Goal: Task Accomplishment & Management: Manage account settings

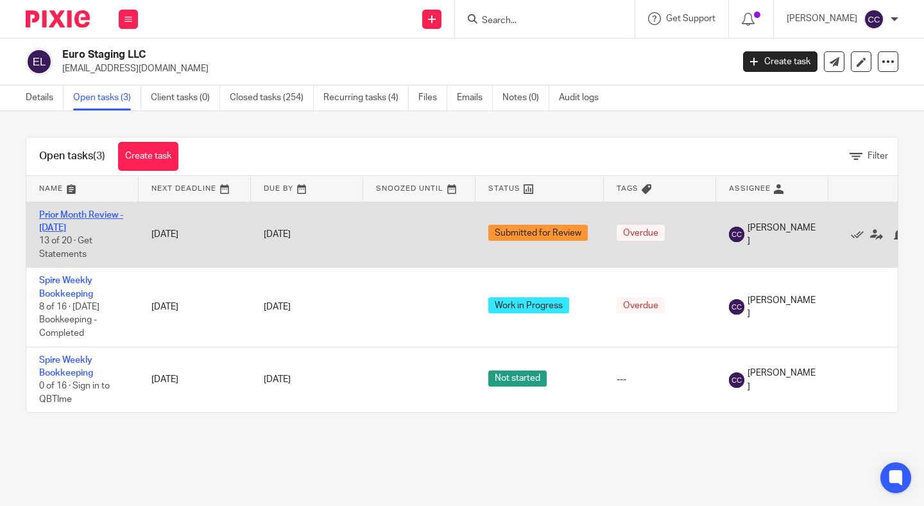
click at [77, 225] on link "Prior Month Review - September 2025" at bounding box center [81, 221] width 84 height 22
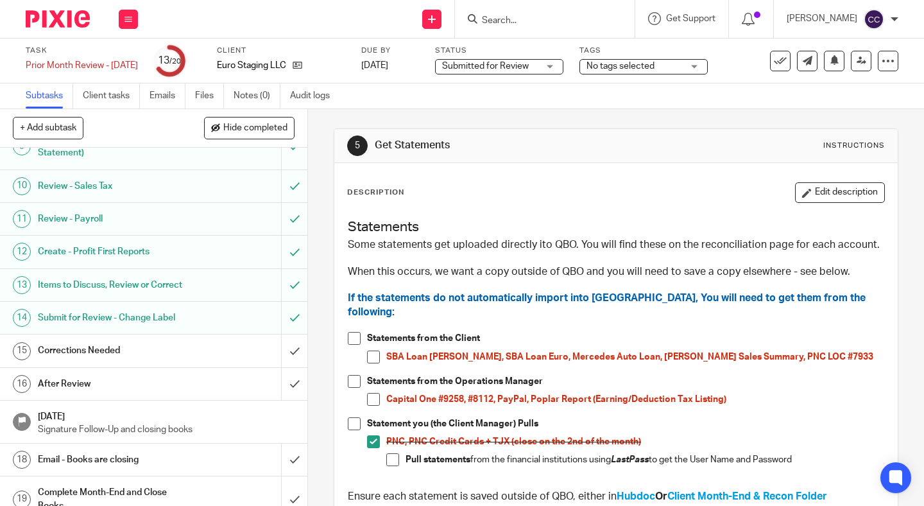
scroll to position [338, 0]
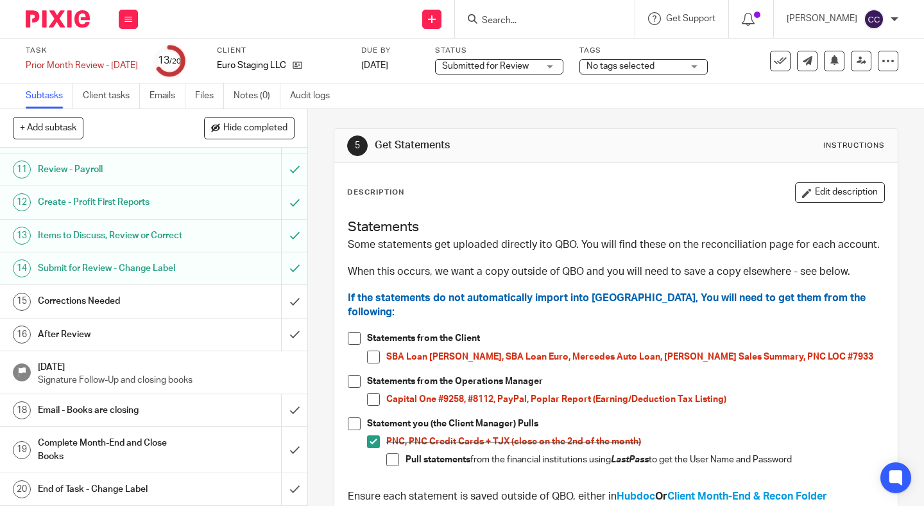
click at [82, 402] on h1 "Email - Books are closing" at bounding box center [115, 409] width 154 height 19
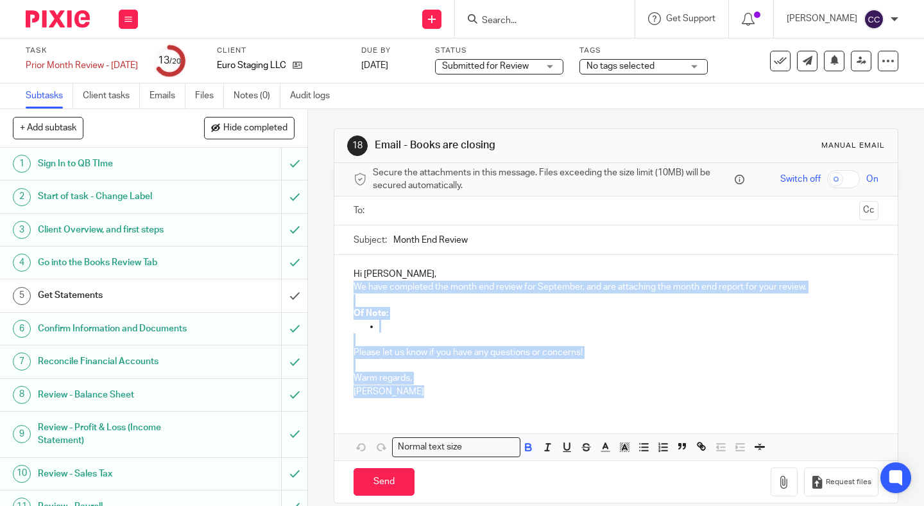
drag, startPoint x: 354, startPoint y: 287, endPoint x: 615, endPoint y: 393, distance: 281.8
click at [615, 393] on div "Hi Hana, We have completed the month end review for September, and are attachin…" at bounding box center [615, 331] width 563 height 153
copy div "We have completed the month end review for September, and are attaching the mon…"
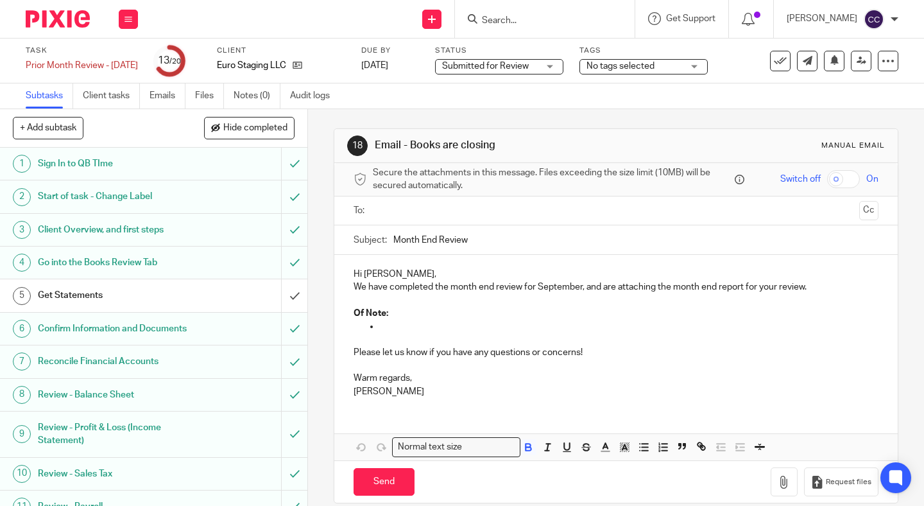
click at [554, 20] on input "Search" at bounding box center [538, 21] width 115 height 12
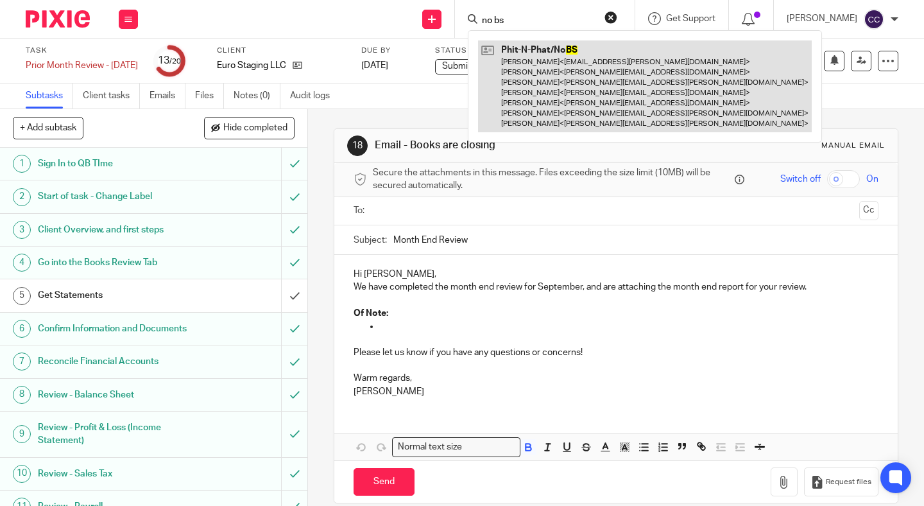
type input "no bs"
click at [556, 77] on link at bounding box center [645, 86] width 334 height 92
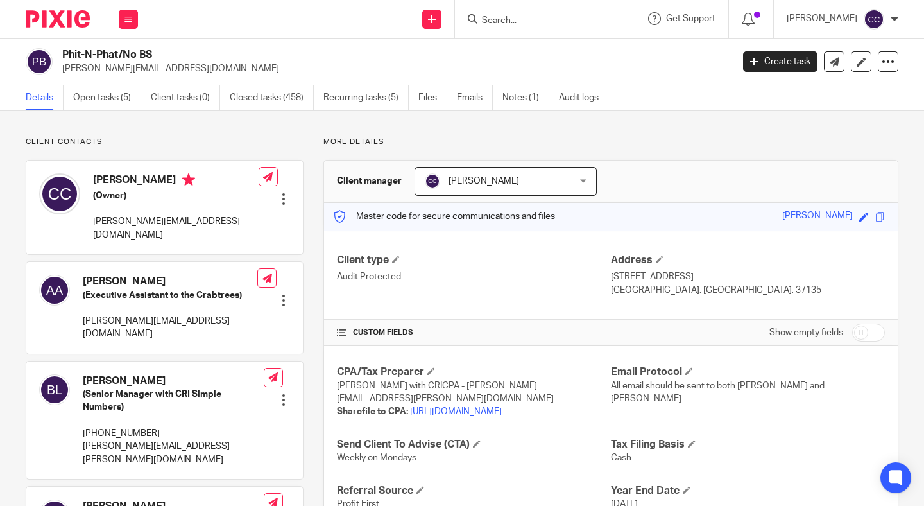
click at [529, 25] on input "Search" at bounding box center [538, 21] width 115 height 12
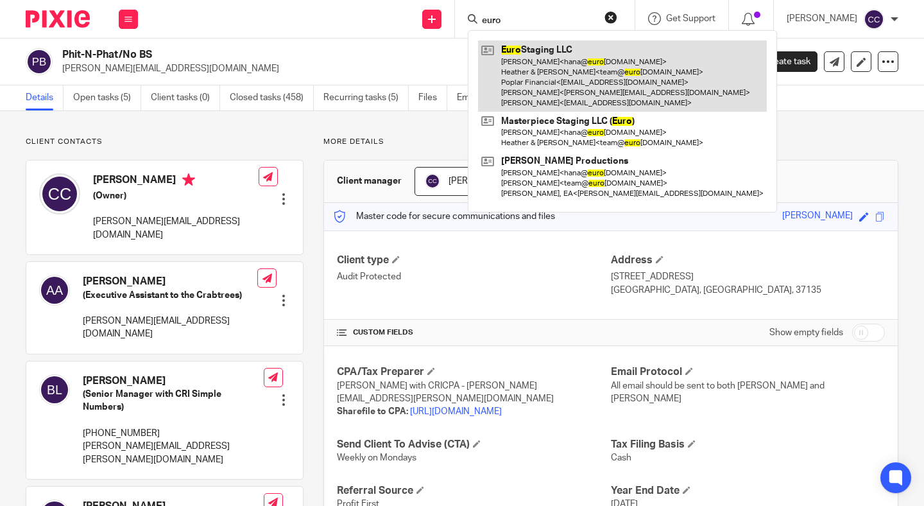
type input "euro"
click at [524, 65] on link at bounding box center [622, 75] width 289 height 71
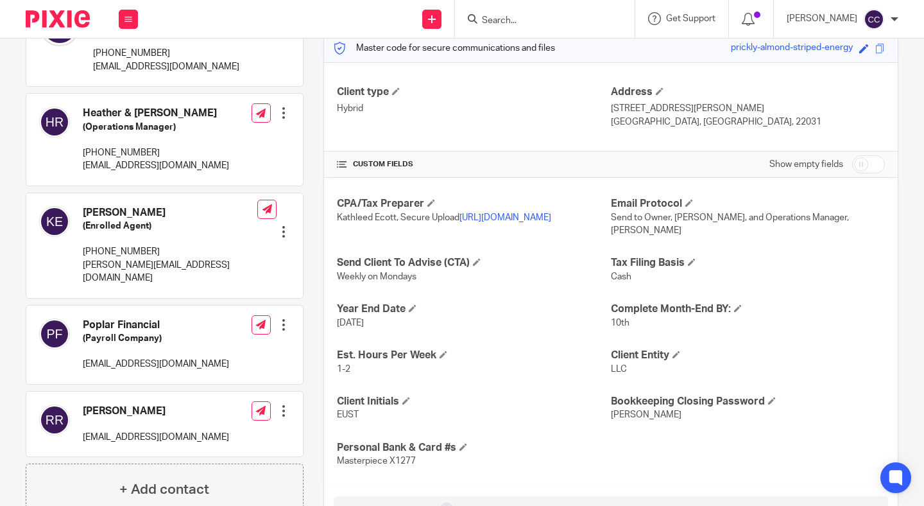
scroll to position [169, 0]
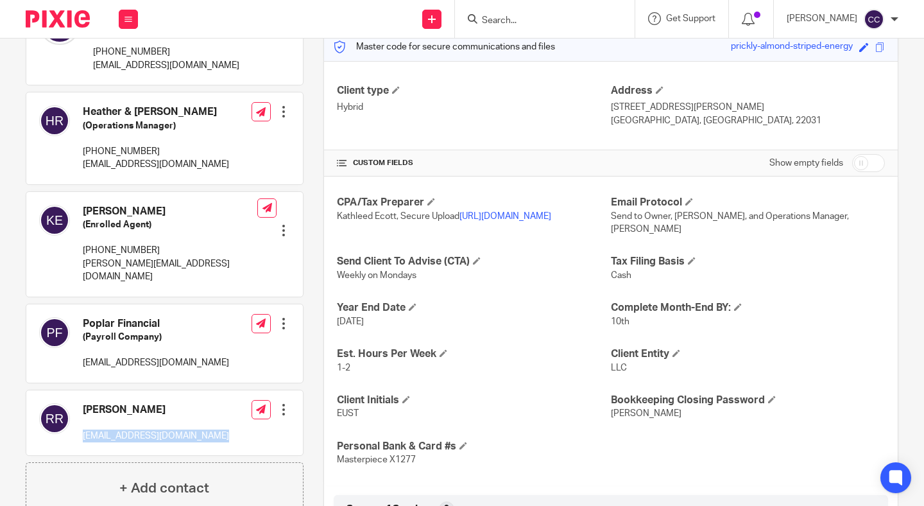
drag, startPoint x: 81, startPoint y: 423, endPoint x: 221, endPoint y: 423, distance: 140.5
click at [221, 423] on div "[PERSON_NAME] [EMAIL_ADDRESS][DOMAIN_NAME] Edit contact Create client from cont…" at bounding box center [164, 422] width 277 height 65
copy div "[EMAIL_ADDRESS][DOMAIN_NAME]"
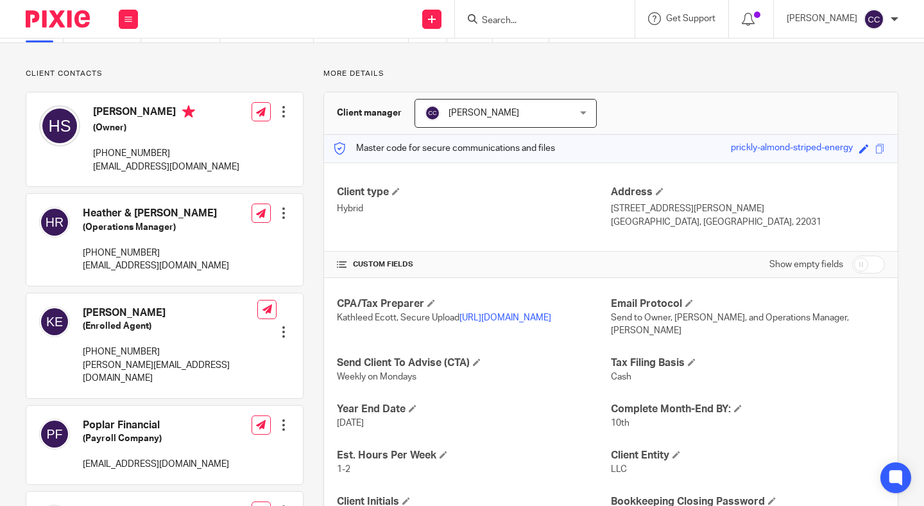
scroll to position [0, 0]
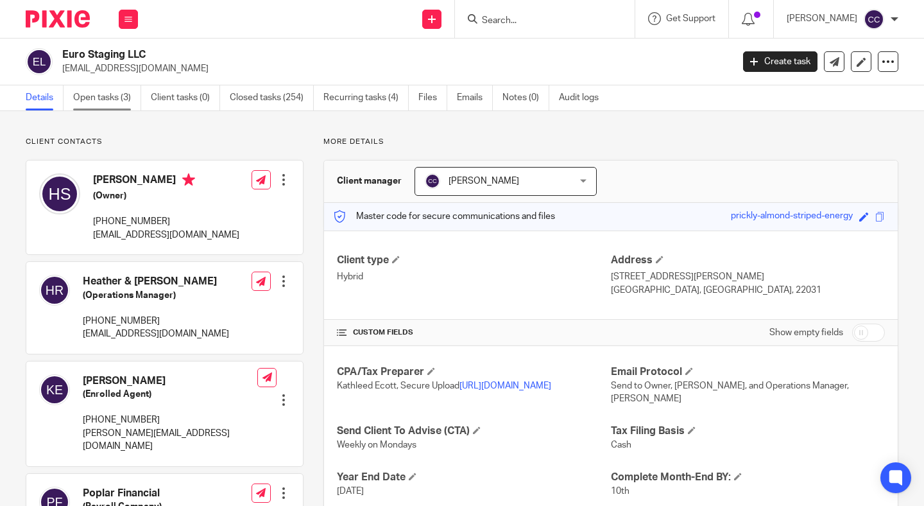
click at [103, 101] on link "Open tasks (3)" at bounding box center [107, 97] width 68 height 25
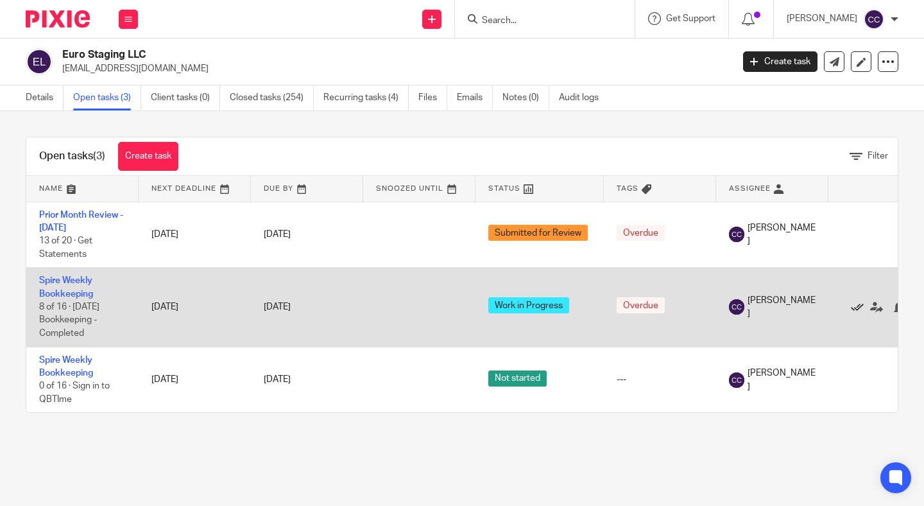
click at [853, 309] on icon at bounding box center [857, 307] width 13 height 13
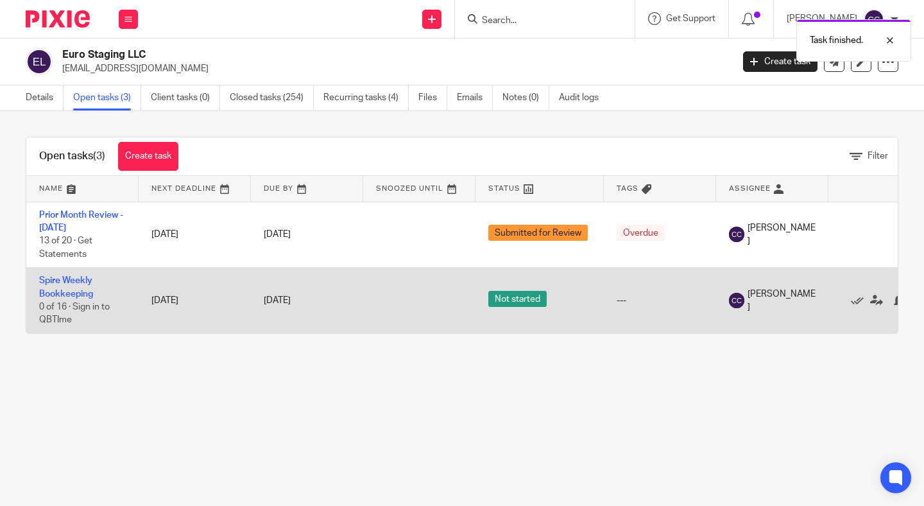
click at [67, 287] on td "Spire Weekly Bookkeeping 0 of 16 · Sign in to QBTIme" at bounding box center [82, 300] width 112 height 65
click at [70, 297] on link "Spire Weekly Bookkeeping" at bounding box center [66, 287] width 54 height 22
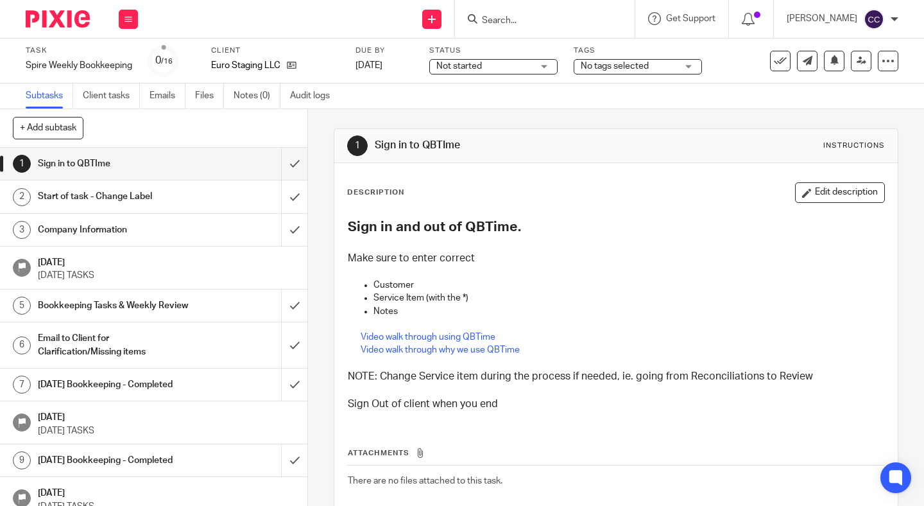
click at [460, 66] on span "Not started" at bounding box center [459, 66] width 46 height 9
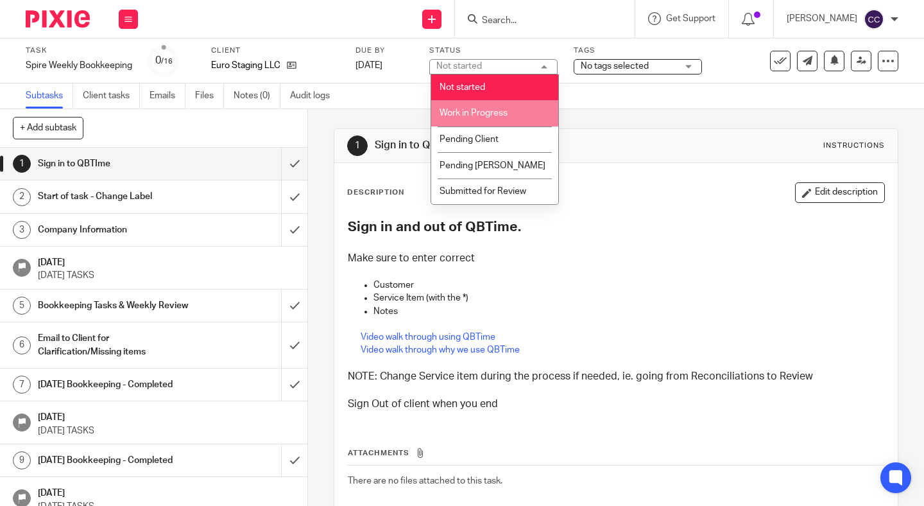
click at [461, 109] on span "Work in Progress" at bounding box center [474, 112] width 68 height 9
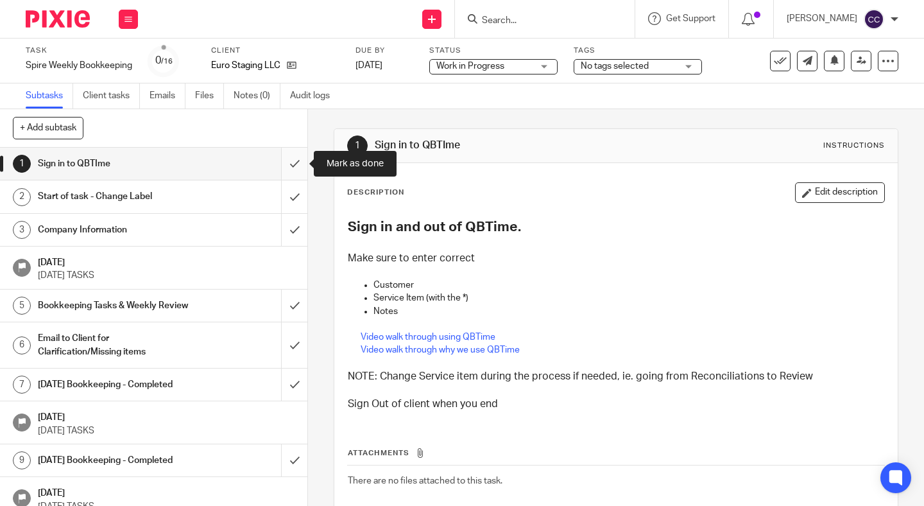
click at [291, 158] on input "submit" at bounding box center [153, 164] width 307 height 32
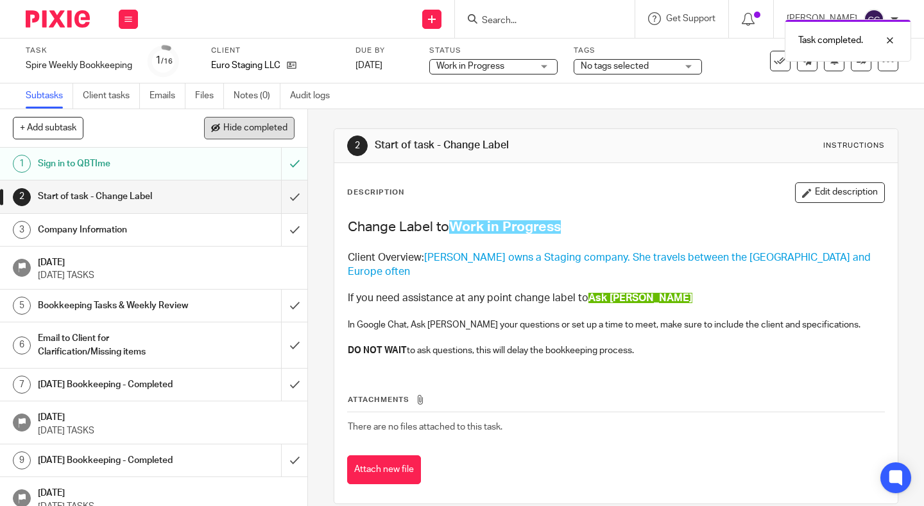
click at [269, 131] on span "Hide completed" at bounding box center [255, 128] width 64 height 10
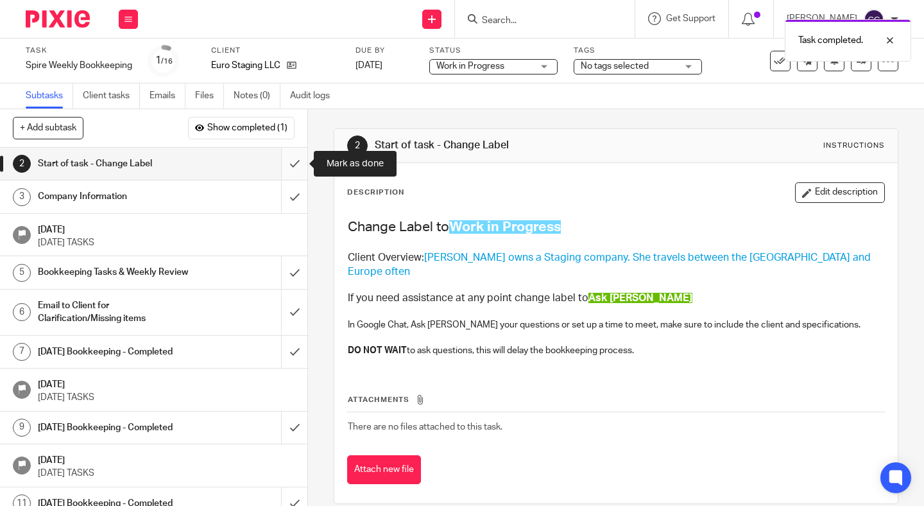
click at [288, 163] on input "submit" at bounding box center [153, 164] width 307 height 32
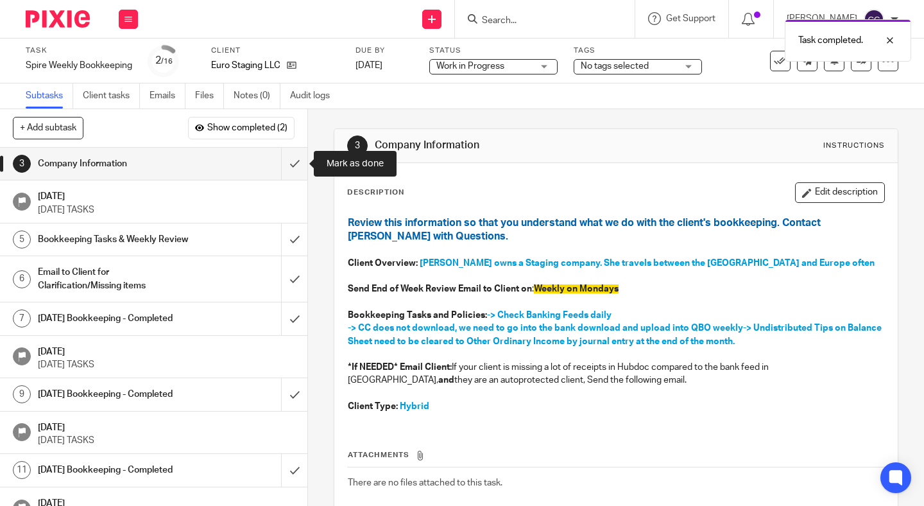
click at [288, 163] on input "submit" at bounding box center [153, 164] width 307 height 32
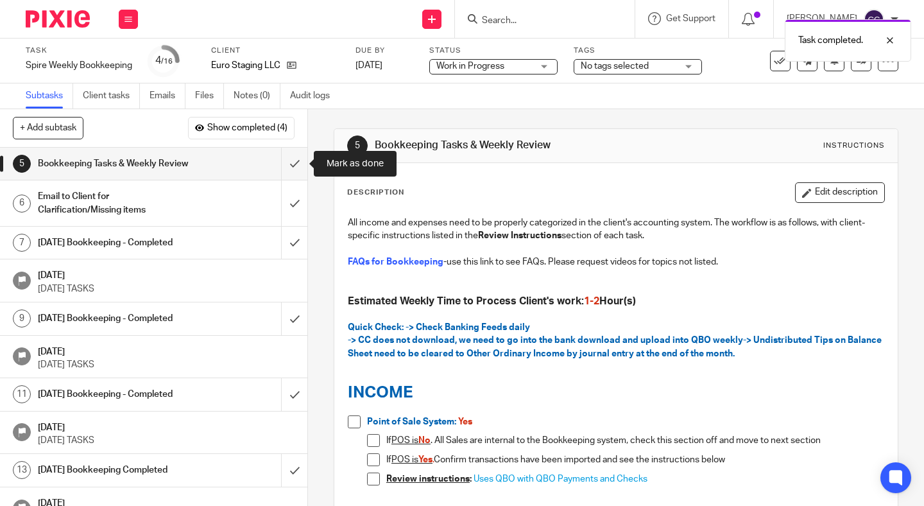
click at [288, 163] on input "submit" at bounding box center [153, 164] width 307 height 32
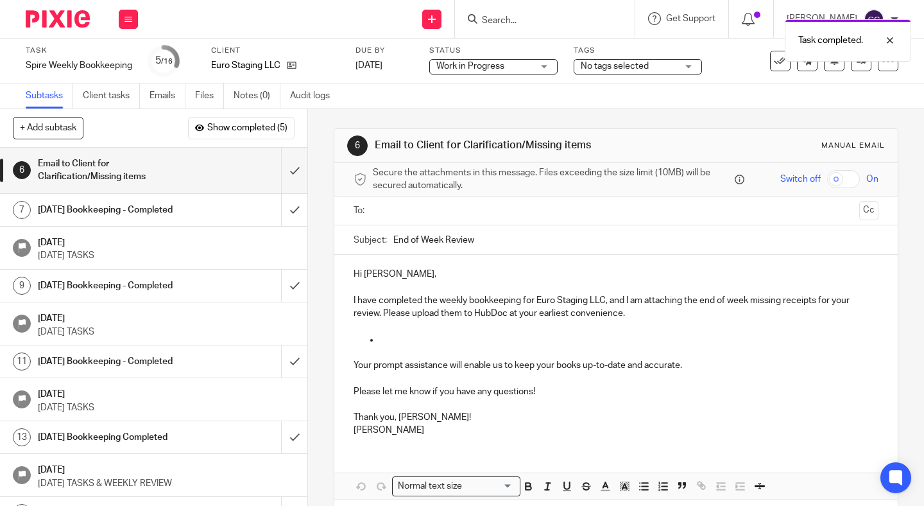
click at [448, 216] on input "text" at bounding box center [615, 210] width 477 height 15
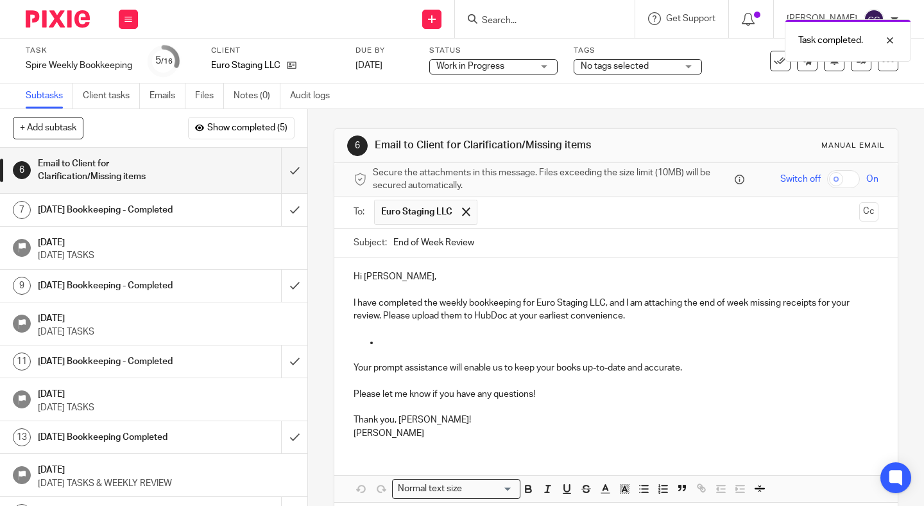
click at [502, 214] on input "text" at bounding box center [669, 212] width 370 height 25
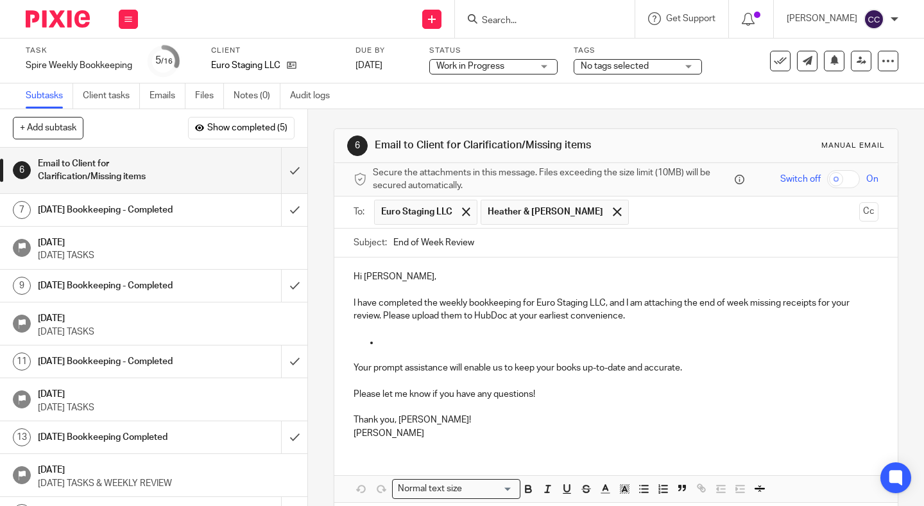
click at [493, 250] on input "End of Week Review" at bounding box center [635, 242] width 485 height 29
type input "End of Week Review - Euro"
click at [474, 339] on p at bounding box center [628, 342] width 499 height 13
click at [654, 306] on p "I have completed the weekly bookkeeping for Euro Staging LLC, and I am attachin…" at bounding box center [616, 303] width 525 height 39
click at [646, 318] on p "I have completed the weekly bookkeeping for Euro Staging LLC, and I am attachin…" at bounding box center [616, 303] width 525 height 39
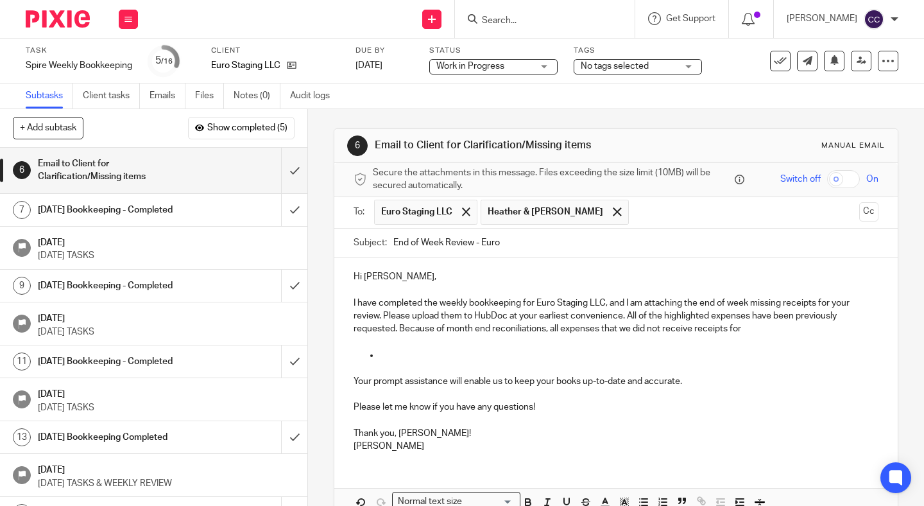
click at [509, 321] on p "I have completed the weekly bookkeeping for Euro Staging LLC, and I am attachin…" at bounding box center [616, 310] width 525 height 52
click at [509, 329] on p "I have completed the weekly bookkeeping for Euro Staging LLC, and I am attachin…" at bounding box center [616, 310] width 525 height 52
click at [771, 336] on p at bounding box center [616, 342] width 525 height 13
click at [759, 331] on p "I have completed the weekly bookkeeping for Euro Staging LLC, and I am attachin…" at bounding box center [616, 310] width 525 height 52
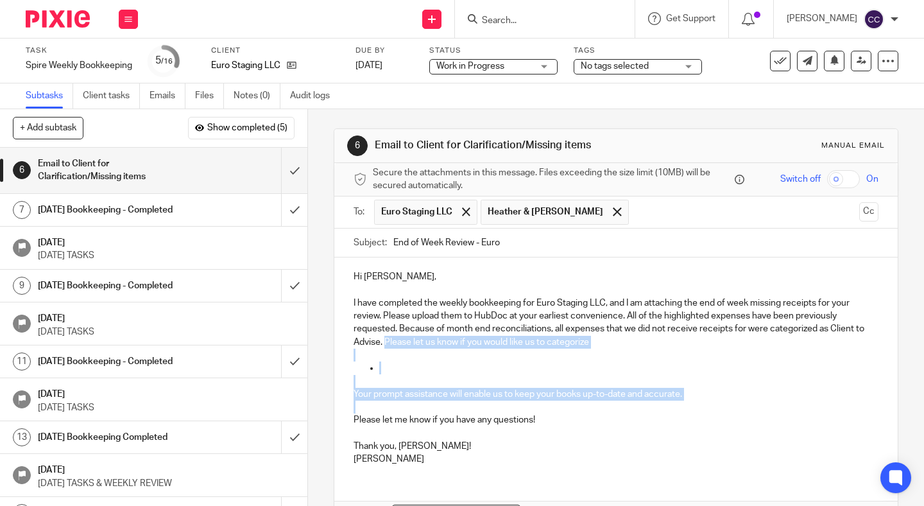
drag, startPoint x: 385, startPoint y: 343, endPoint x: 756, endPoint y: 400, distance: 375.3
click at [756, 400] on div "Hi Hana, I have completed the weekly bookkeeping for Euro Staging LLC, and I am…" at bounding box center [615, 366] width 563 height 218
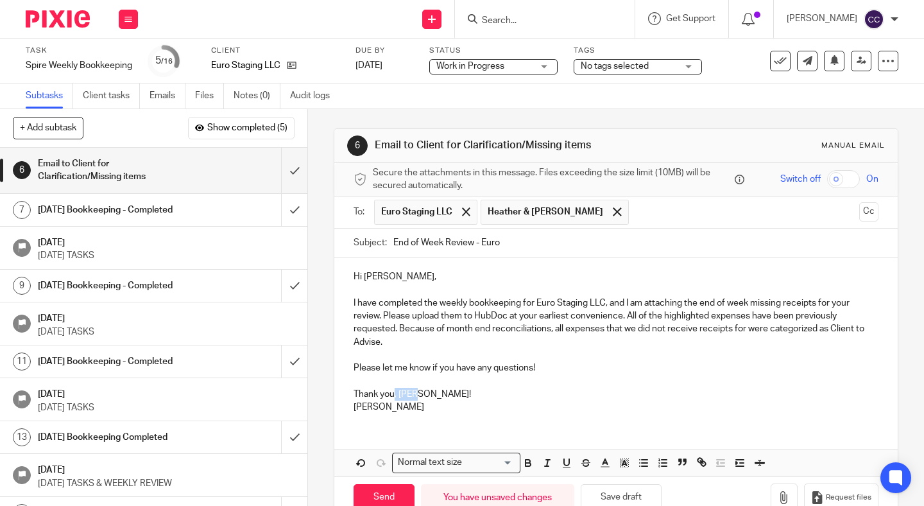
drag, startPoint x: 394, startPoint y: 397, endPoint x: 419, endPoint y: 397, distance: 25.0
click at [419, 397] on p "Thank you, Hana!" at bounding box center [616, 388] width 525 height 26
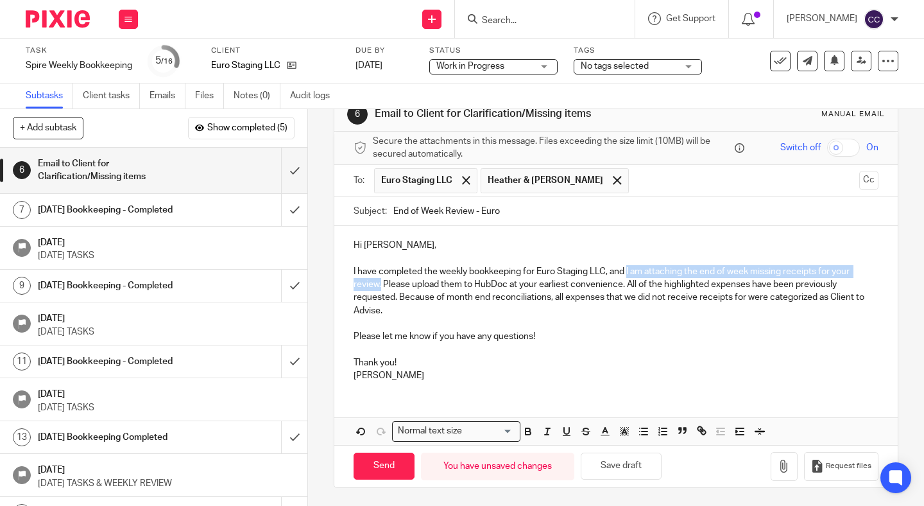
drag, startPoint x: 628, startPoint y: 272, endPoint x: 380, endPoint y: 288, distance: 247.6
click at [380, 288] on p "I have completed the weekly bookkeeping for Euro Staging LLC, and I am attachin…" at bounding box center [616, 284] width 525 height 65
click at [699, 432] on icon "button" at bounding box center [702, 430] width 12 height 12
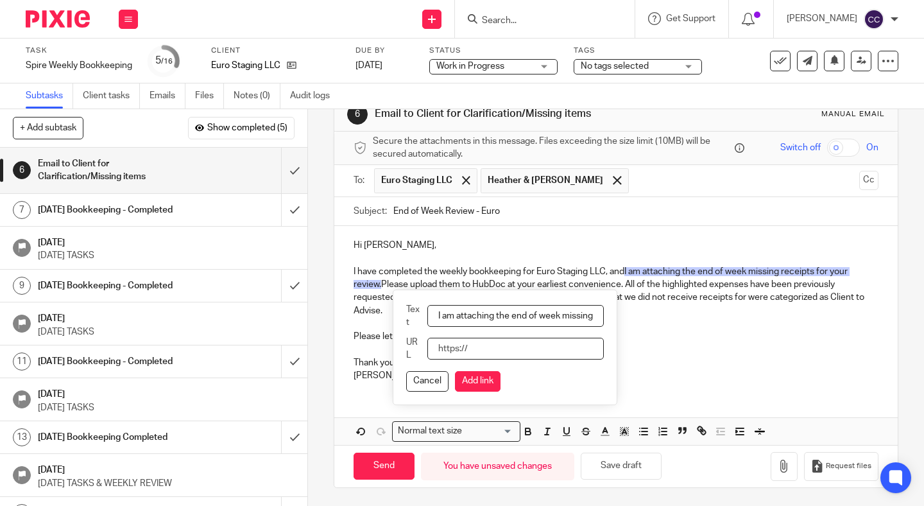
paste input "rrubinoffice@gmail.com"
type input "rrubinoffice@gmail.com"
paste input "https://docs.google.com/spreadsheets/d/1usJvvt-0_NBncB-0vWB-lTkjy-pGzB7U0zx2h2I…"
type input "https://docs.google.com/spreadsheets/d/1usJvvt-0_NBncB-0vWB-lTkjy-pGzB7U0zx2h2I…"
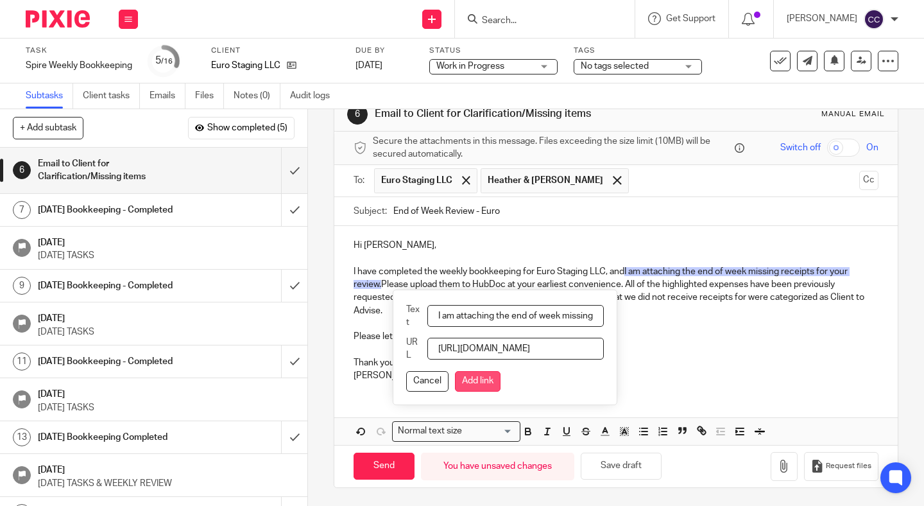
scroll to position [0, 0]
click at [479, 382] on button "Add link" at bounding box center [478, 381] width 46 height 21
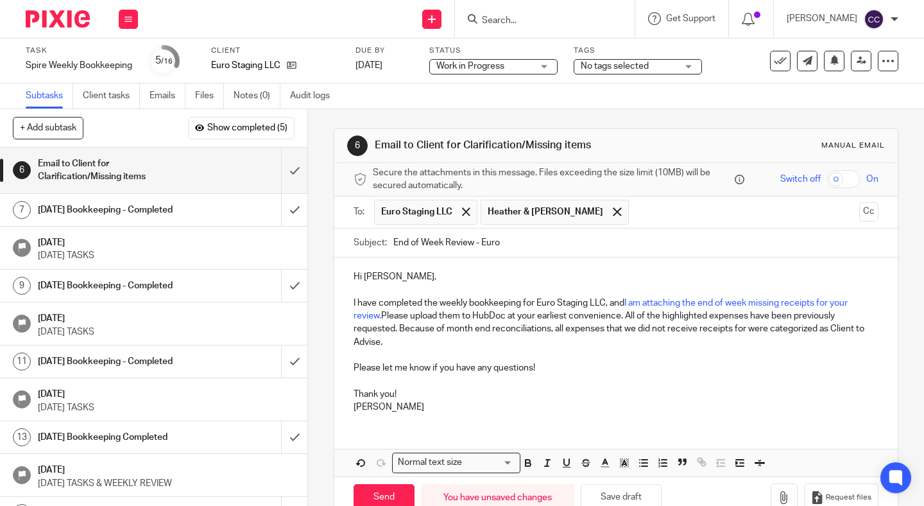
click at [622, 352] on p "Please let me know if you have any questions!" at bounding box center [616, 361] width 525 height 26
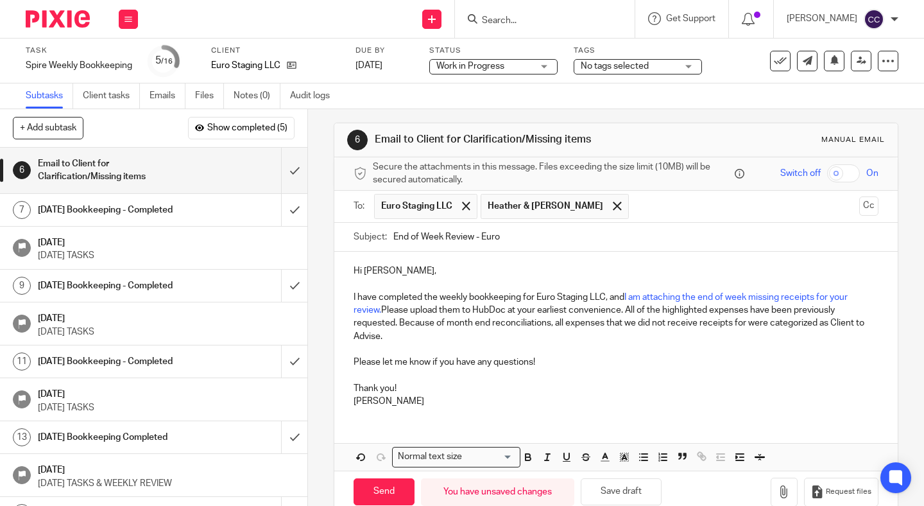
scroll to position [31, 0]
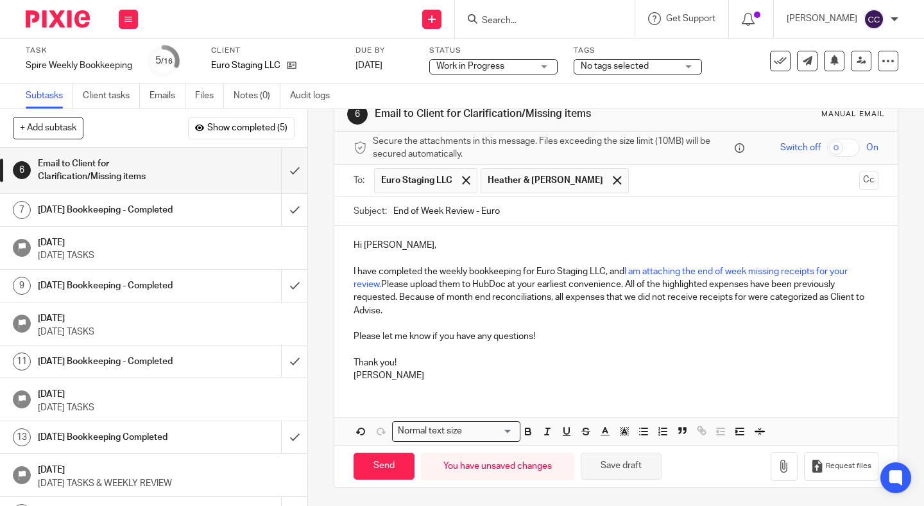
click at [625, 461] on button "Save draft" at bounding box center [621, 466] width 81 height 28
click at [747, 301] on p "I have completed the weekly bookkeeping for Euro Staging LLC, and I am attachin…" at bounding box center [616, 284] width 525 height 65
click at [623, 455] on button "Save draft" at bounding box center [621, 466] width 81 height 28
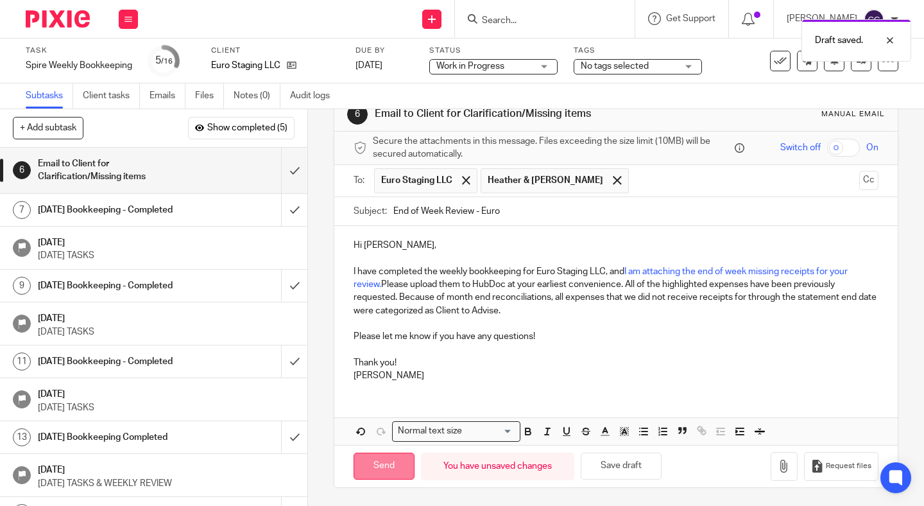
click at [386, 463] on input "Send" at bounding box center [384, 466] width 61 height 28
type input "Sent"
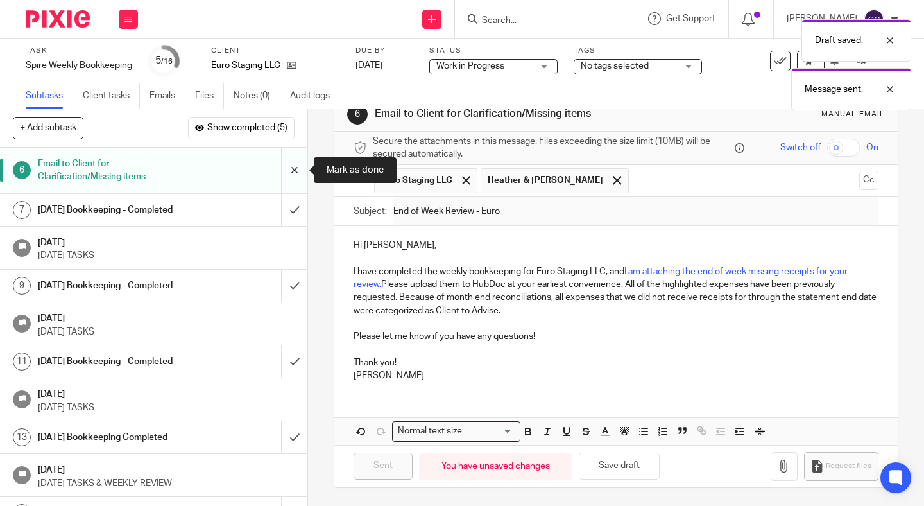
click at [293, 185] on input "submit" at bounding box center [153, 171] width 307 height 46
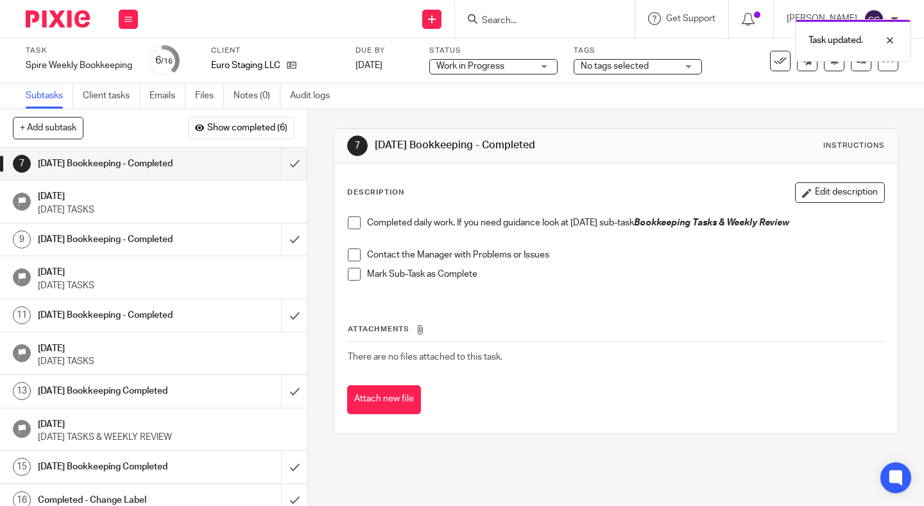
click at [352, 222] on span at bounding box center [354, 222] width 13 height 13
click at [355, 257] on span at bounding box center [354, 254] width 13 height 13
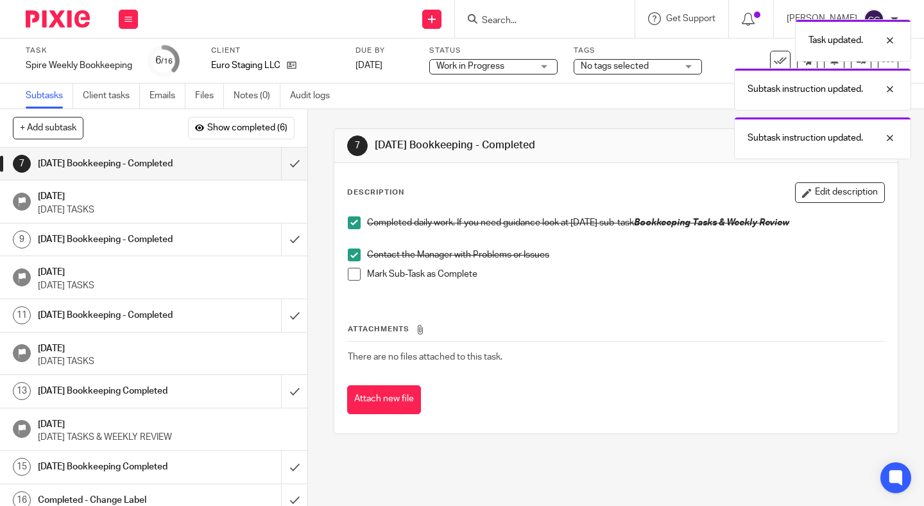
click at [355, 275] on span at bounding box center [354, 274] width 13 height 13
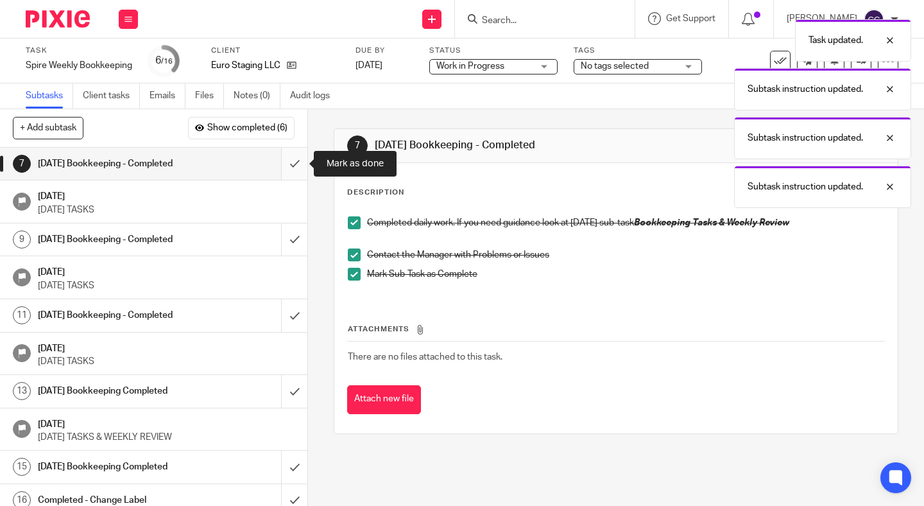
click at [292, 169] on input "submit" at bounding box center [153, 164] width 307 height 32
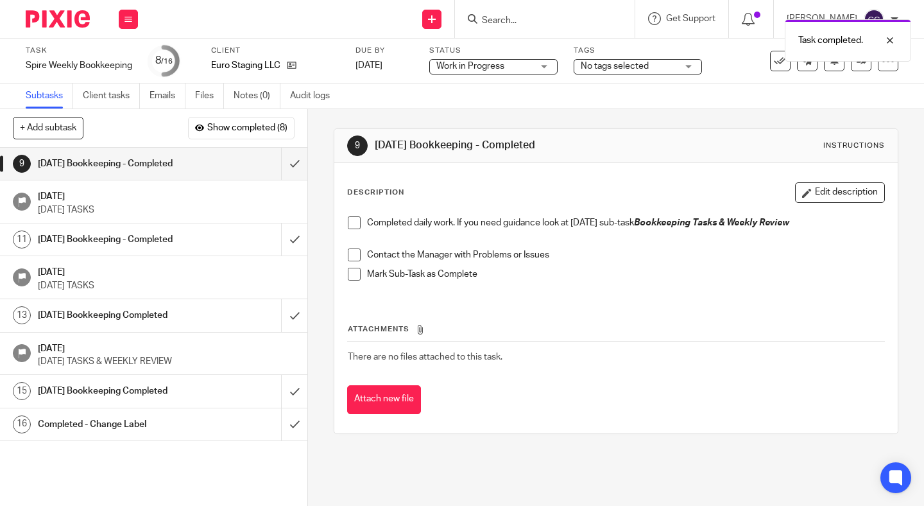
click at [504, 19] on div "Task completed." at bounding box center [686, 37] width 449 height 49
click at [527, 21] on div "Task completed." at bounding box center [686, 37] width 449 height 49
click at [494, 15] on div "Task completed." at bounding box center [686, 37] width 449 height 49
click at [552, 24] on div "Task completed." at bounding box center [686, 37] width 449 height 49
click at [504, 25] on div "Task completed." at bounding box center [686, 37] width 449 height 49
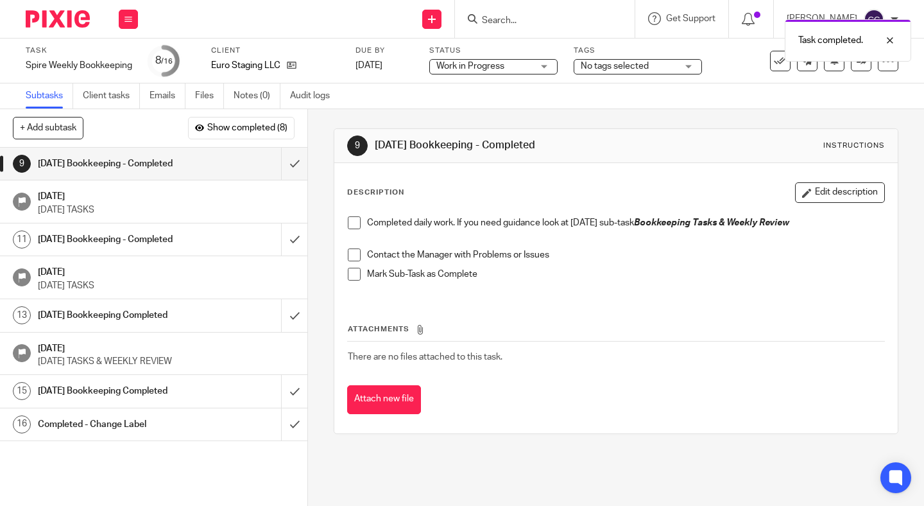
click at [522, 14] on div "Task completed." at bounding box center [686, 37] width 449 height 49
click at [132, 18] on button at bounding box center [128, 19] width 19 height 19
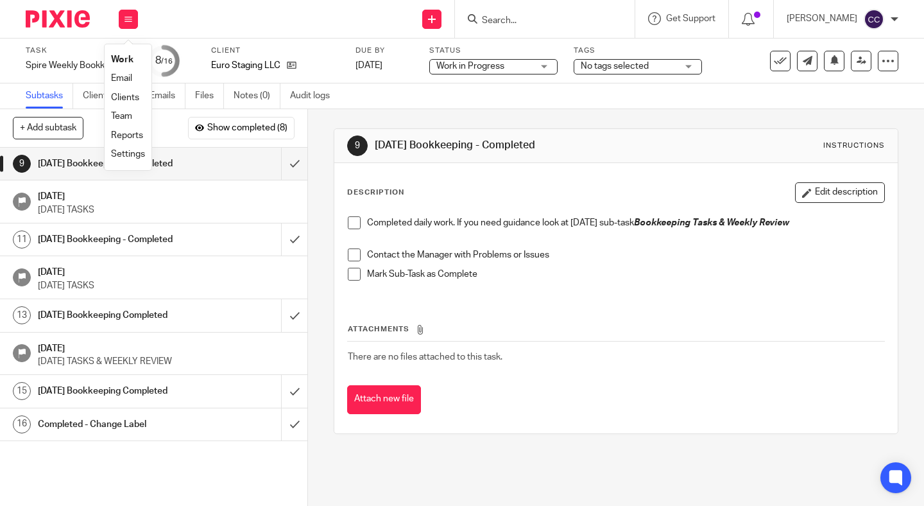
click at [121, 58] on link "Work" at bounding box center [122, 59] width 22 height 9
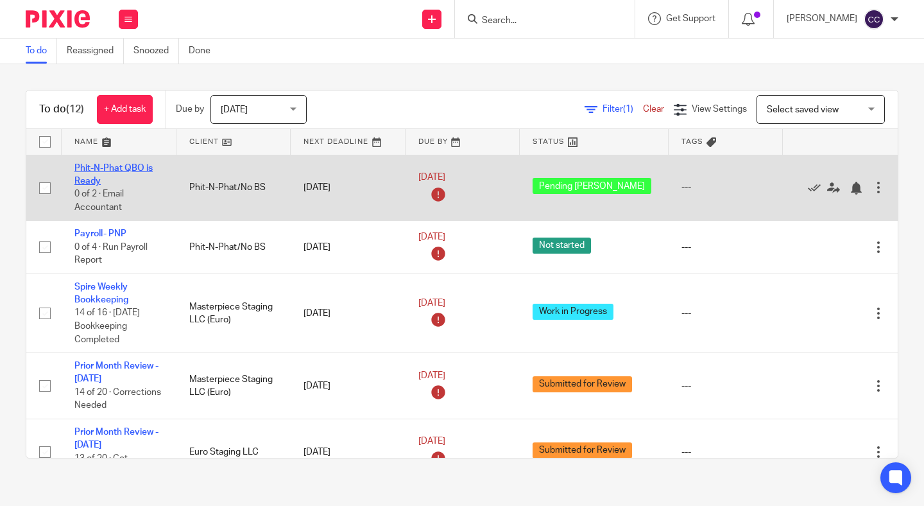
click at [97, 164] on link "Phit-N-Phat QBO is Ready" at bounding box center [113, 175] width 78 height 22
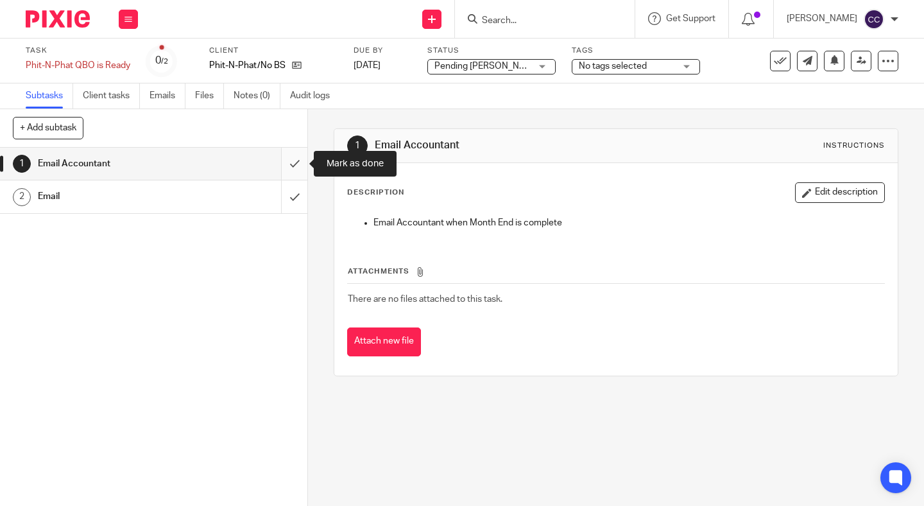
click at [294, 158] on input "submit" at bounding box center [153, 164] width 307 height 32
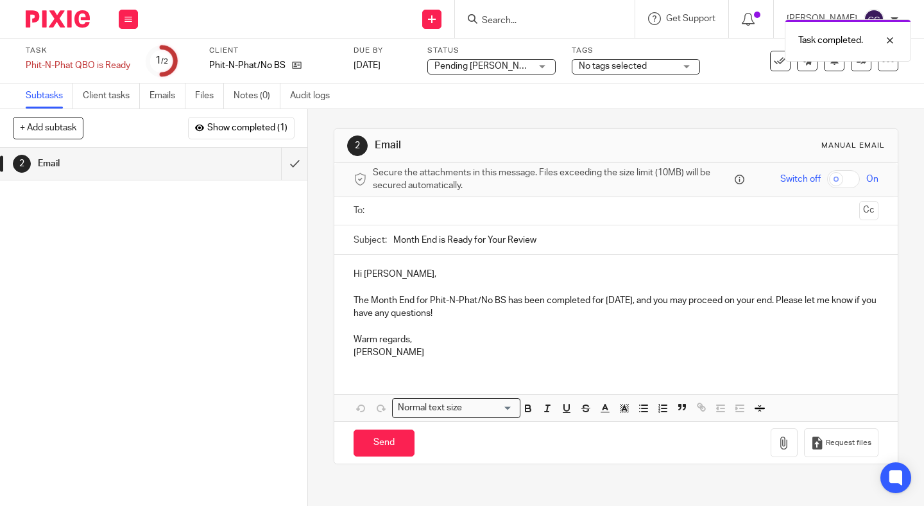
click at [371, 273] on p "Hi [PERSON_NAME]," at bounding box center [616, 274] width 525 height 13
click at [393, 214] on input "text" at bounding box center [615, 210] width 477 height 15
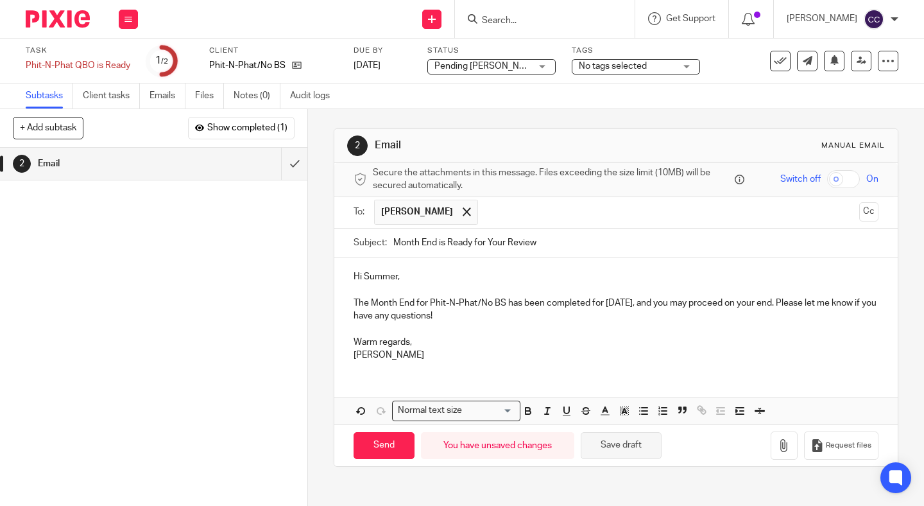
click at [608, 440] on button "Save draft" at bounding box center [621, 446] width 81 height 28
click at [493, 67] on span "Pending Linda" at bounding box center [482, 66] width 96 height 13
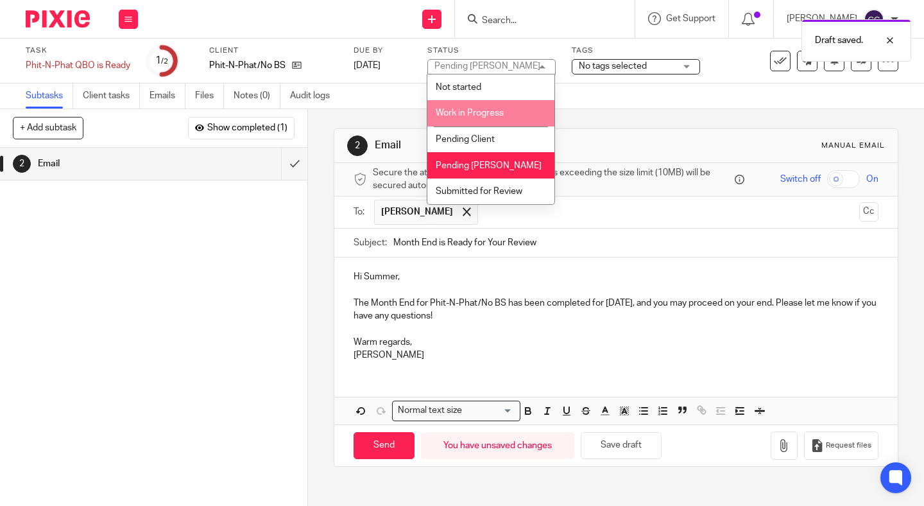
click at [481, 117] on span "Work in Progress" at bounding box center [470, 112] width 68 height 9
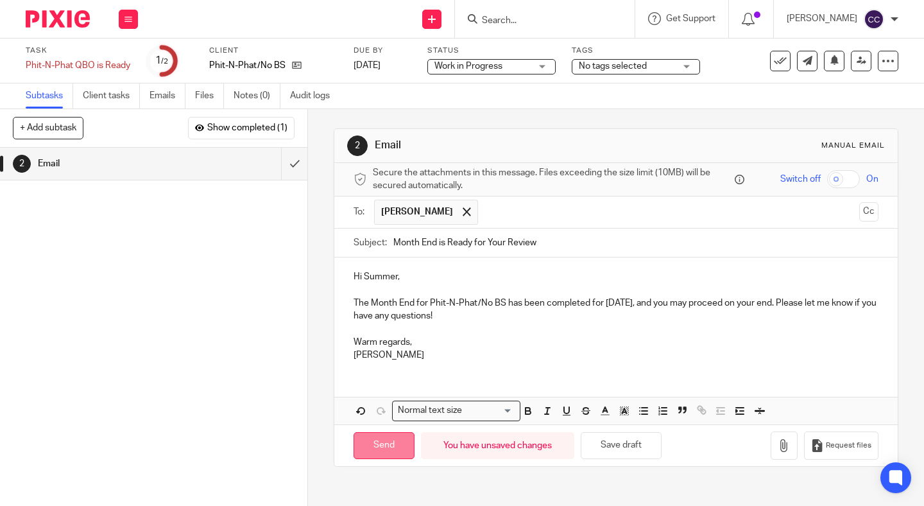
click at [387, 451] on input "Send" at bounding box center [384, 446] width 61 height 28
type input "Sent"
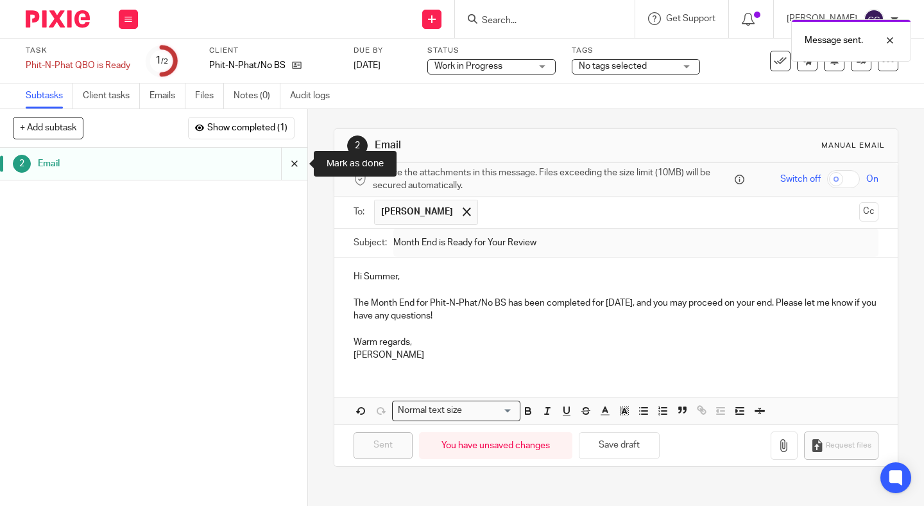
click at [291, 171] on input "submit" at bounding box center [153, 164] width 307 height 32
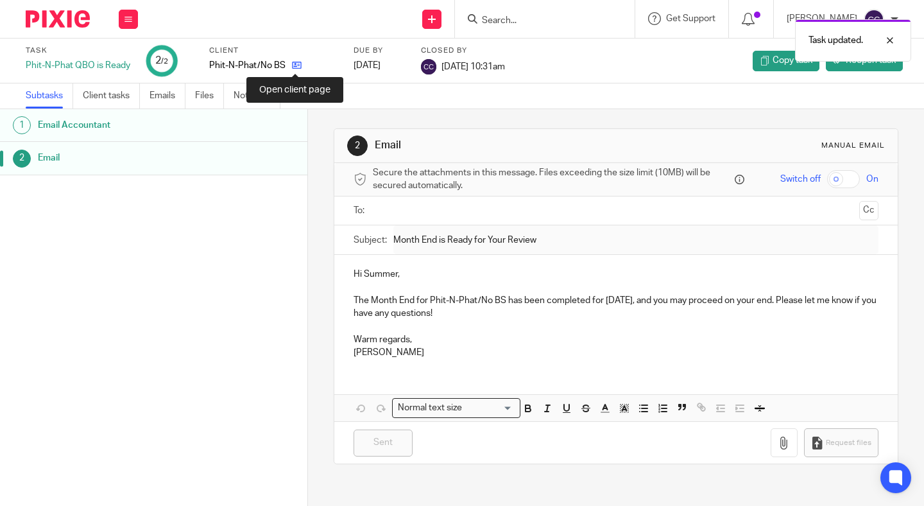
click at [295, 64] on icon at bounding box center [297, 65] width 10 height 10
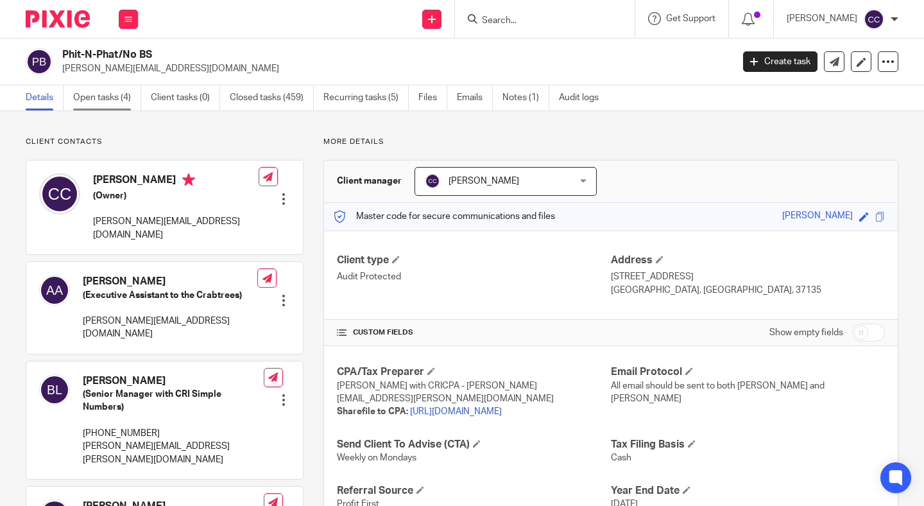
click at [97, 98] on link "Open tasks (4)" at bounding box center [107, 97] width 68 height 25
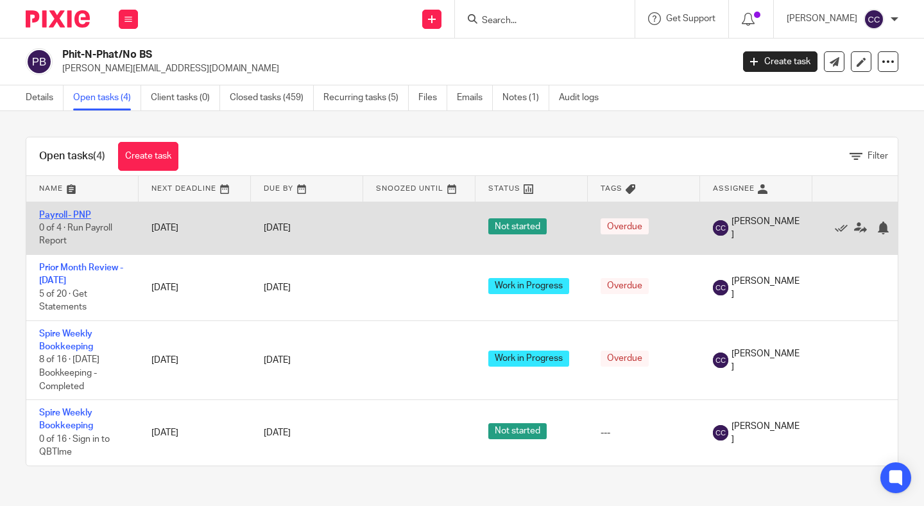
click at [80, 214] on link "Payroll- PNP" at bounding box center [65, 214] width 52 height 9
click at [839, 227] on icon at bounding box center [841, 227] width 13 height 13
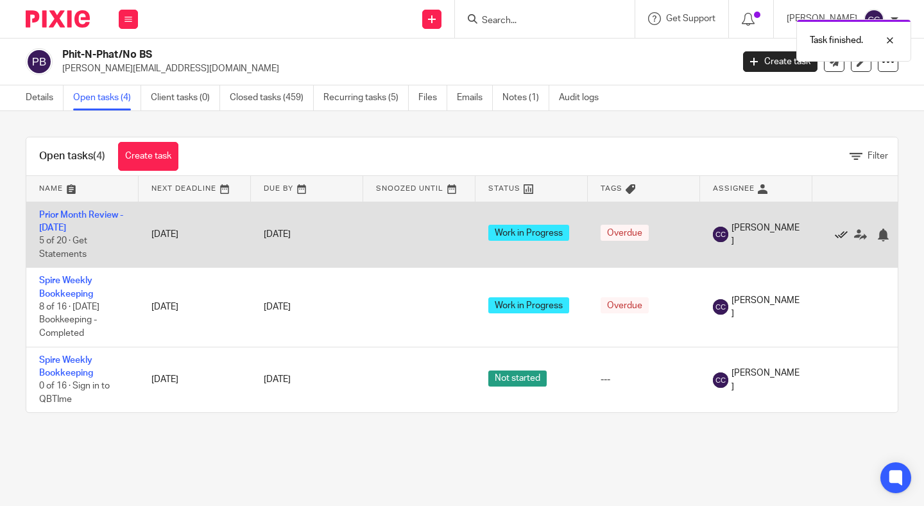
click at [839, 235] on icon at bounding box center [841, 234] width 13 height 13
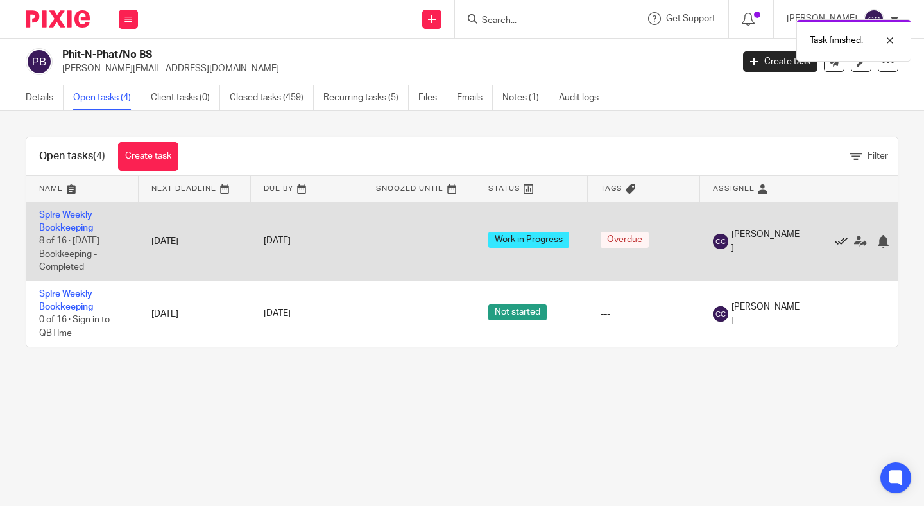
click at [838, 239] on icon at bounding box center [841, 241] width 13 height 13
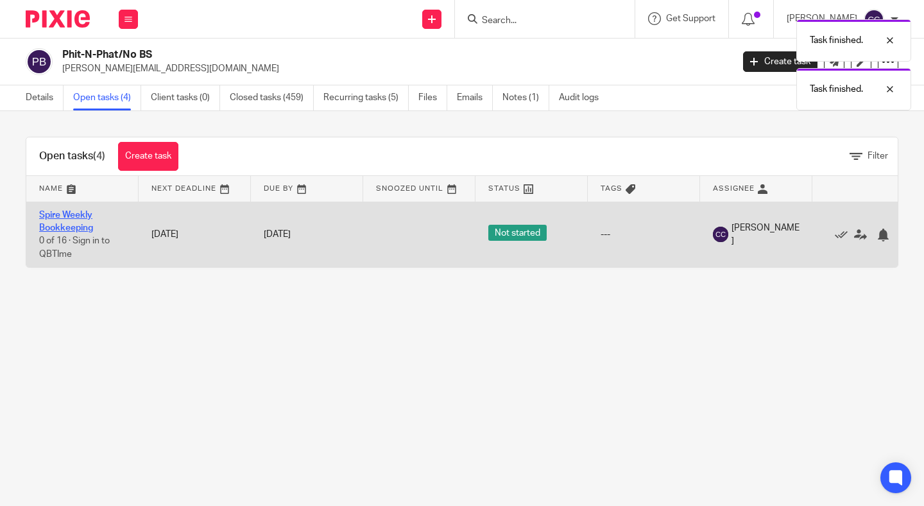
click at [74, 230] on link "Spire Weekly Bookkeeping" at bounding box center [66, 221] width 54 height 22
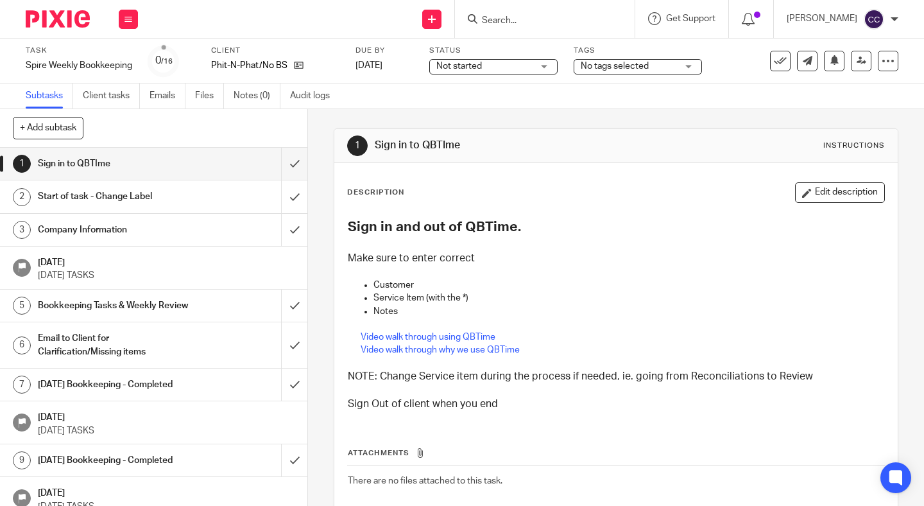
click at [482, 72] on span "Not started" at bounding box center [484, 66] width 96 height 13
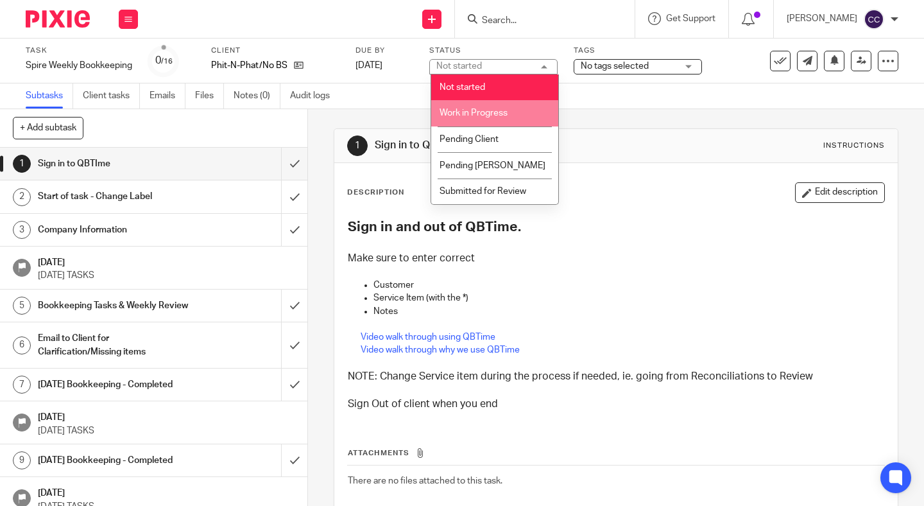
click at [482, 109] on span "Work in Progress" at bounding box center [474, 112] width 68 height 9
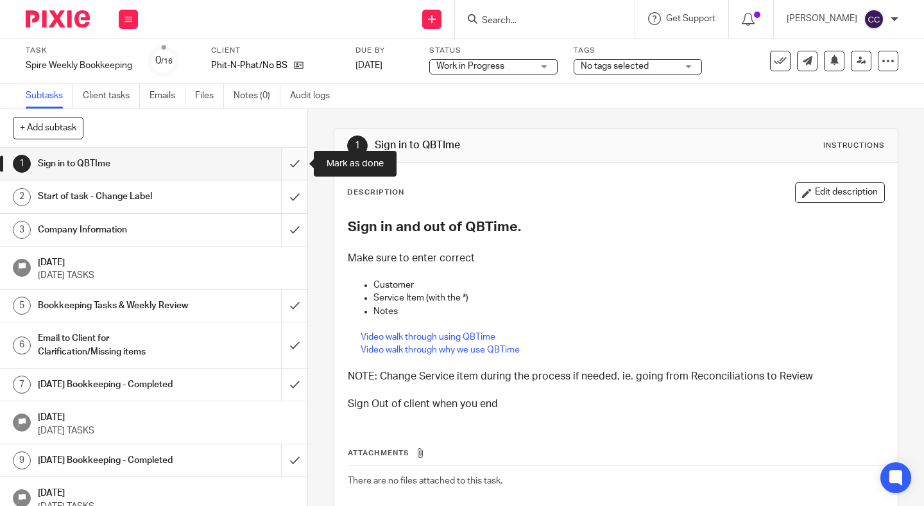
click at [287, 158] on input "submit" at bounding box center [153, 164] width 307 height 32
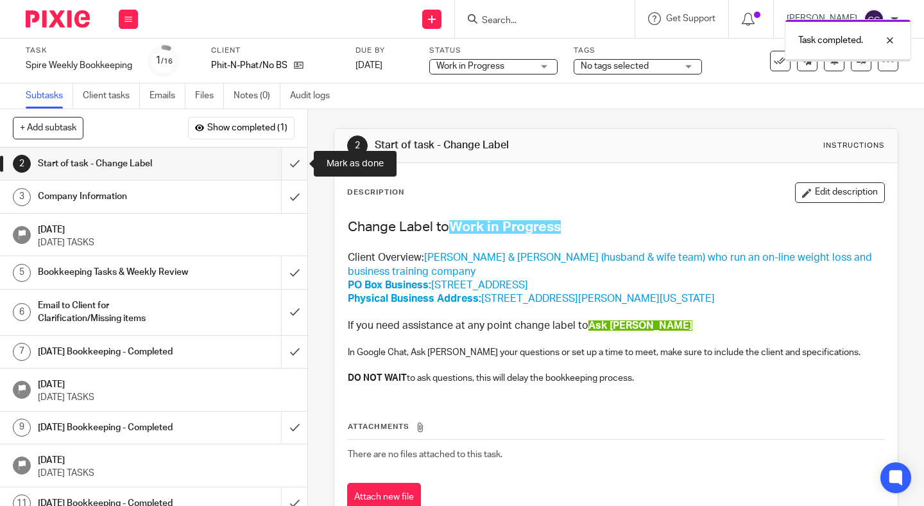
click at [291, 168] on input "submit" at bounding box center [153, 164] width 307 height 32
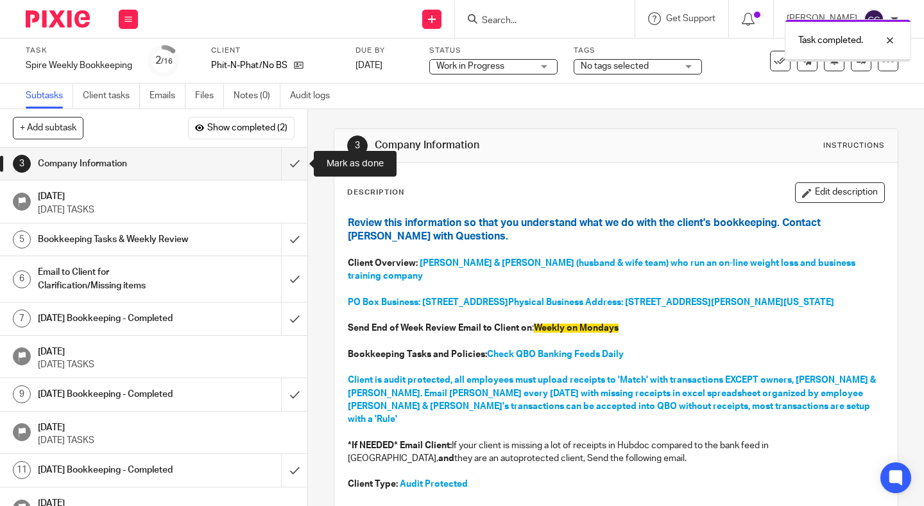
click at [291, 168] on input "submit" at bounding box center [153, 164] width 307 height 32
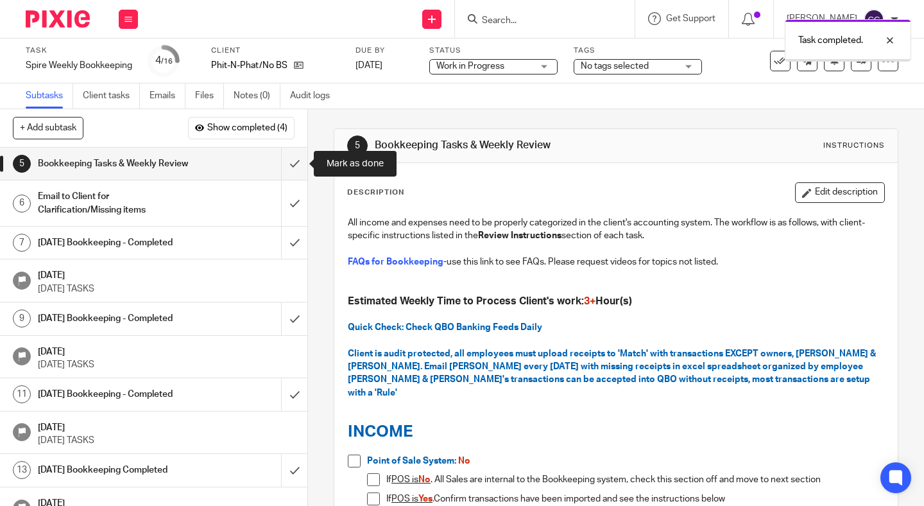
click at [291, 168] on input "submit" at bounding box center [153, 164] width 307 height 32
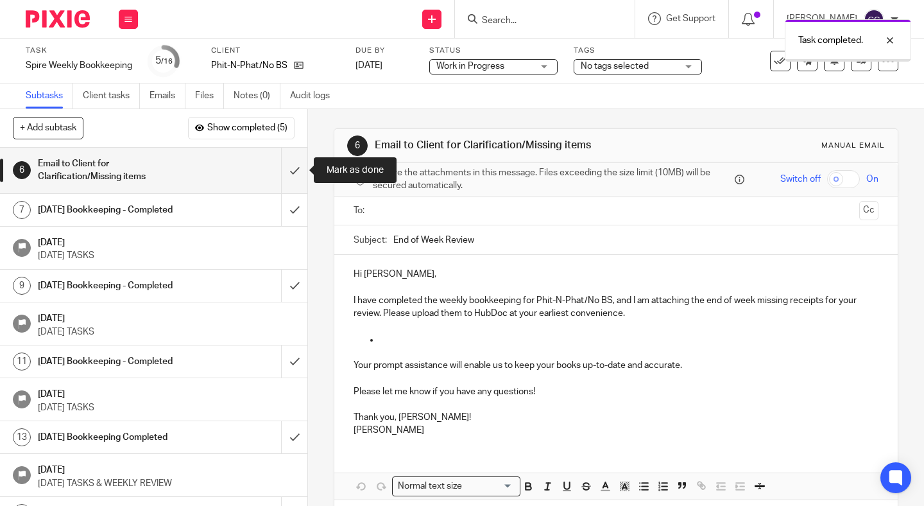
click at [291, 168] on input "submit" at bounding box center [153, 171] width 307 height 46
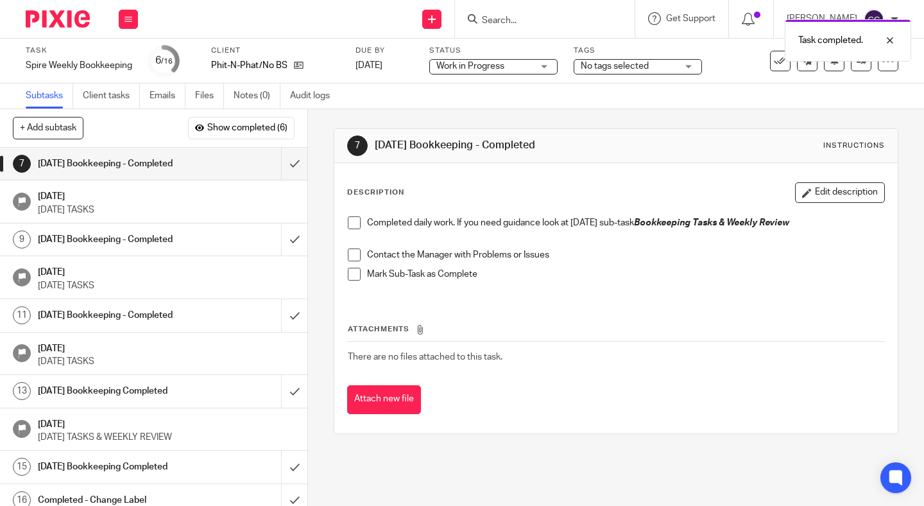
click at [356, 218] on span at bounding box center [354, 222] width 13 height 13
click at [355, 254] on span at bounding box center [354, 254] width 13 height 13
click at [355, 273] on span at bounding box center [354, 274] width 13 height 13
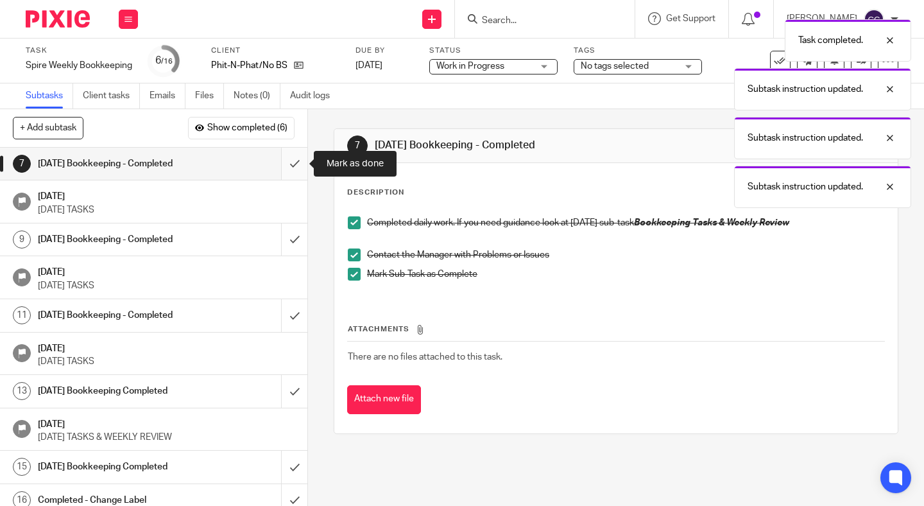
click at [298, 172] on input "submit" at bounding box center [153, 164] width 307 height 32
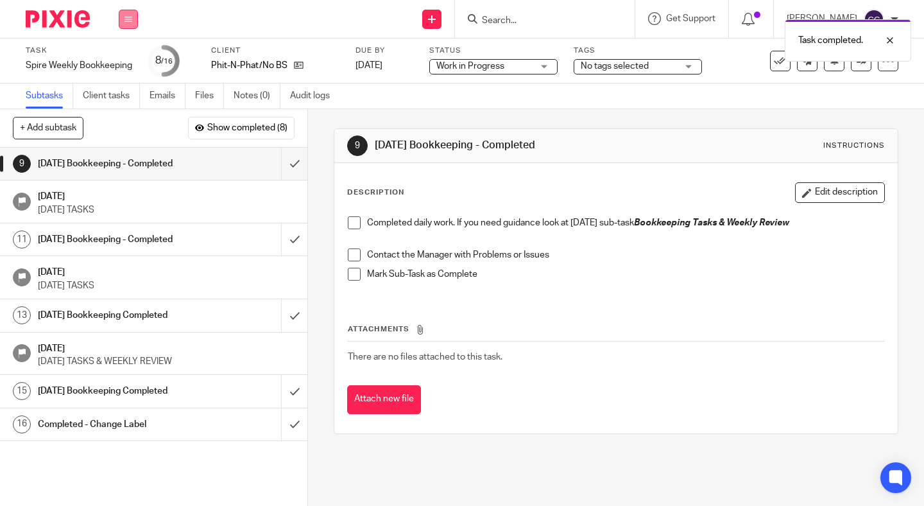
click at [127, 20] on icon at bounding box center [128, 19] width 8 height 8
click at [126, 60] on link "Work" at bounding box center [122, 59] width 22 height 9
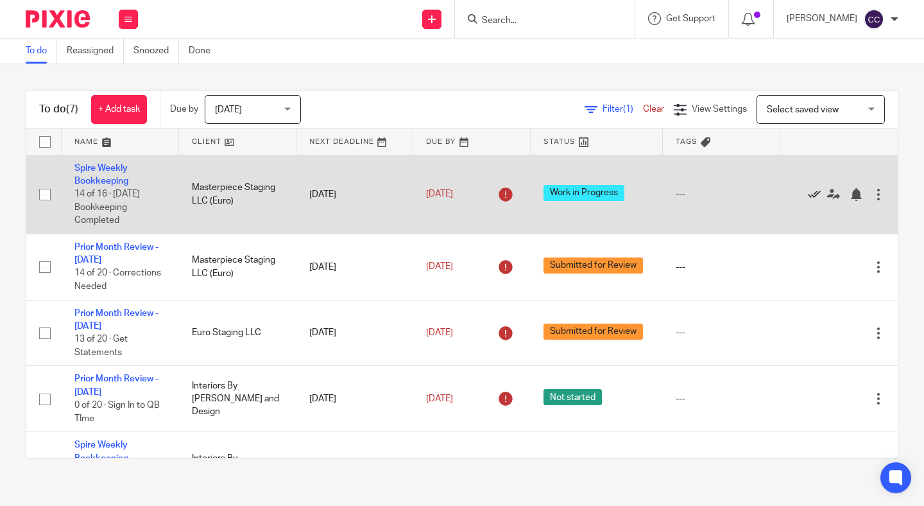
click at [814, 196] on icon at bounding box center [814, 194] width 13 height 13
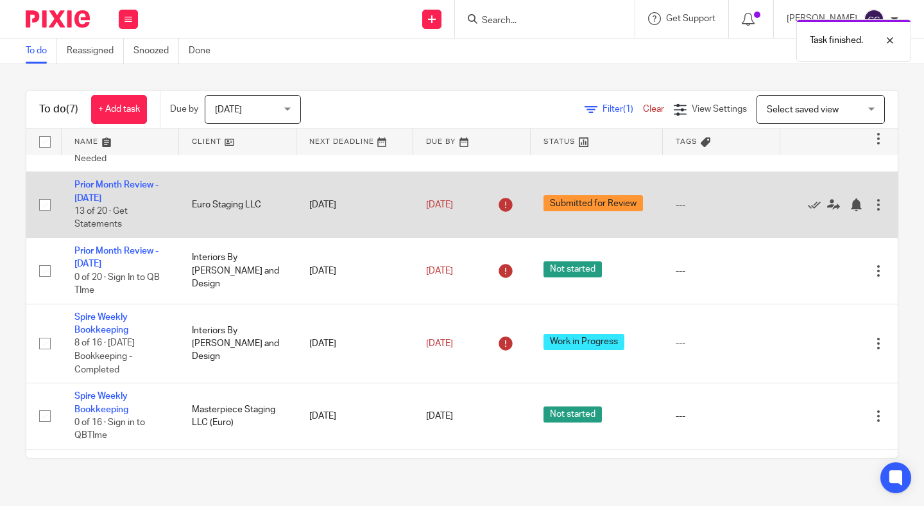
scroll to position [44, 0]
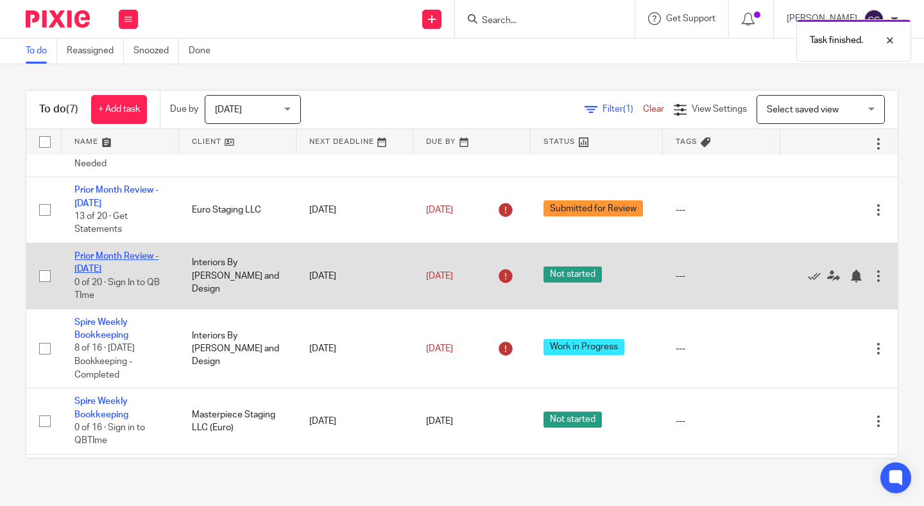
click at [127, 268] on link "Prior Month Review - [DATE]" at bounding box center [116, 263] width 84 height 22
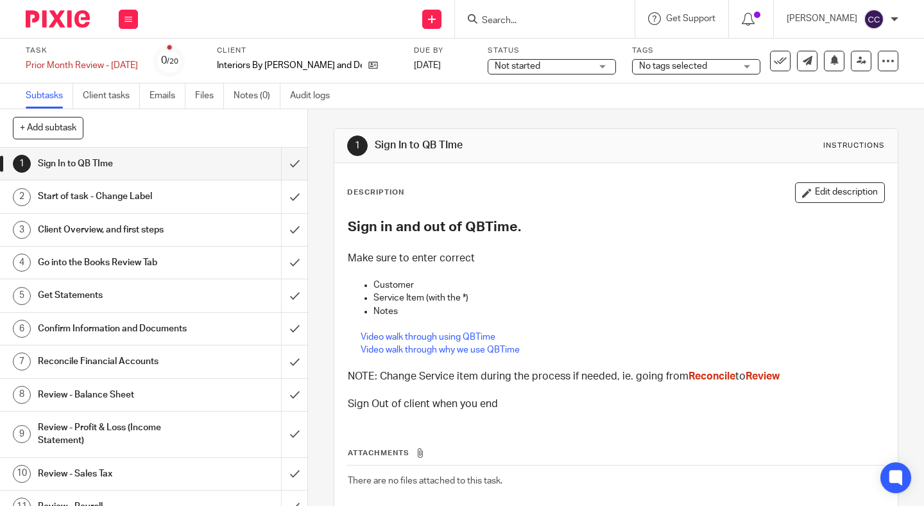
click at [524, 69] on span "Not started" at bounding box center [518, 66] width 46 height 9
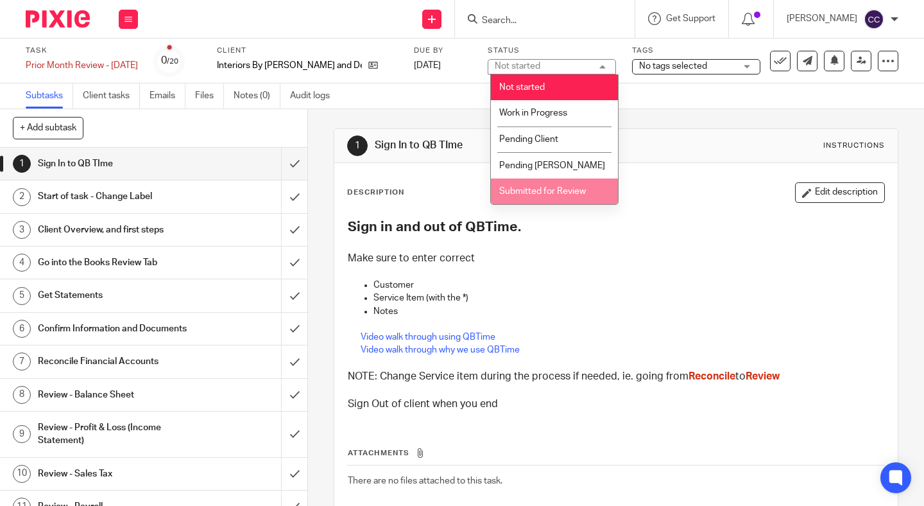
click at [529, 195] on span "Submitted for Review" at bounding box center [542, 191] width 87 height 9
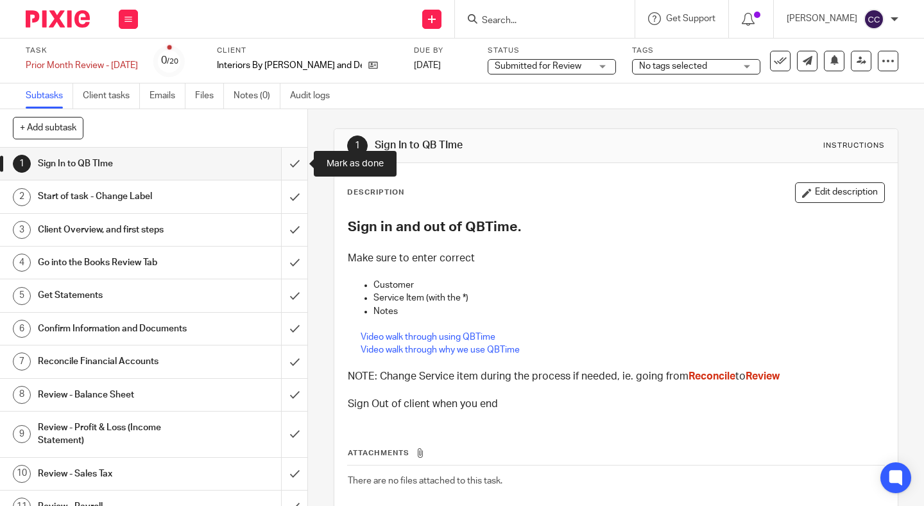
click at [284, 162] on input "submit" at bounding box center [153, 164] width 307 height 32
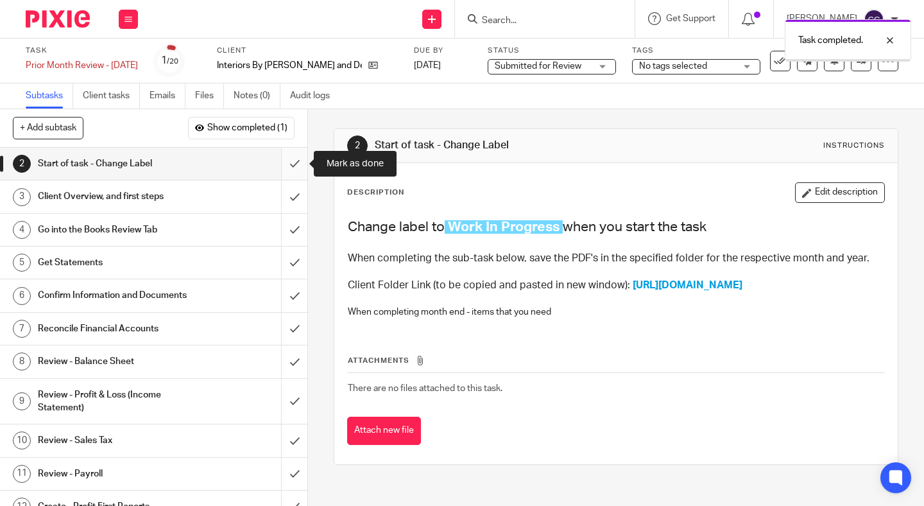
click at [293, 164] on input "submit" at bounding box center [153, 164] width 307 height 32
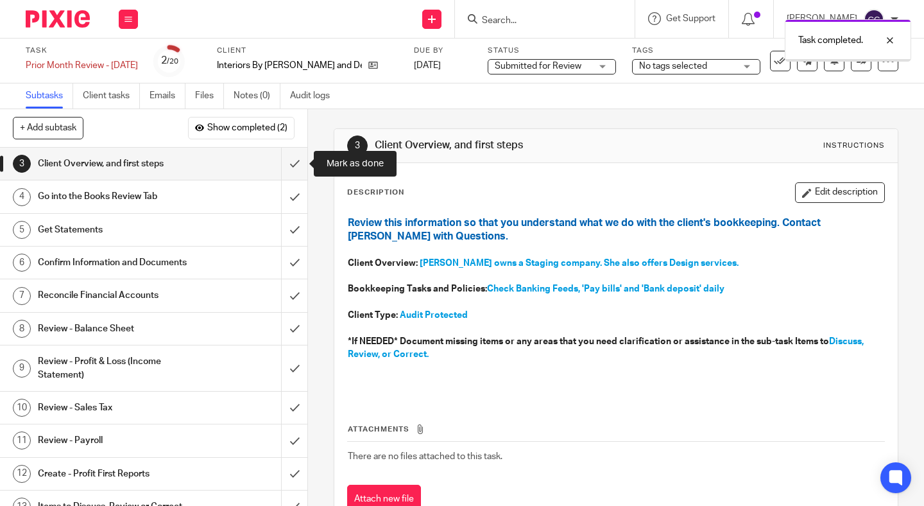
click at [293, 164] on input "submit" at bounding box center [153, 164] width 307 height 32
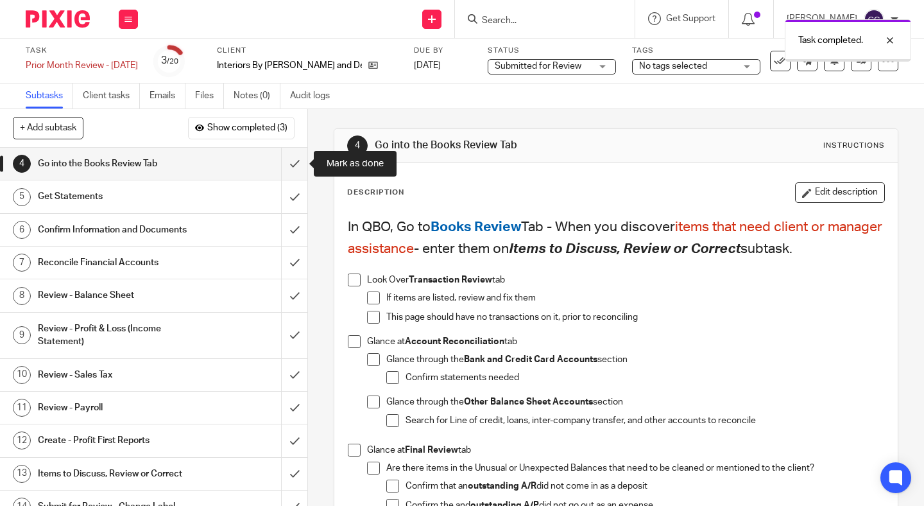
click at [293, 164] on input "submit" at bounding box center [153, 164] width 307 height 32
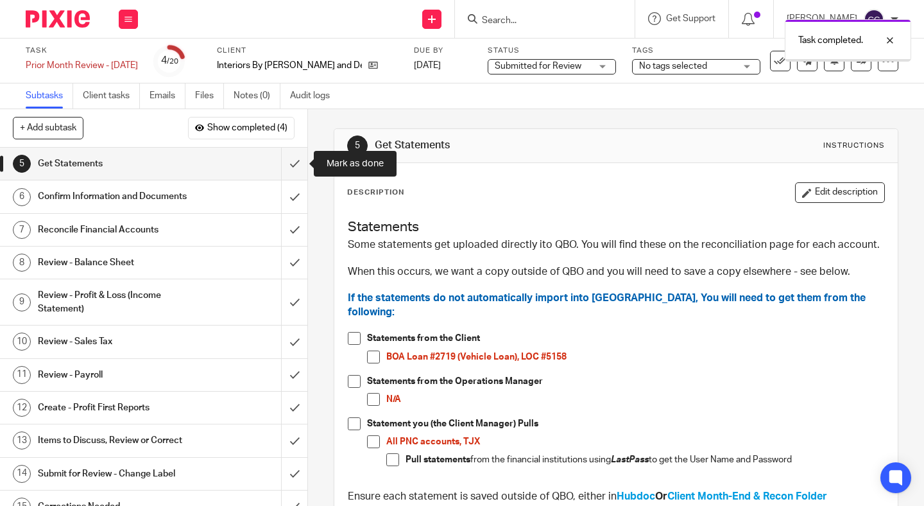
click at [293, 164] on input "submit" at bounding box center [153, 164] width 307 height 32
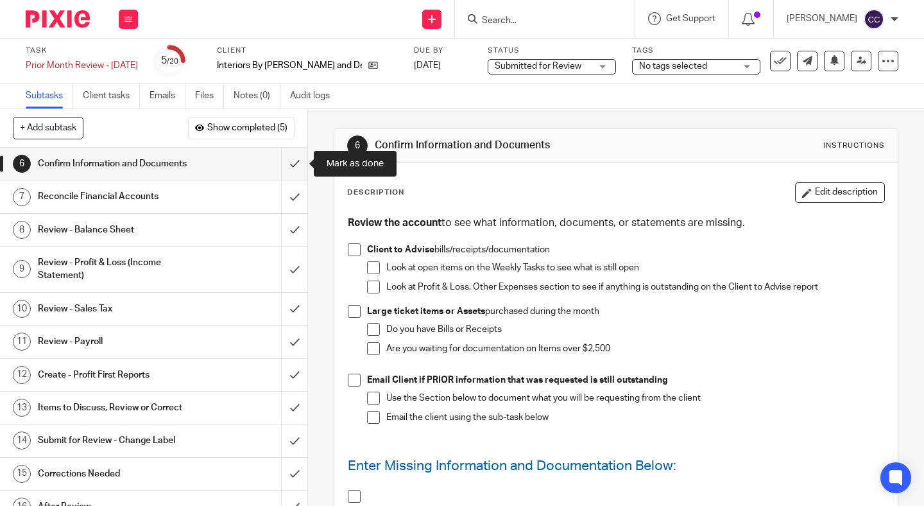
click at [293, 164] on input "submit" at bounding box center [153, 164] width 307 height 32
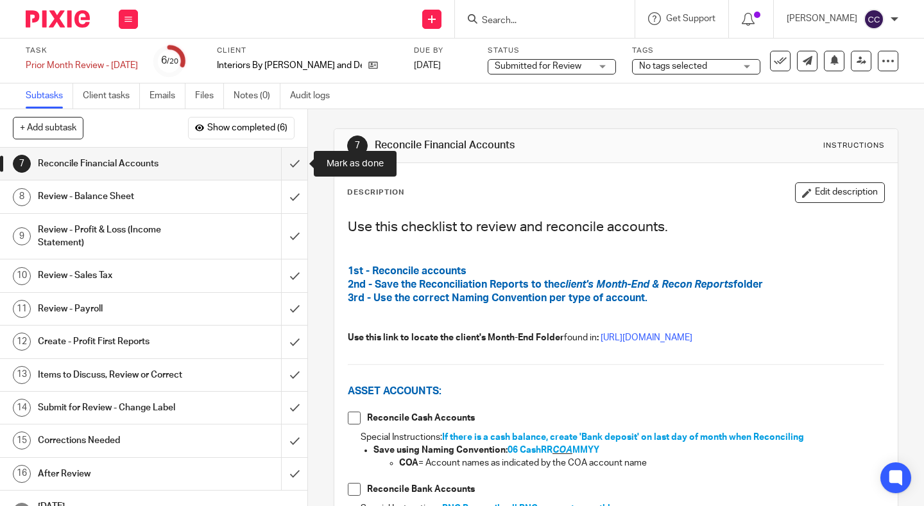
click at [293, 164] on input "submit" at bounding box center [153, 164] width 307 height 32
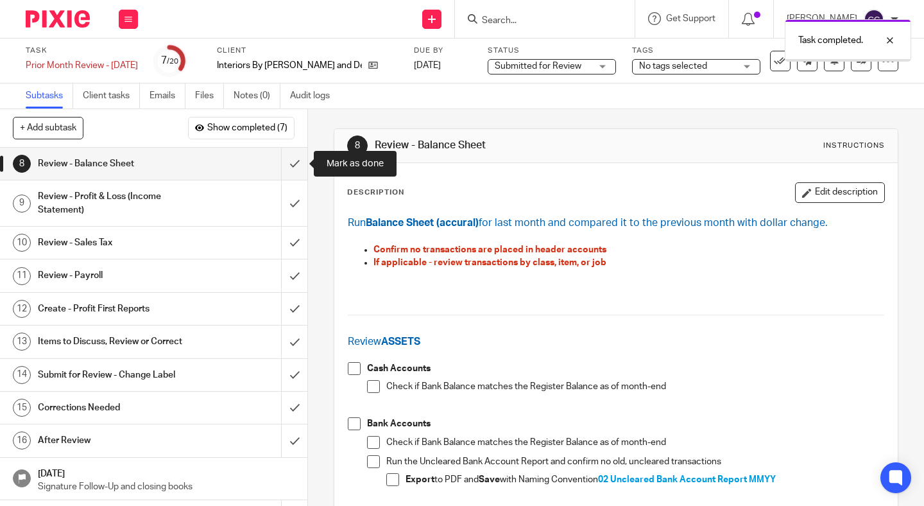
click at [293, 164] on input "submit" at bounding box center [153, 164] width 307 height 32
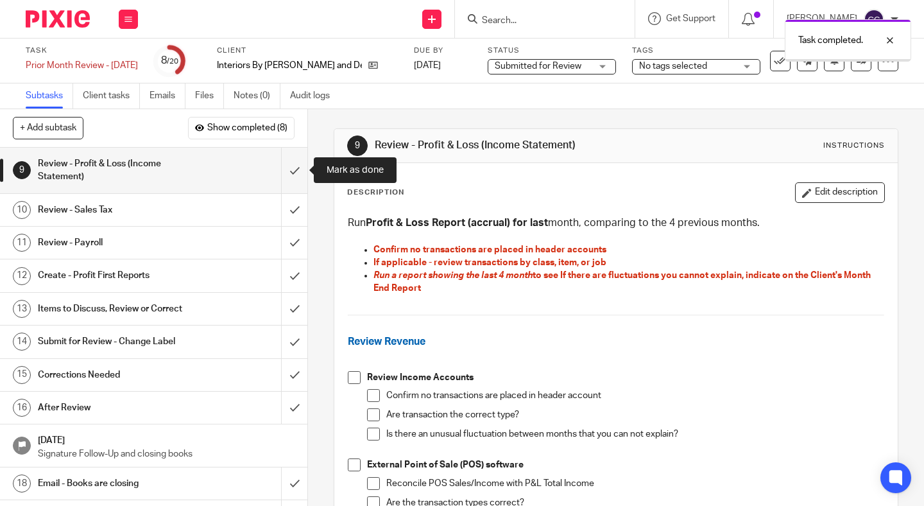
click at [293, 164] on input "submit" at bounding box center [153, 171] width 307 height 46
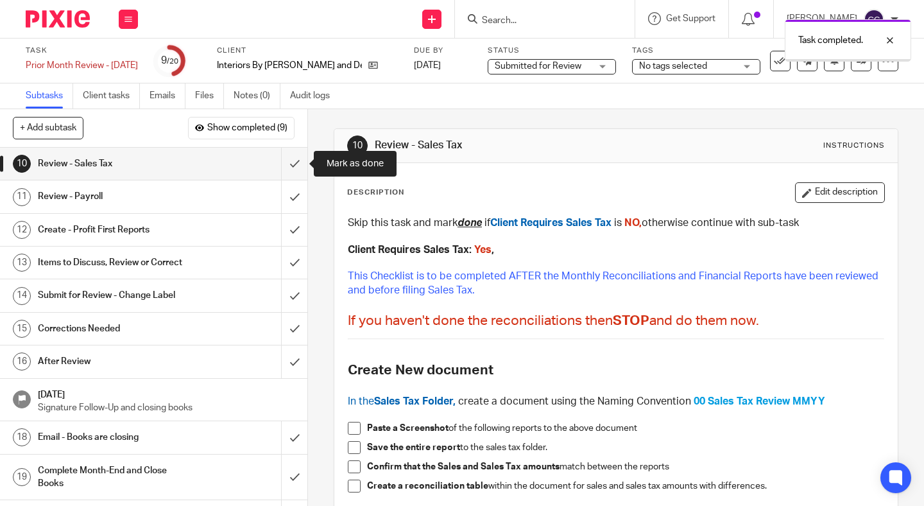
click at [293, 164] on input "submit" at bounding box center [153, 164] width 307 height 32
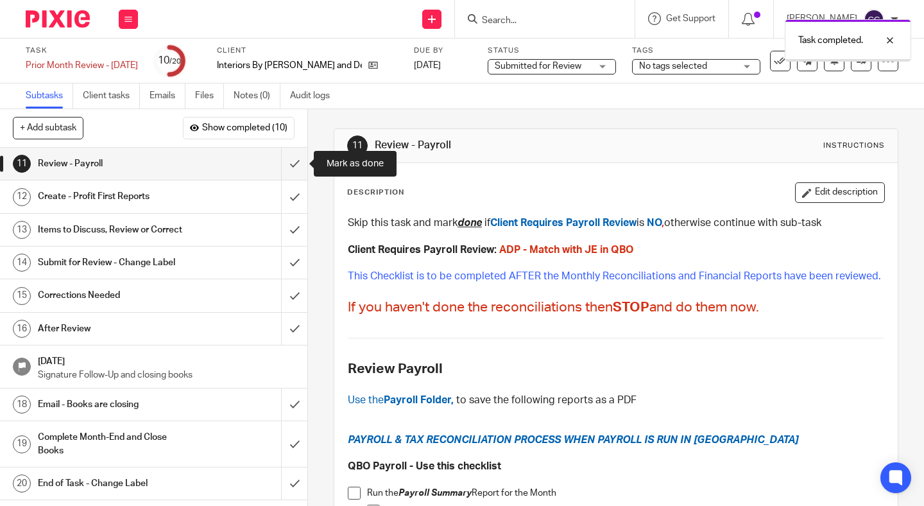
click at [293, 164] on input "submit" at bounding box center [153, 164] width 307 height 32
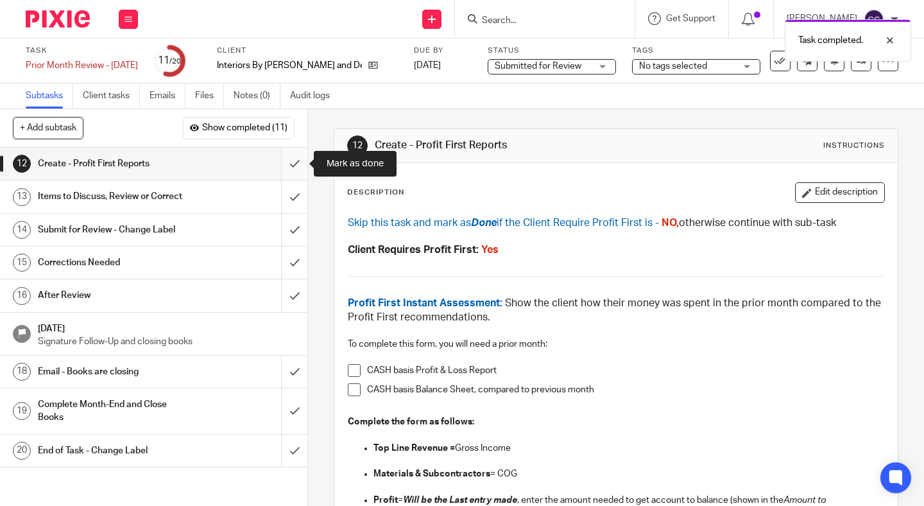
click at [297, 167] on input "submit" at bounding box center [153, 164] width 307 height 32
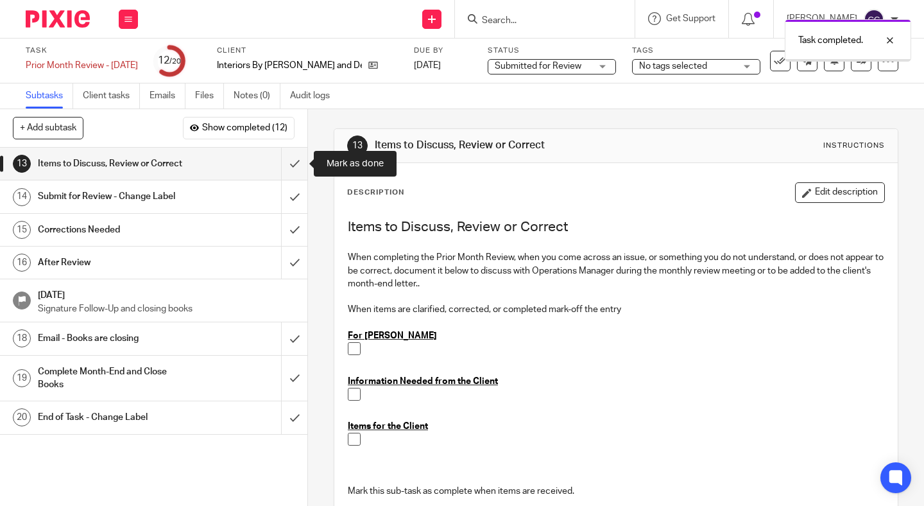
click at [297, 167] on input "submit" at bounding box center [153, 164] width 307 height 32
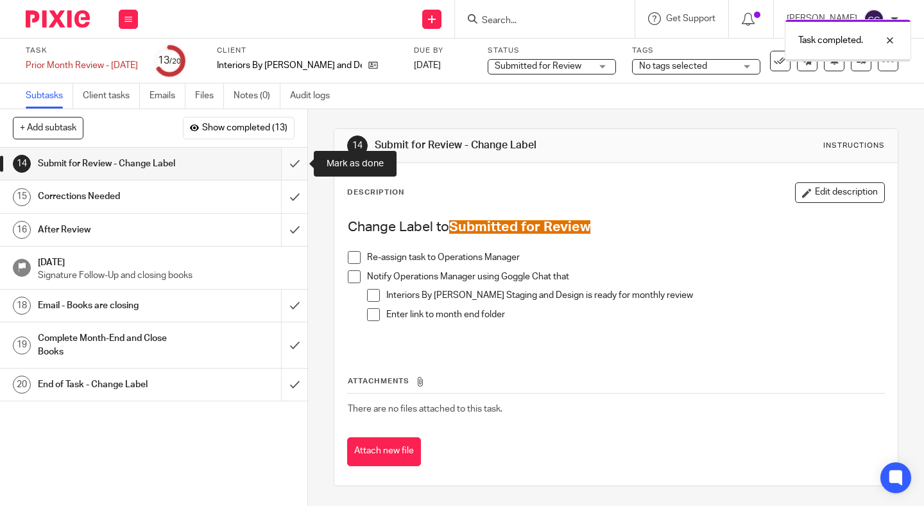
click at [296, 167] on input "submit" at bounding box center [153, 164] width 307 height 32
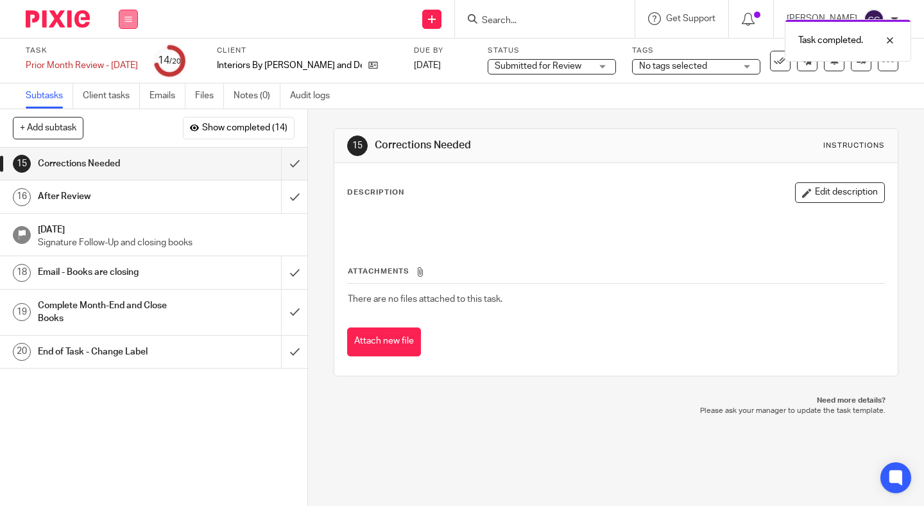
click at [123, 26] on button at bounding box center [128, 19] width 19 height 19
click at [123, 58] on link "Work" at bounding box center [122, 59] width 22 height 9
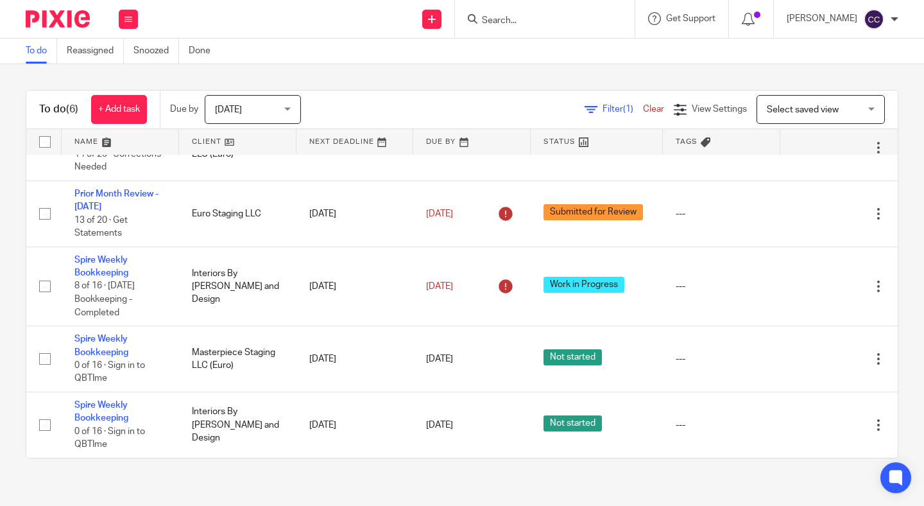
scroll to position [114, 0]
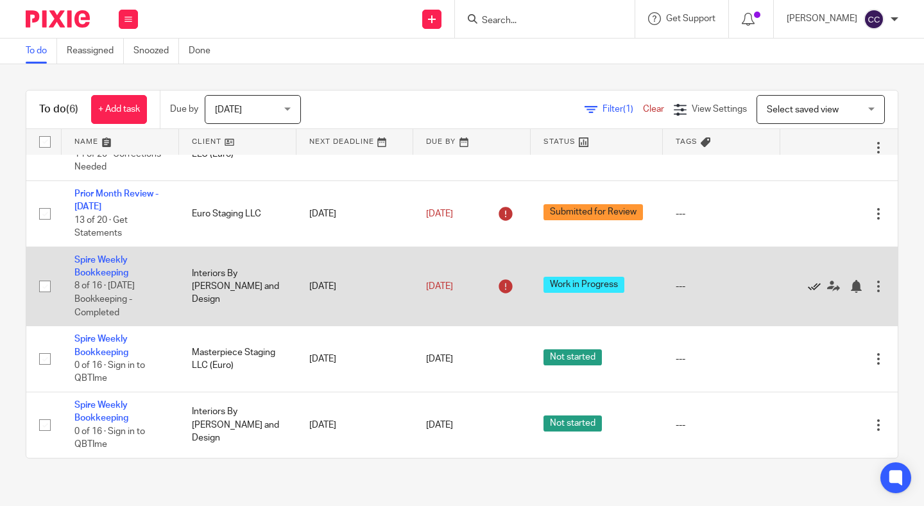
click at [816, 282] on icon at bounding box center [814, 286] width 13 height 13
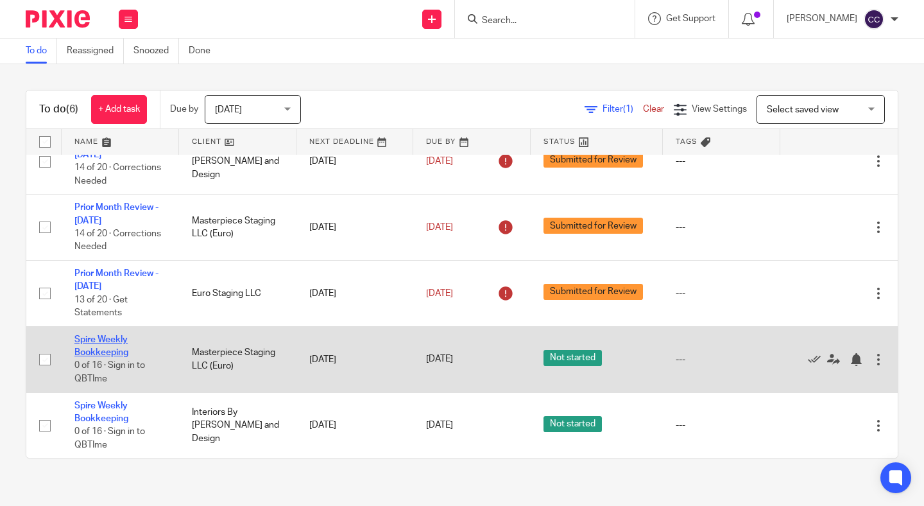
click at [103, 352] on link "Spire Weekly Bookkeeping" at bounding box center [101, 346] width 54 height 22
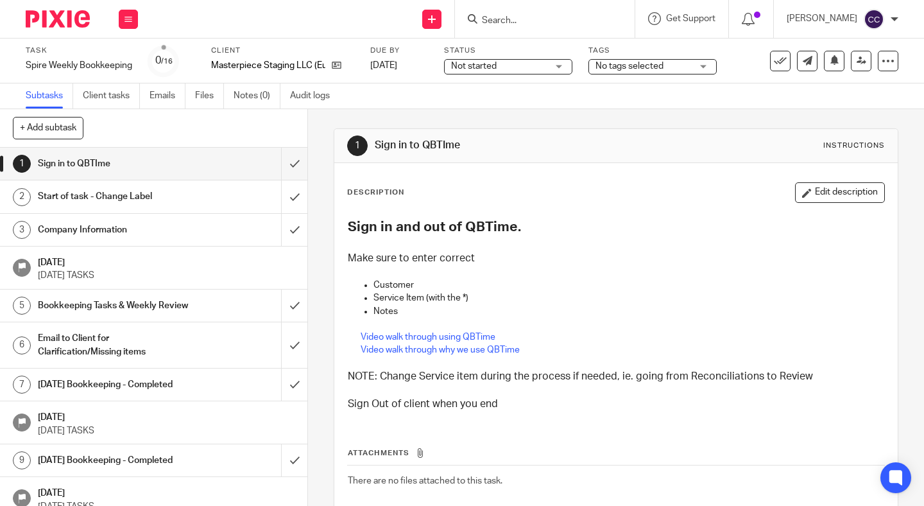
click at [500, 62] on span "Not started" at bounding box center [499, 66] width 96 height 13
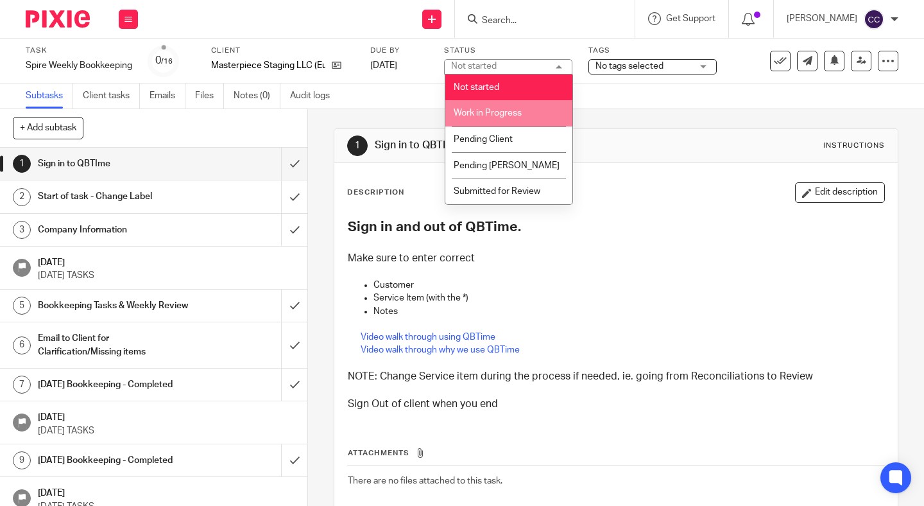
click at [500, 114] on span "Work in Progress" at bounding box center [488, 112] width 68 height 9
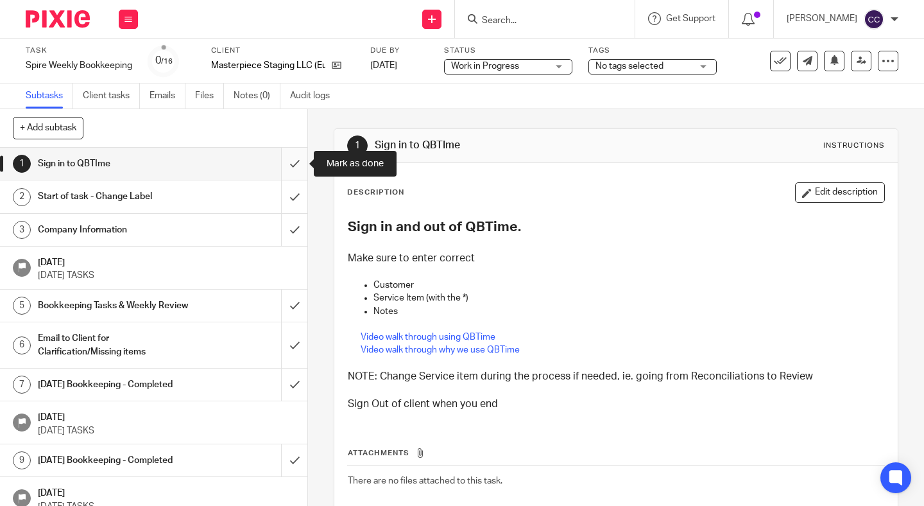
click at [290, 161] on input "submit" at bounding box center [153, 164] width 307 height 32
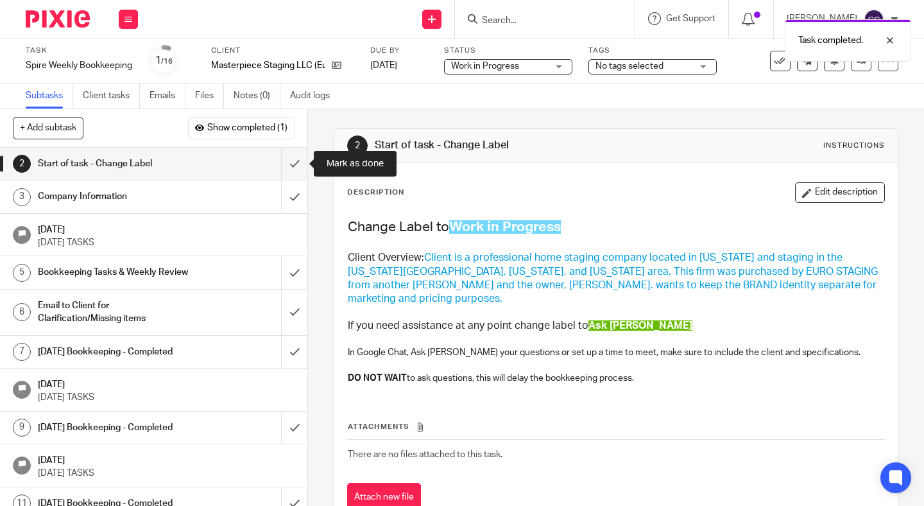
click at [290, 161] on input "submit" at bounding box center [153, 164] width 307 height 32
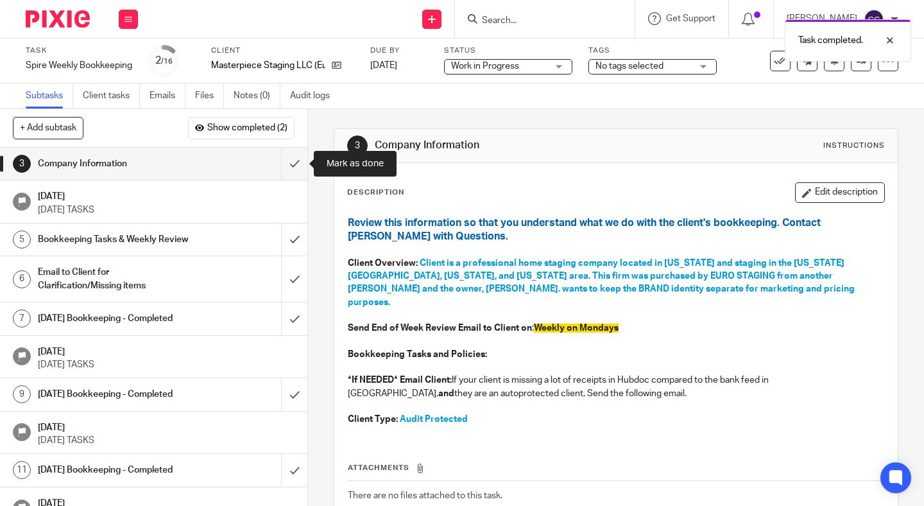
click at [290, 161] on input "submit" at bounding box center [153, 164] width 307 height 32
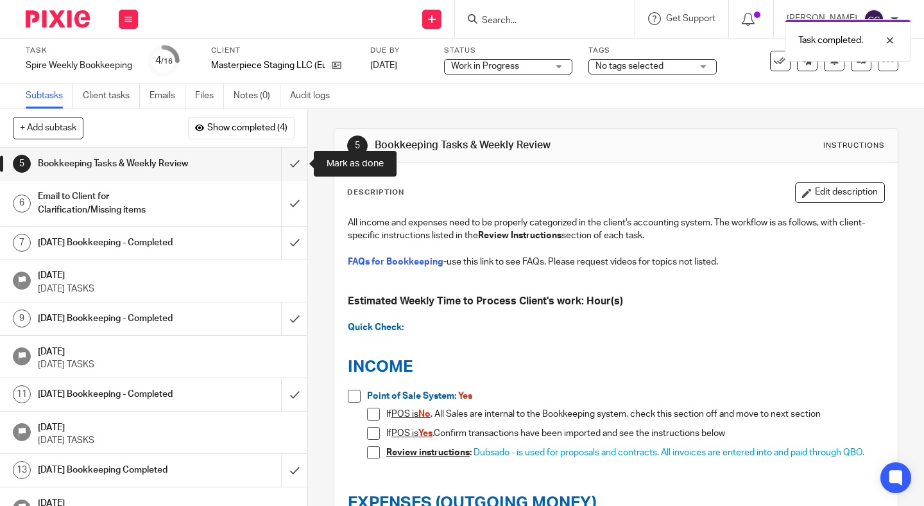
click at [290, 161] on input "submit" at bounding box center [153, 164] width 307 height 32
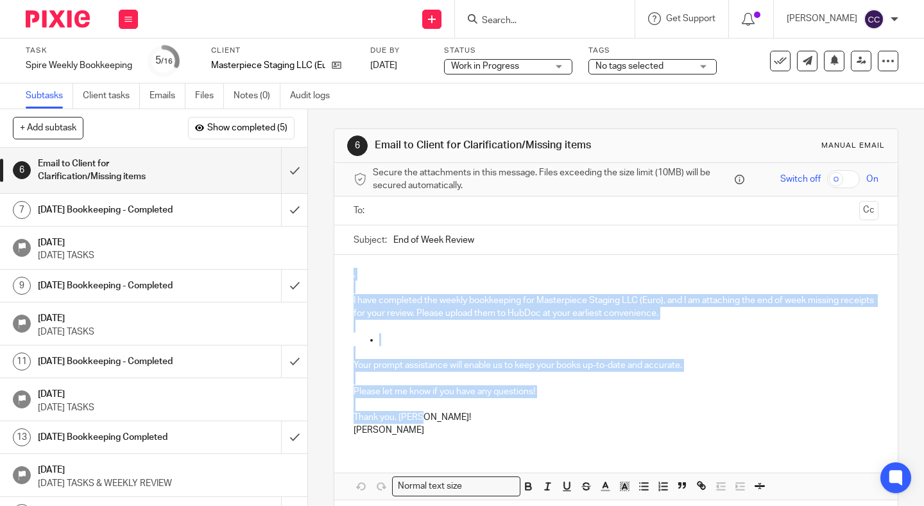
drag, startPoint x: 351, startPoint y: 274, endPoint x: 633, endPoint y: 416, distance: 315.9
click at [633, 416] on div ", I have completed the weekly bookkeeping for Masterpiece Staging LLC (Euro), a…" at bounding box center [615, 350] width 563 height 191
paste div
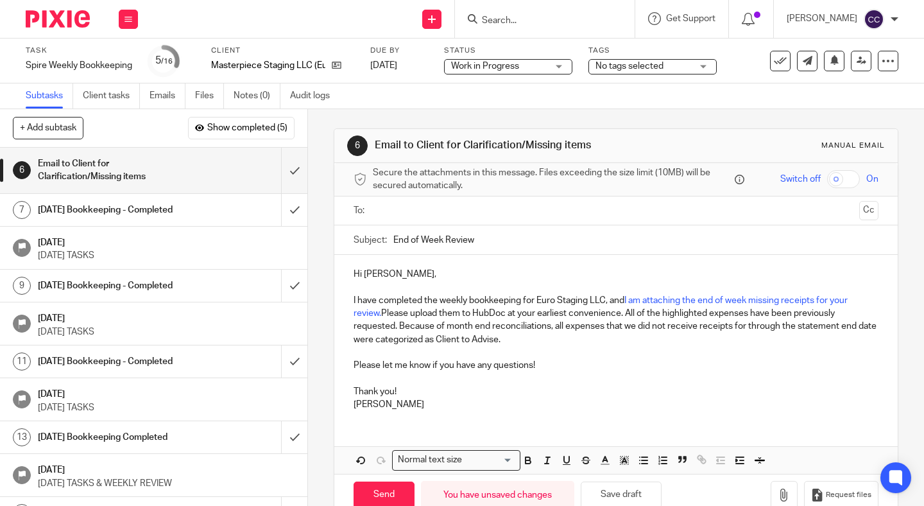
click at [383, 275] on p "Hi Hana," at bounding box center [616, 274] width 525 height 13
click at [497, 244] on input "End of Week Review" at bounding box center [635, 239] width 485 height 29
type input "End of Week Review - Masterpiece"
click at [401, 207] on input "text" at bounding box center [615, 210] width 477 height 15
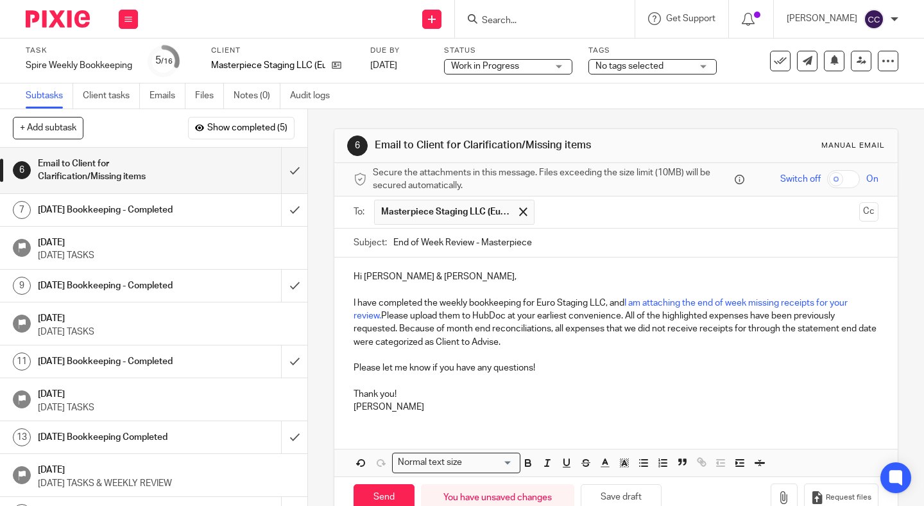
click at [558, 212] on input "text" at bounding box center [697, 212] width 312 height 25
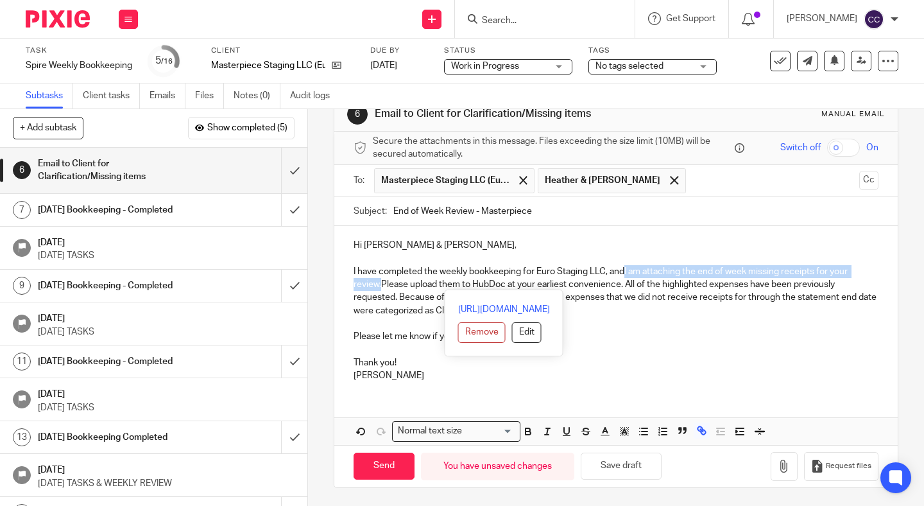
drag, startPoint x: 627, startPoint y: 271, endPoint x: 381, endPoint y: 285, distance: 246.2
click at [381, 285] on p "I have completed the weekly bookkeeping for Euro Staging LLC, and I am attachin…" at bounding box center [616, 284] width 525 height 65
click at [698, 433] on icon "button" at bounding box center [702, 430] width 12 height 12
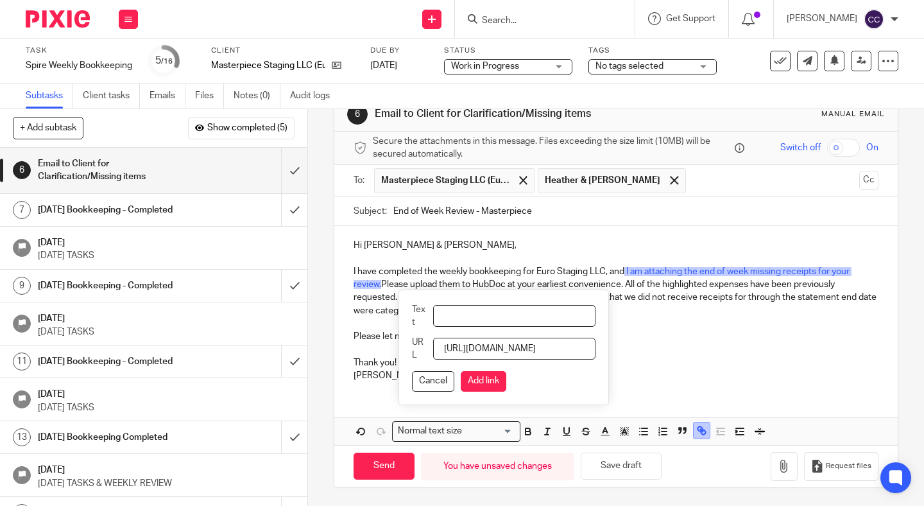
scroll to position [0, 352]
click at [474, 356] on input "https://docs.google.com/spreadsheets/d/1usJvvt-0_NBncB-0vWB-lTkjy-pGzB7U0zx2h2I…" at bounding box center [514, 349] width 162 height 22
click at [474, 356] on input "[URL][DOMAIN_NAME]" at bounding box center [514, 349] width 162 height 22
paste input "Hi Hana, I have completed the weekly bookkeeping for Euro Staging LLC, and I am…"
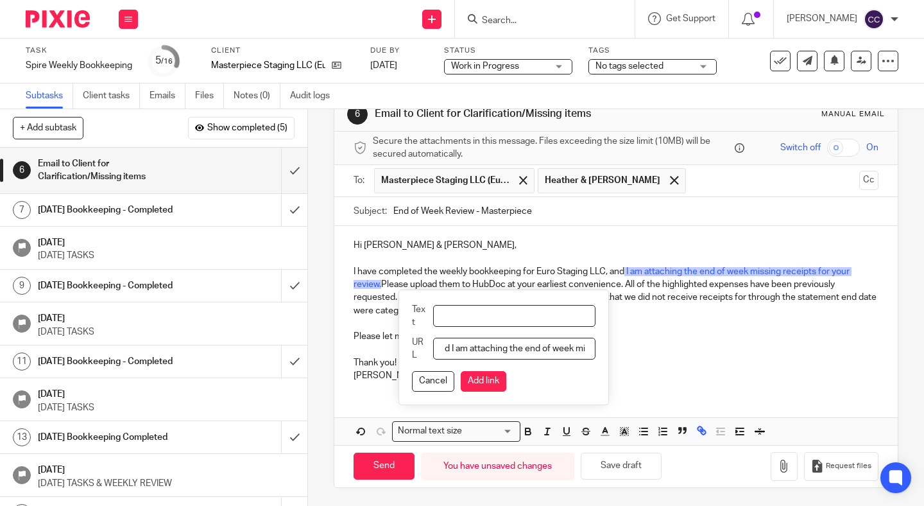
scroll to position [0, 1836]
type input "[URL][DOMAIN_NAME]"
click at [506, 379] on button "Add link" at bounding box center [484, 381] width 46 height 21
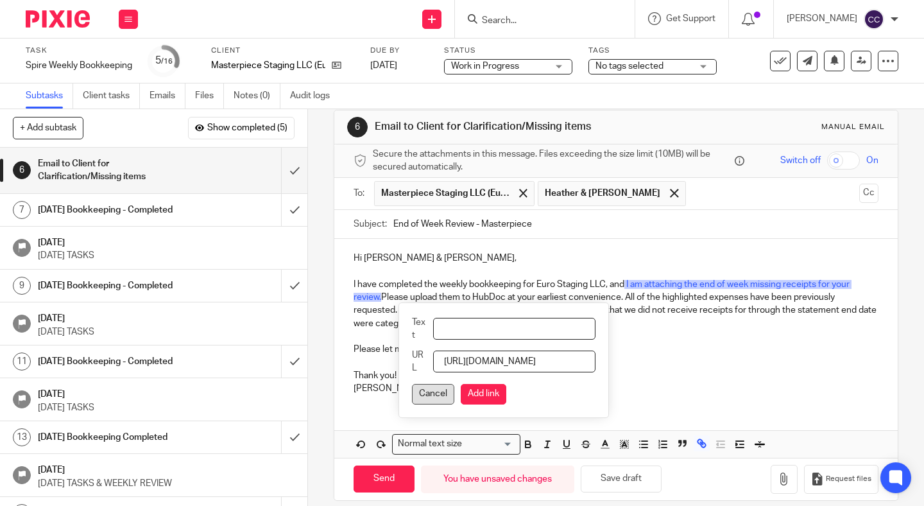
scroll to position [0, 0]
click at [452, 395] on button "Cancel" at bounding box center [433, 394] width 42 height 21
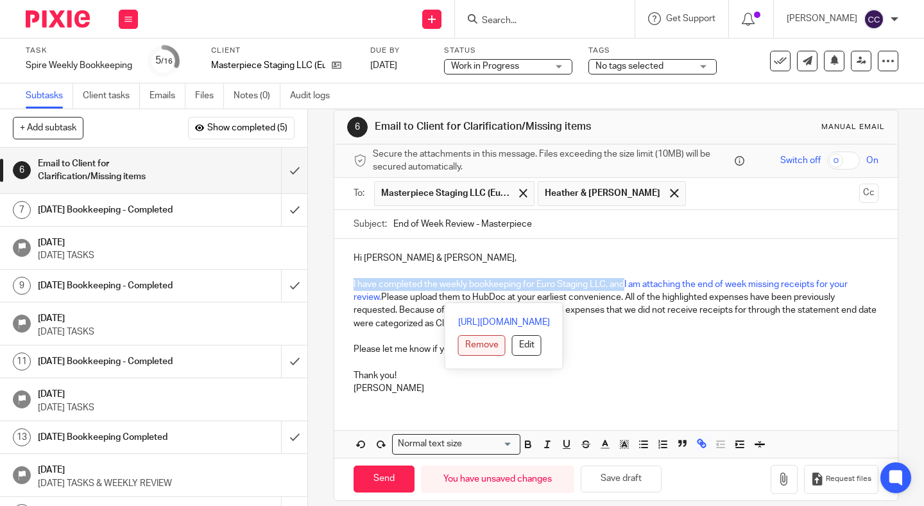
click at [458, 351] on button "Remove" at bounding box center [481, 345] width 47 height 21
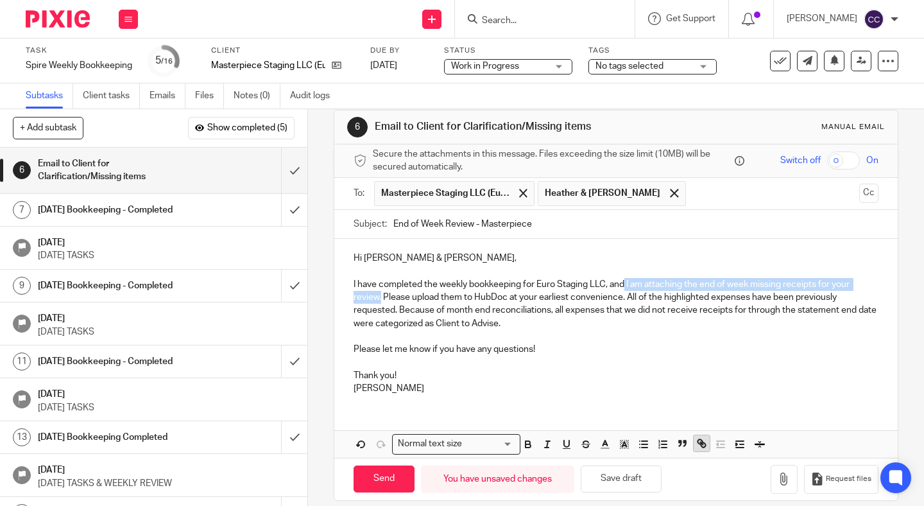
click at [703, 445] on icon "button" at bounding box center [702, 443] width 12 height 12
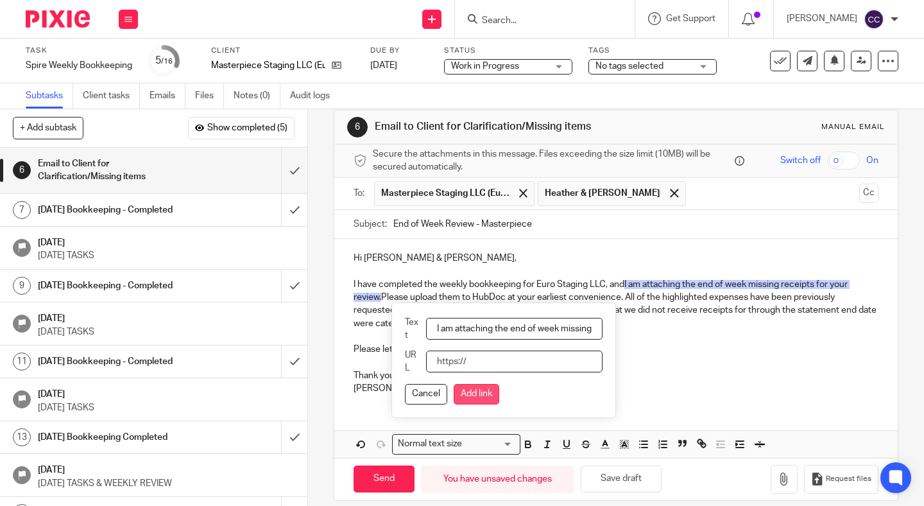
paste input "https://docs.google.com/spreadsheets/d/1FqMNrzidPnXiY2RLhrKH87hzvOu7jKGzGHRVTFy…"
type input "https://docs.google.com/spreadsheets/d/1FqMNrzidPnXiY2RLhrKH87hzvOu7jKGzGHRVTFy…"
click at [465, 397] on button "Add link" at bounding box center [477, 394] width 46 height 21
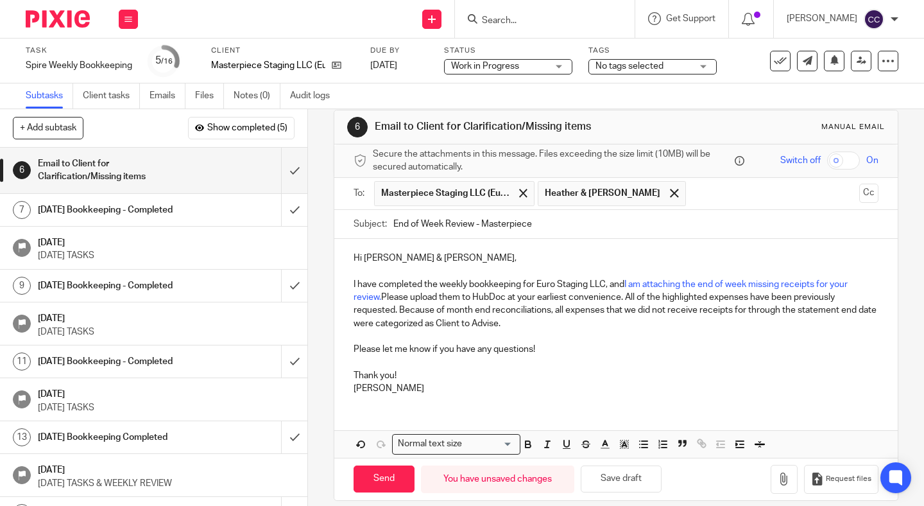
click at [642, 408] on div "Hi Hana & Roseanne, I have completed the weekly bookkeeping for Euro Staging LL…" at bounding box center [615, 348] width 563 height 218
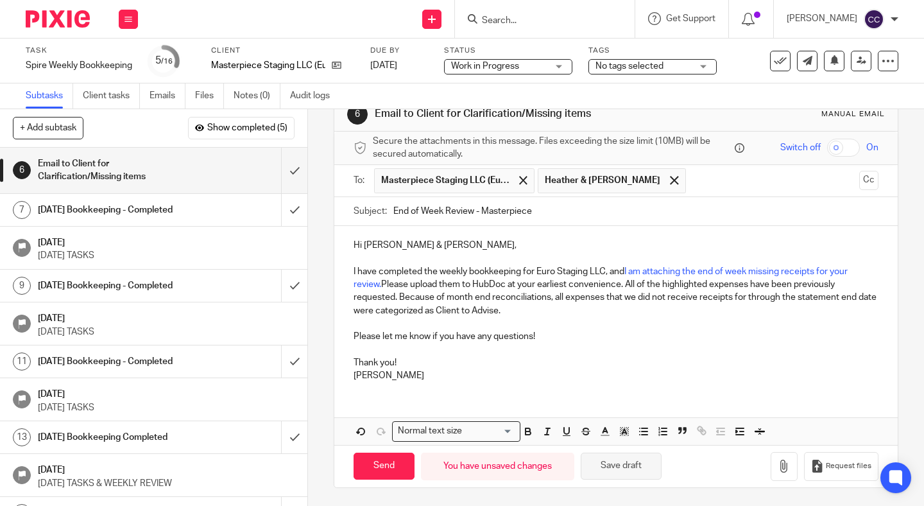
click at [613, 469] on button "Save draft" at bounding box center [621, 466] width 81 height 28
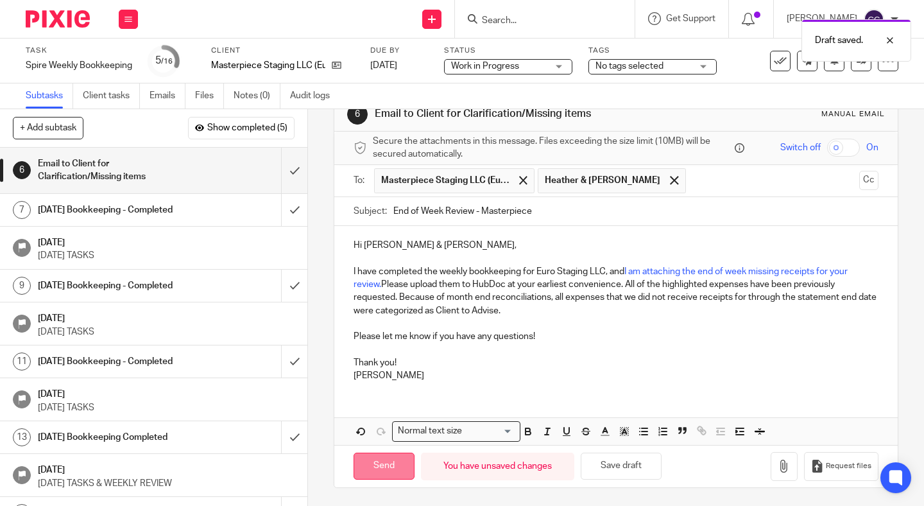
click at [385, 472] on input "Send" at bounding box center [384, 466] width 61 height 28
type input "Sent"
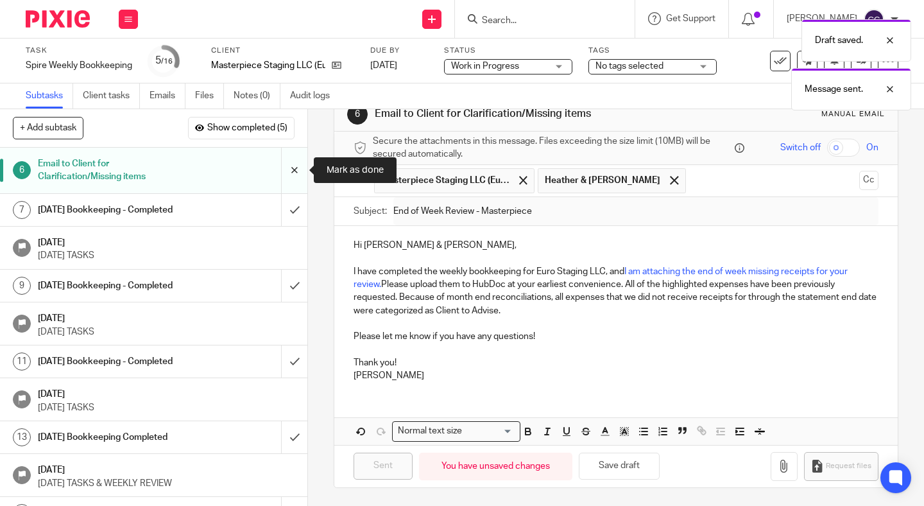
click at [294, 179] on input "submit" at bounding box center [153, 171] width 307 height 46
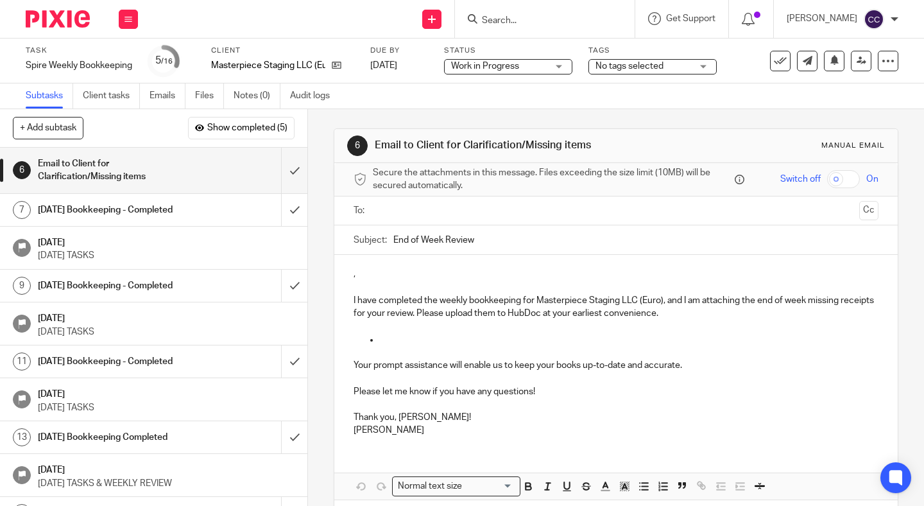
click at [548, 23] on input "Search" at bounding box center [538, 21] width 115 height 12
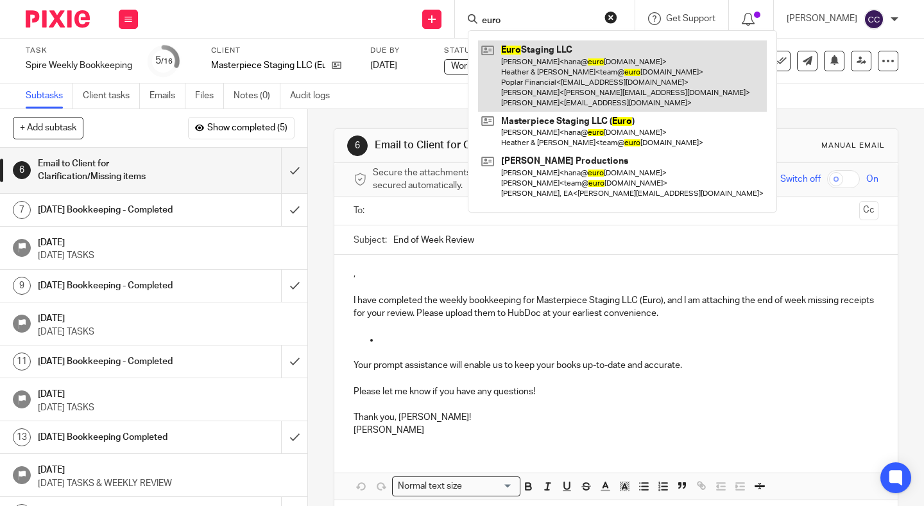
type input "euro"
click at [561, 55] on link at bounding box center [622, 75] width 289 height 71
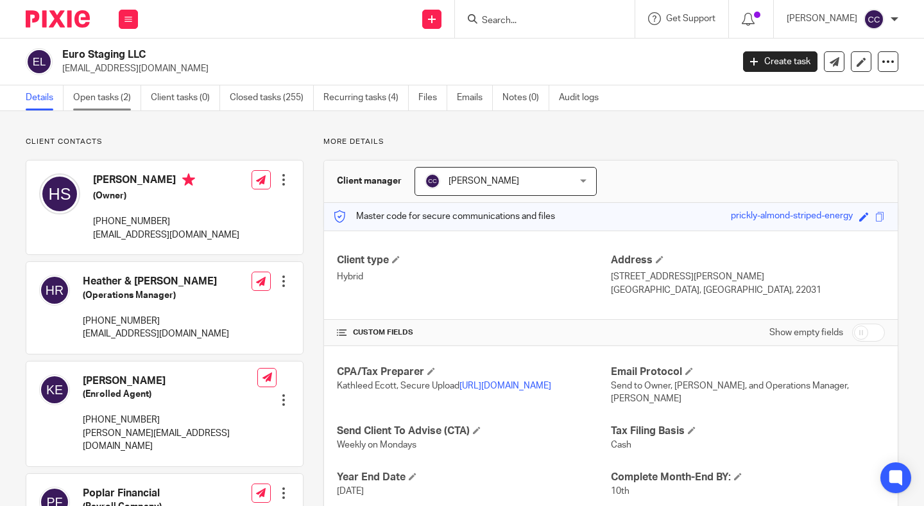
click at [89, 98] on link "Open tasks (2)" at bounding box center [107, 97] width 68 height 25
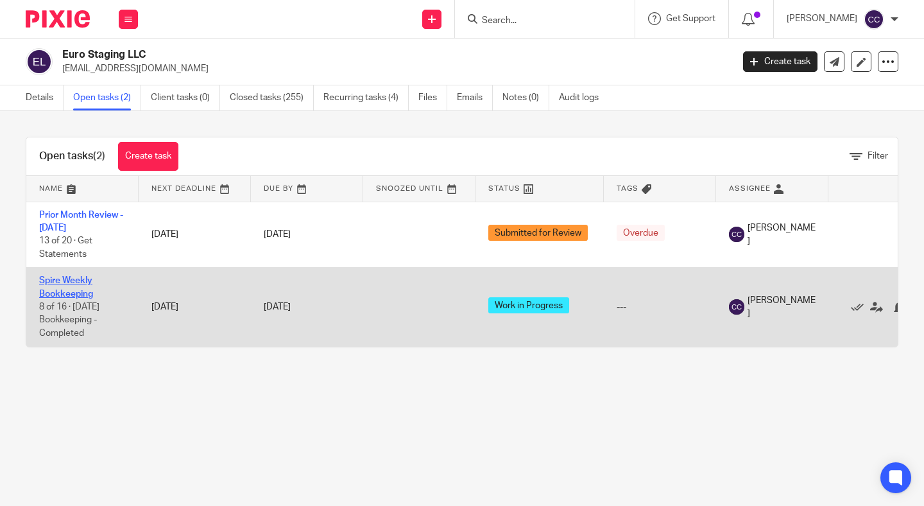
click at [68, 295] on link "Spire Weekly Bookkeeping" at bounding box center [66, 287] width 54 height 22
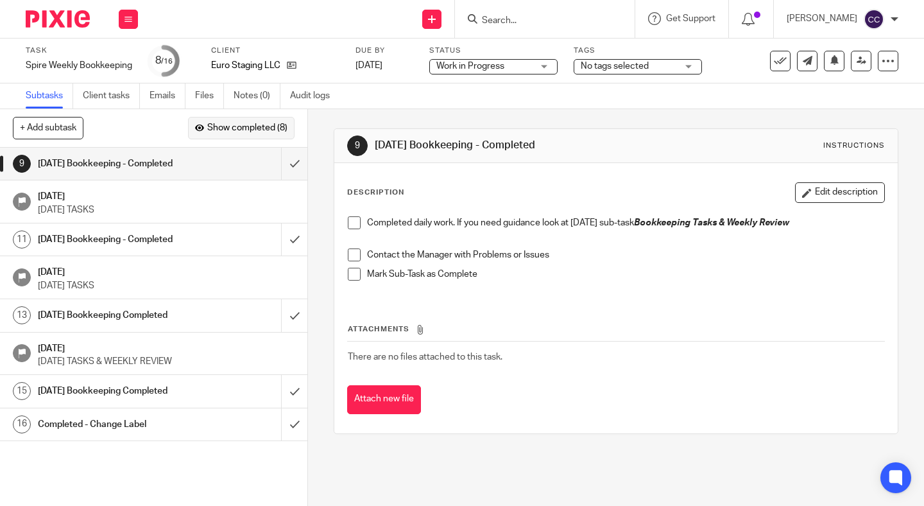
click at [223, 127] on span "Show completed (8)" at bounding box center [247, 128] width 80 height 10
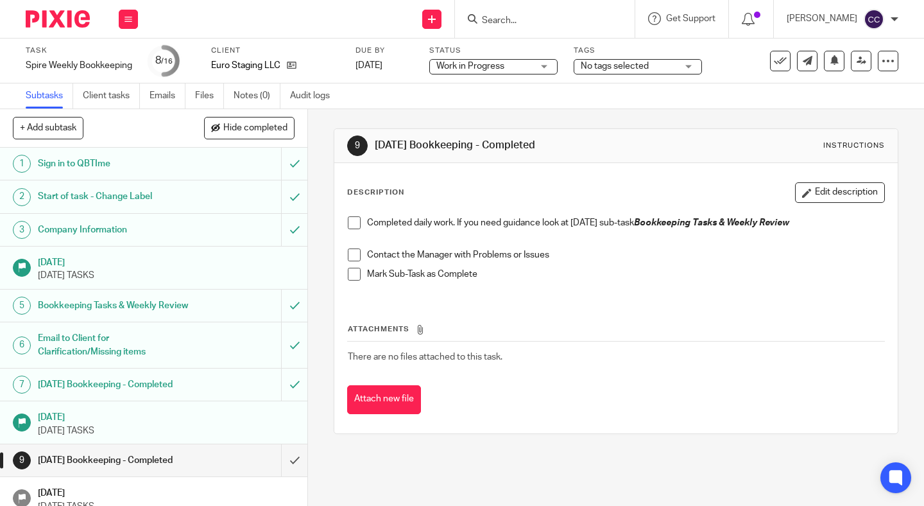
click at [106, 427] on p "[DATE] TASKS" at bounding box center [166, 430] width 257 height 13
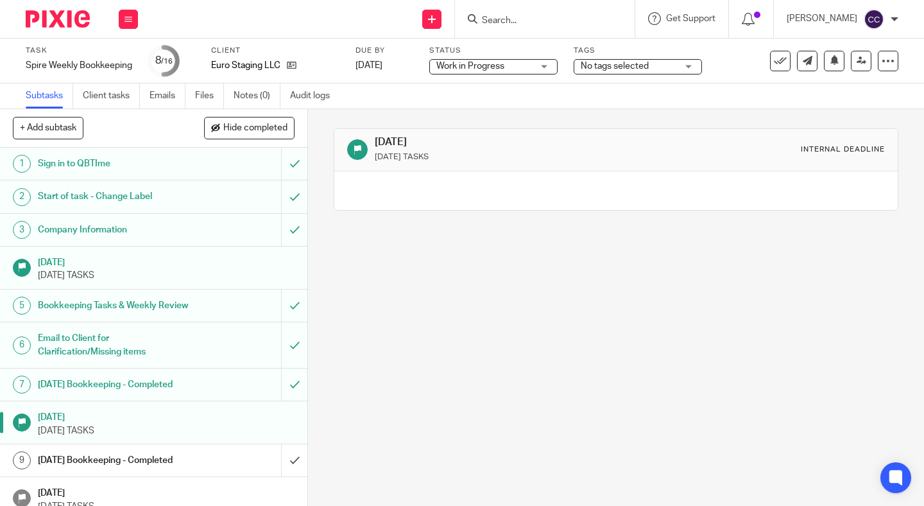
click at [112, 386] on h1 "[DATE] Bookkeeping - Completed" at bounding box center [115, 384] width 154 height 19
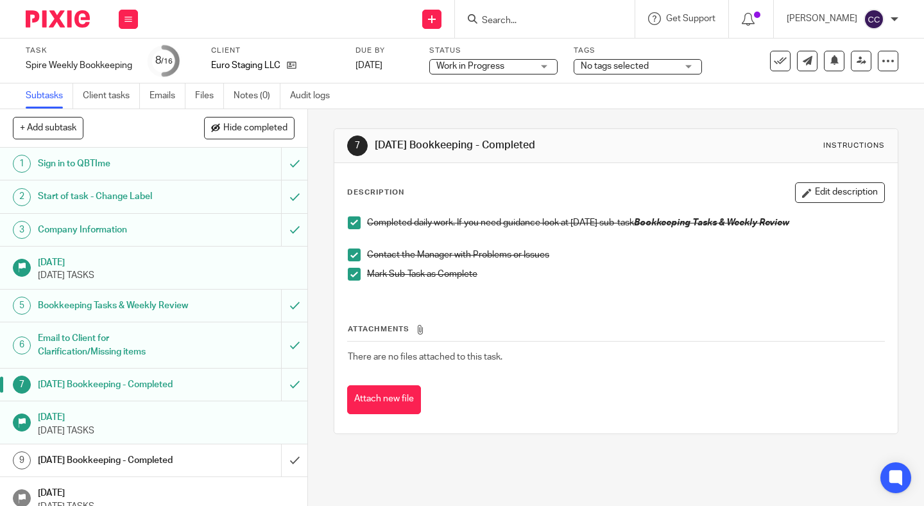
click at [104, 348] on h1 "Email to Client for Clarification/Missing items" at bounding box center [115, 345] width 154 height 33
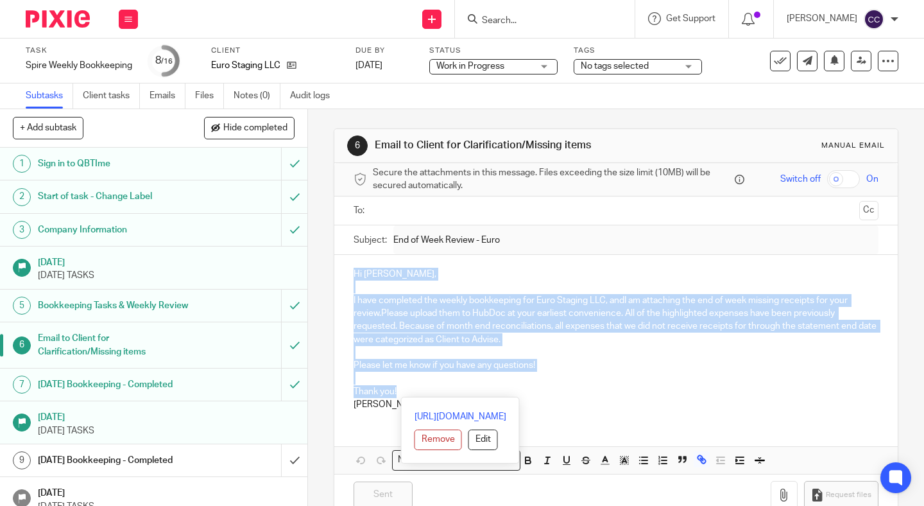
drag, startPoint x: 349, startPoint y: 273, endPoint x: 606, endPoint y: 395, distance: 284.4
click at [606, 395] on div "Hi [PERSON_NAME], I have completed the weekly bookkeeping for Euro Staging LLC,…" at bounding box center [615, 338] width 563 height 166
copy div "Hi [PERSON_NAME], I have completed the weekly bookkeeping for Euro Staging LLC,…"
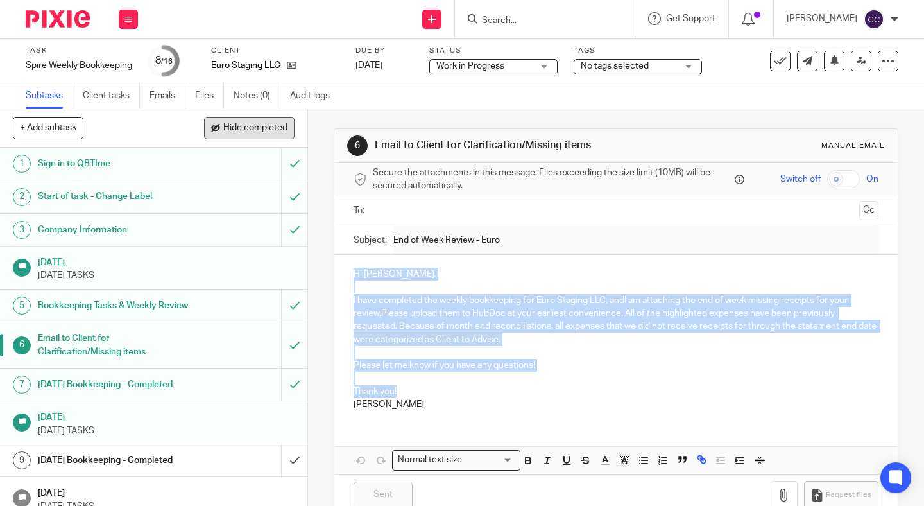
click at [245, 124] on span "Hide completed" at bounding box center [255, 128] width 64 height 10
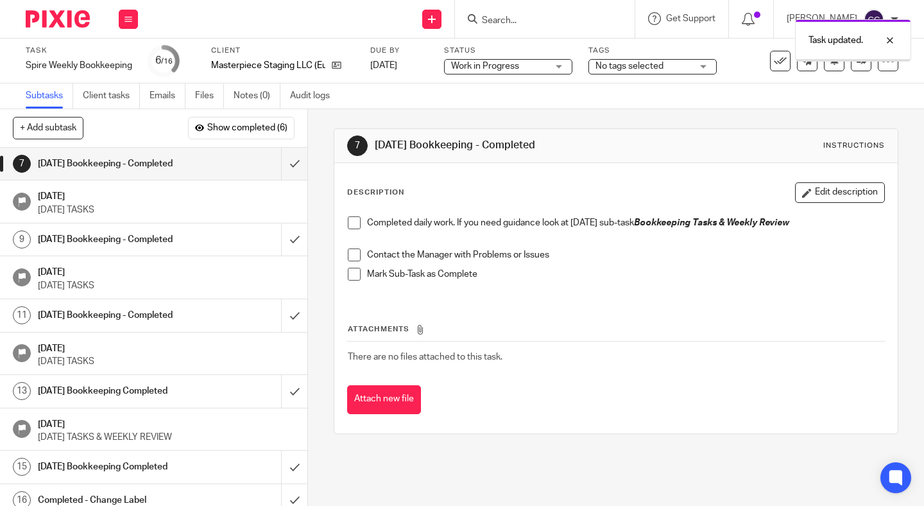
click at [351, 226] on span at bounding box center [354, 222] width 13 height 13
click at [353, 257] on span at bounding box center [354, 254] width 13 height 13
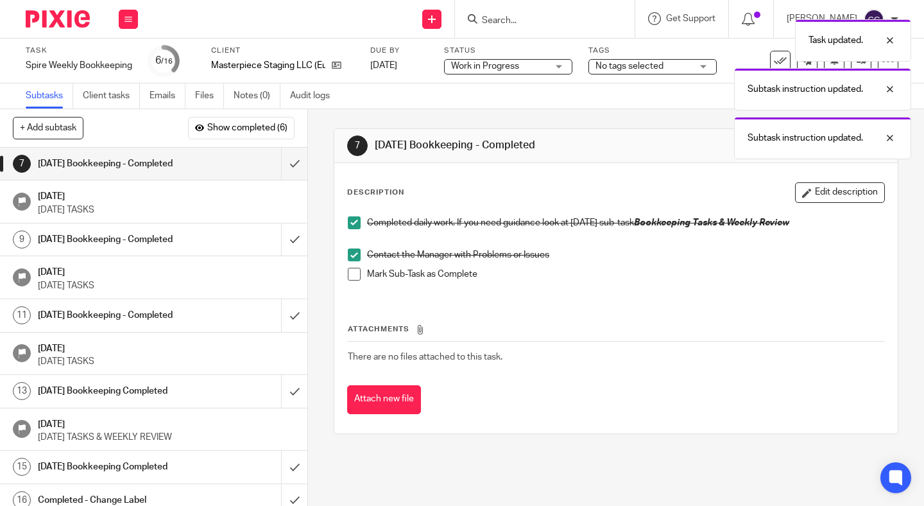
click at [354, 279] on span at bounding box center [354, 274] width 13 height 13
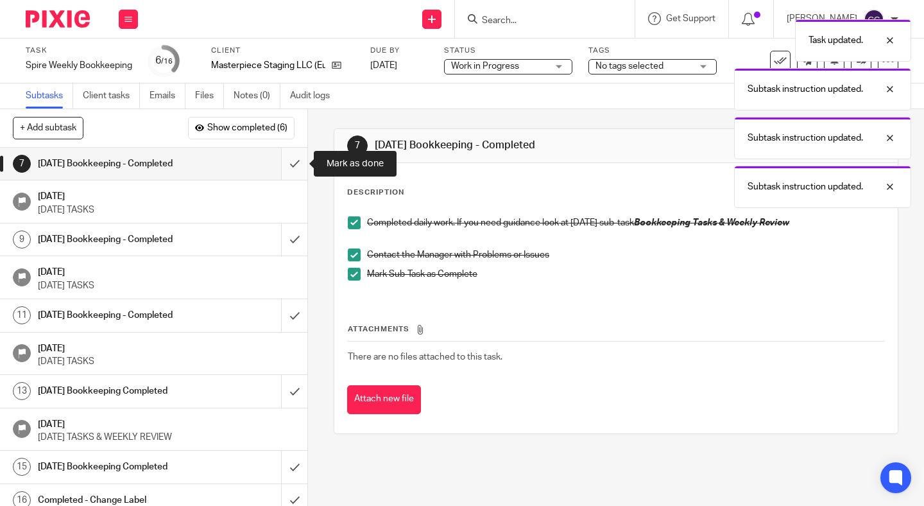
click at [296, 157] on input "submit" at bounding box center [153, 164] width 307 height 32
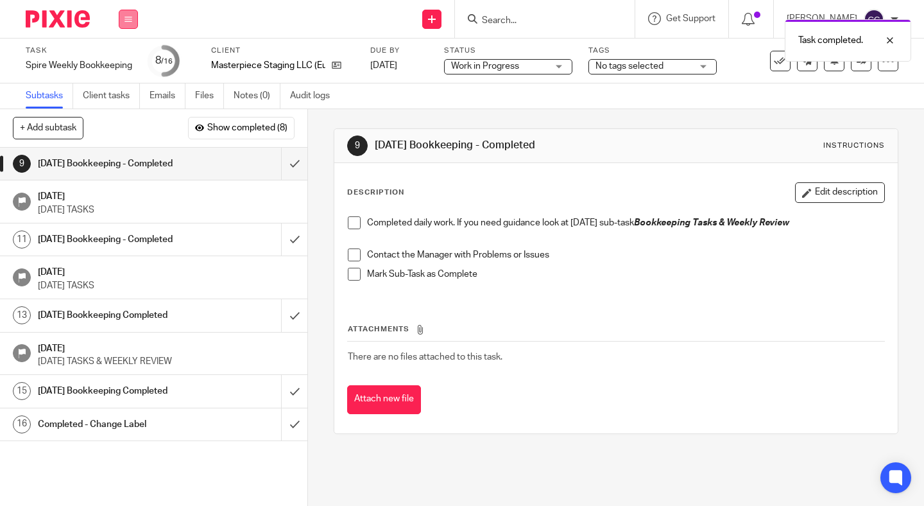
click at [131, 21] on icon at bounding box center [128, 19] width 8 height 8
click at [128, 56] on link "Work" at bounding box center [122, 59] width 22 height 9
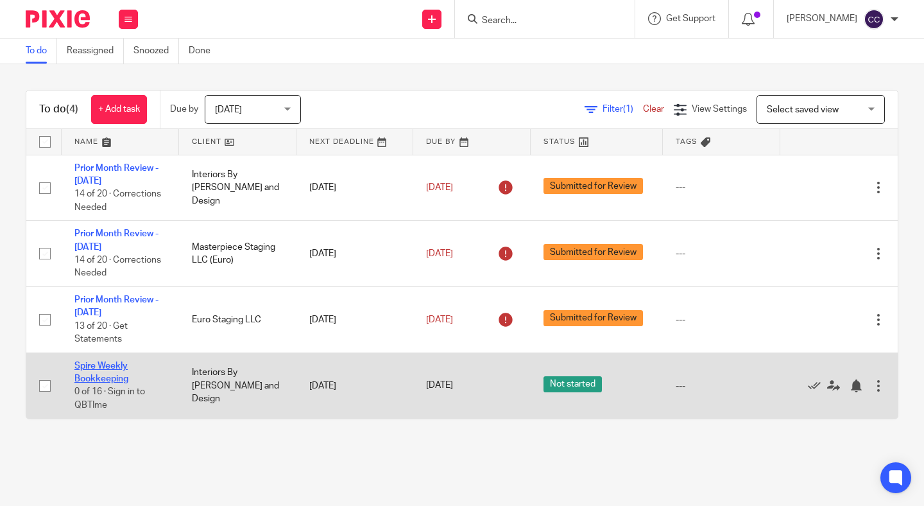
click at [89, 383] on link "Spire Weekly Bookkeeping" at bounding box center [101, 372] width 54 height 22
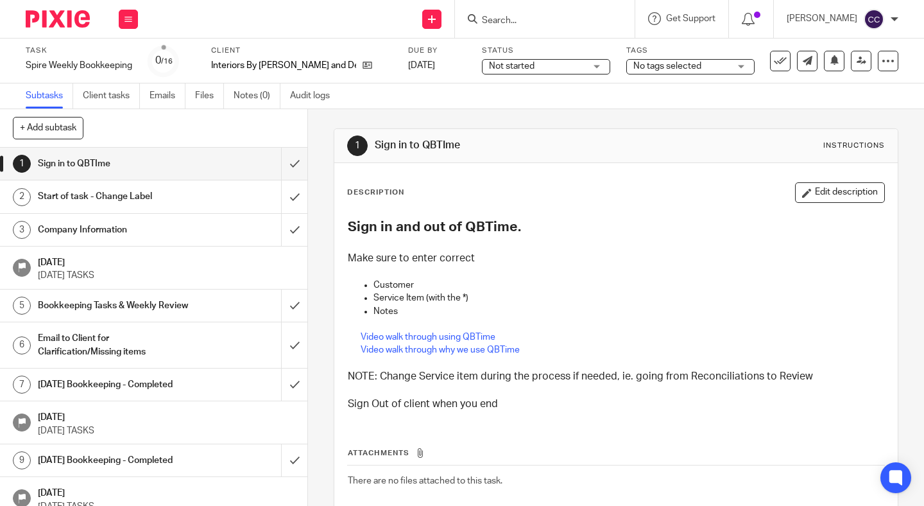
click at [503, 64] on span "Not started" at bounding box center [512, 66] width 46 height 9
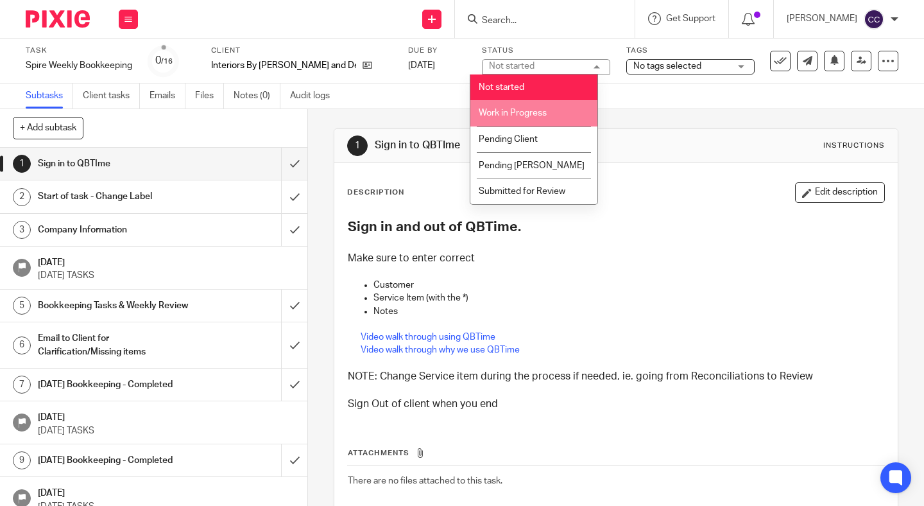
click at [502, 112] on span "Work in Progress" at bounding box center [513, 112] width 68 height 9
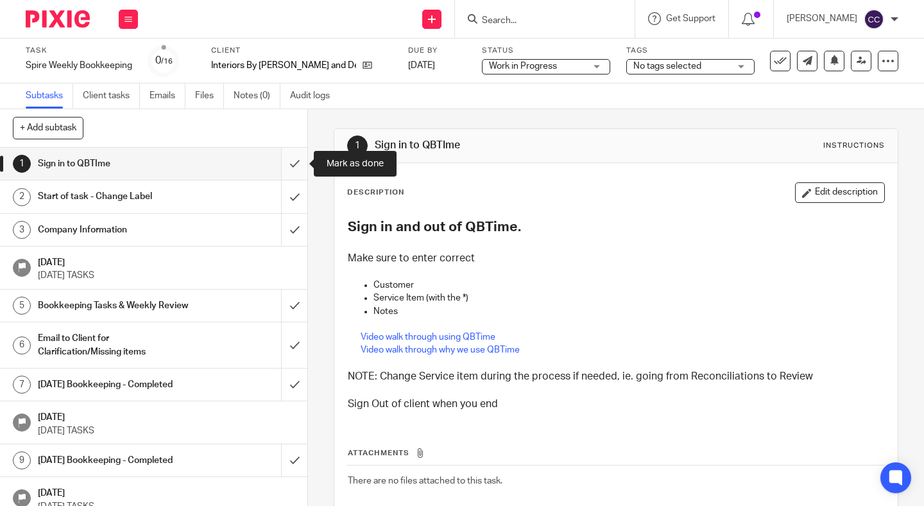
click at [287, 166] on input "submit" at bounding box center [153, 164] width 307 height 32
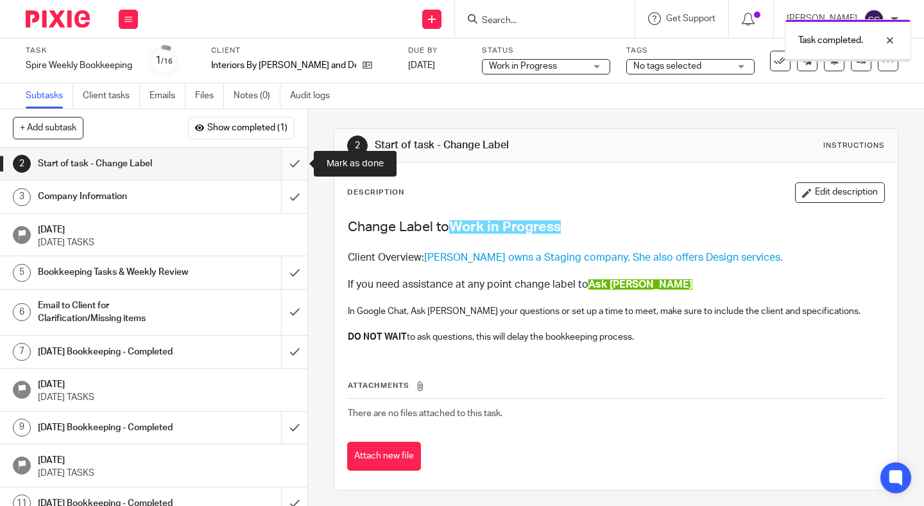
click at [294, 166] on input "submit" at bounding box center [153, 164] width 307 height 32
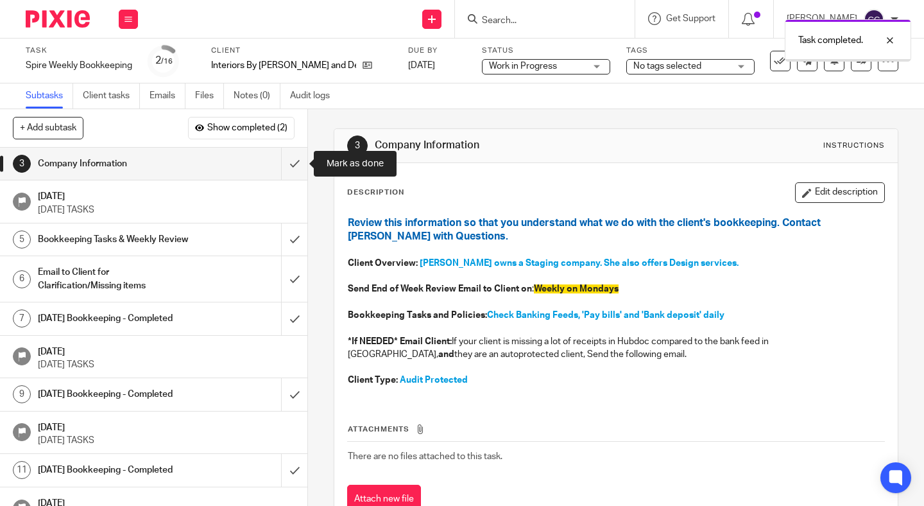
click at [294, 166] on input "submit" at bounding box center [153, 164] width 307 height 32
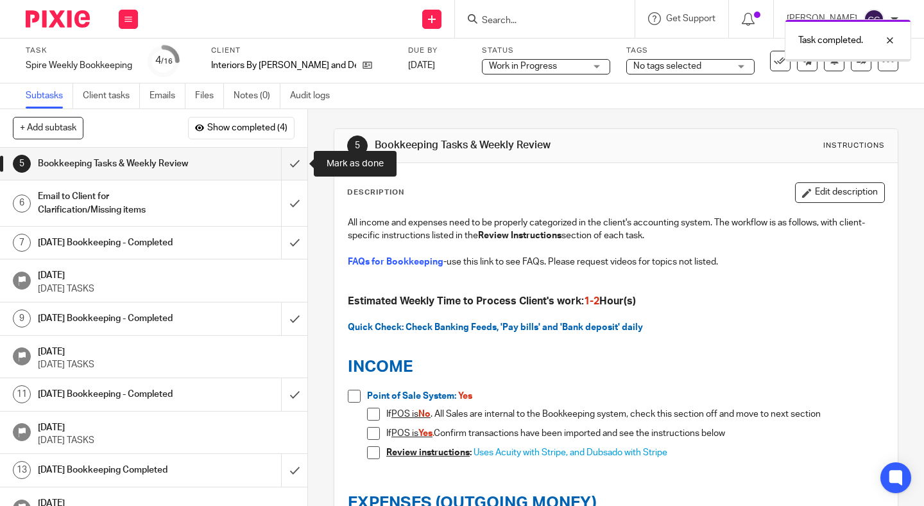
click at [294, 166] on input "submit" at bounding box center [153, 164] width 307 height 32
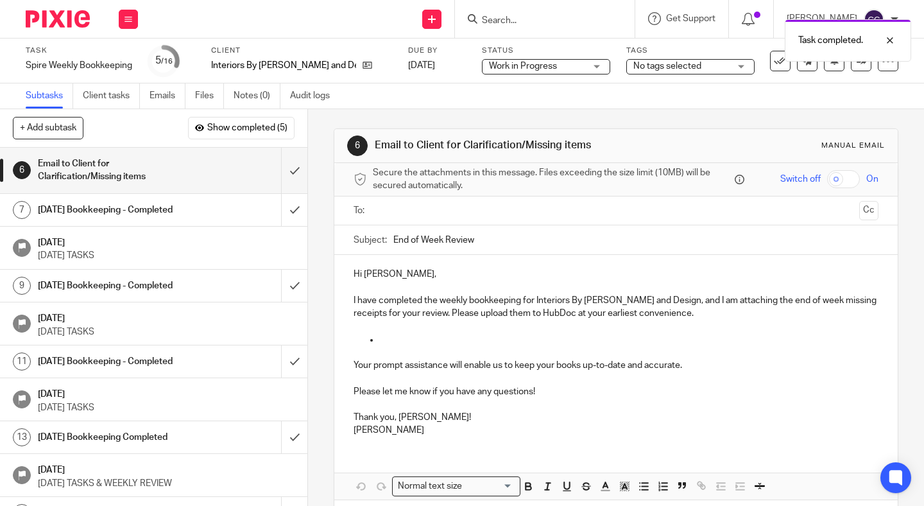
click at [415, 214] on input "text" at bounding box center [615, 210] width 477 height 15
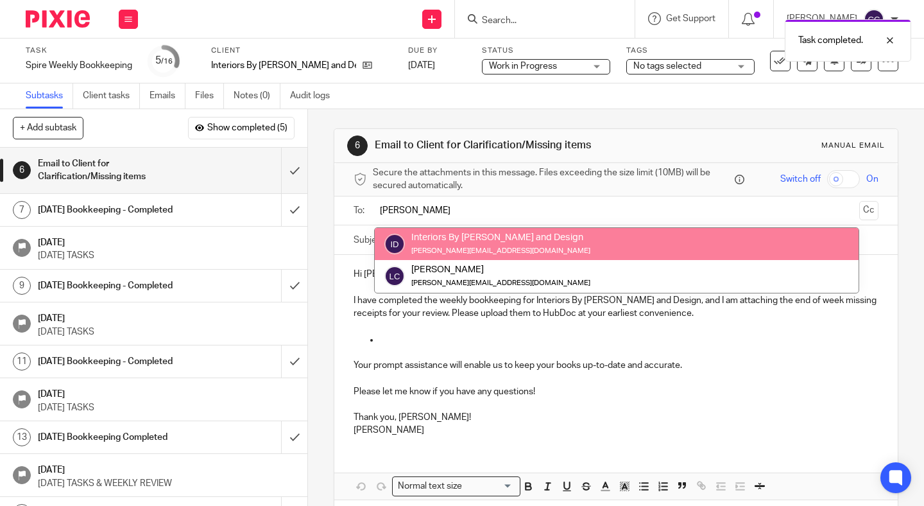
type input "laura"
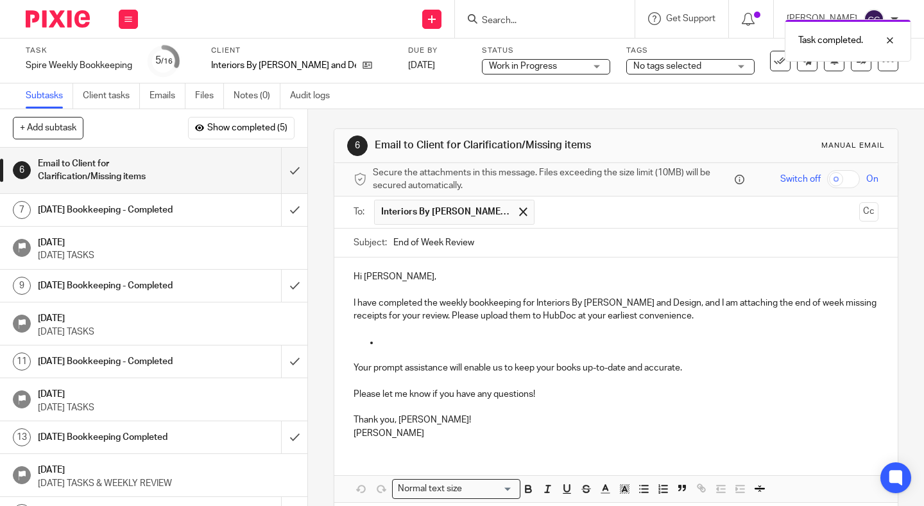
click at [415, 279] on p "Hi Laura," at bounding box center [616, 276] width 525 height 13
click at [402, 348] on p at bounding box center [616, 354] width 525 height 13
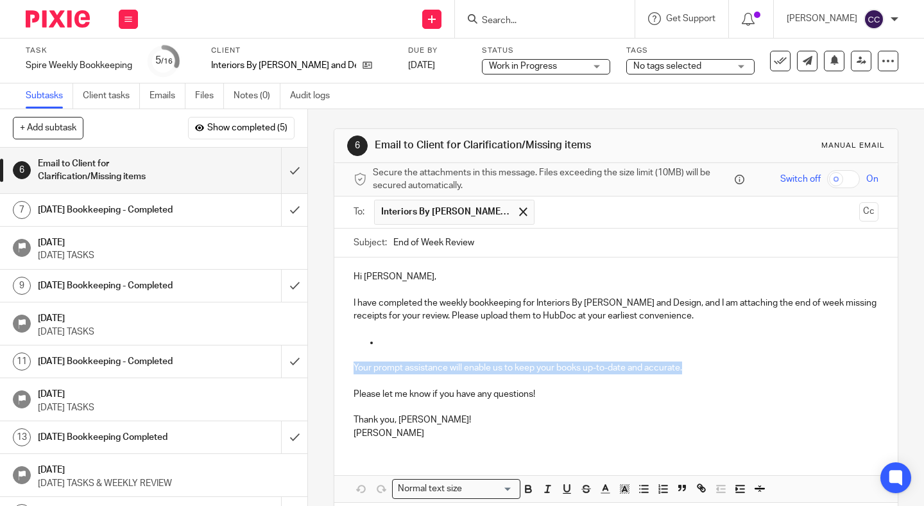
drag, startPoint x: 350, startPoint y: 364, endPoint x: 768, endPoint y: 364, distance: 418.4
click at [768, 364] on div "Hi Laura, I have completed the weekly bookkeeping for Interiors By Laura Stagin…" at bounding box center [615, 352] width 563 height 191
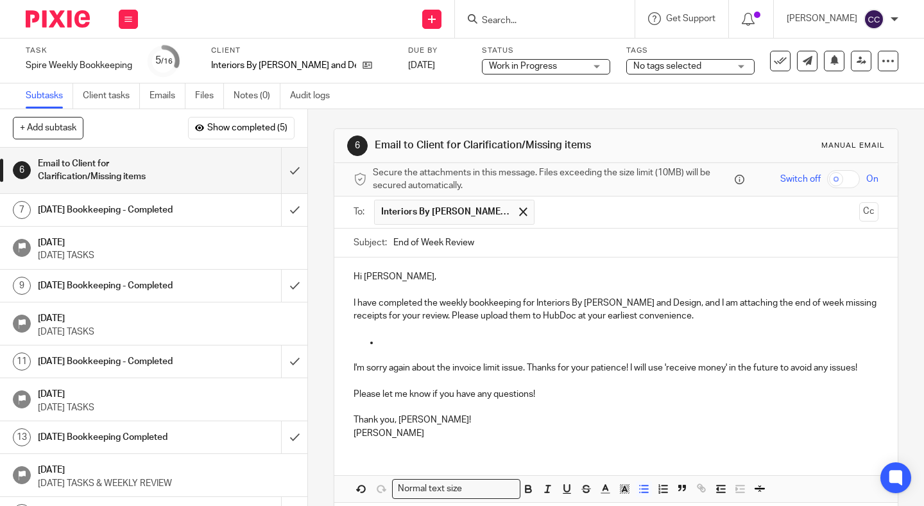
click at [402, 343] on p at bounding box center [628, 342] width 499 height 13
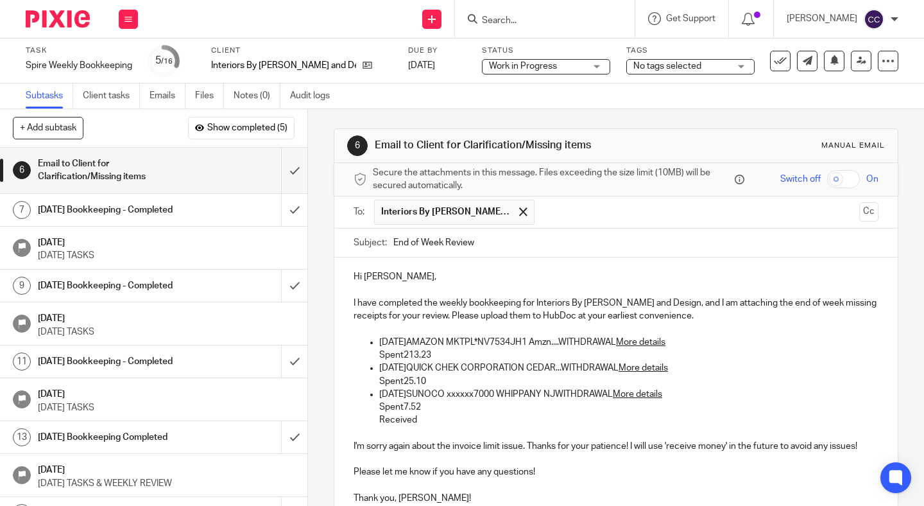
click at [427, 341] on p "Oct 3, 2025AMAZON MKTPL*NV7534JH1 Amzn....WITHDRAWAL More details" at bounding box center [628, 342] width 499 height 13
drag, startPoint x: 465, startPoint y: 342, endPoint x: 402, endPoint y: 357, distance: 65.4
click at [402, 357] on li "Oct 3, 2025 AMAZON MKTPL*NV7534JH1 Amzn....WITHDRAWAL More details Spent213.23" at bounding box center [628, 349] width 499 height 26
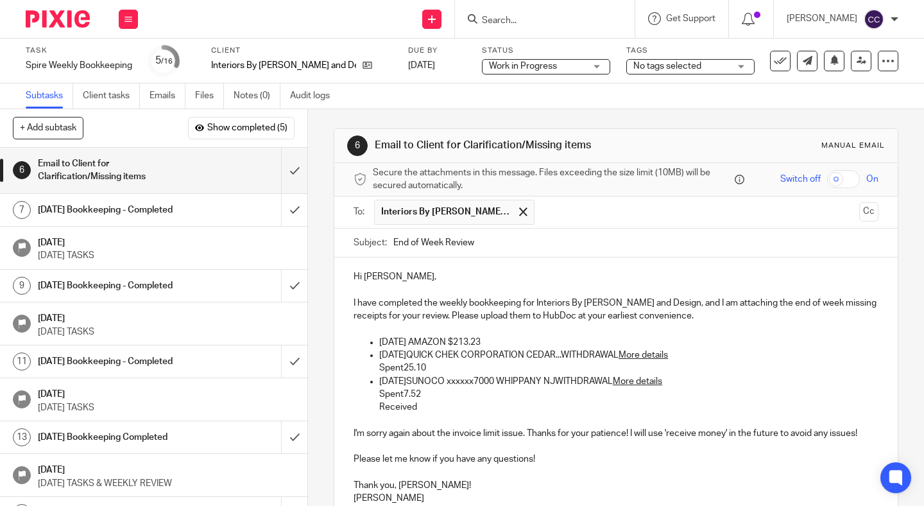
click at [427, 355] on p "Oct 7, 2025QUICK CHEK CORPORATION CEDAR...WITHDRAWAL More details" at bounding box center [628, 354] width 499 height 13
drag, startPoint x: 402, startPoint y: 367, endPoint x: 480, endPoint y: 353, distance: 78.9
click at [480, 353] on li "Oct 7, 2025 QUICK CHEK CORPORATION CEDAR...WITHDRAWAL More details Spent25.10" at bounding box center [628, 361] width 499 height 26
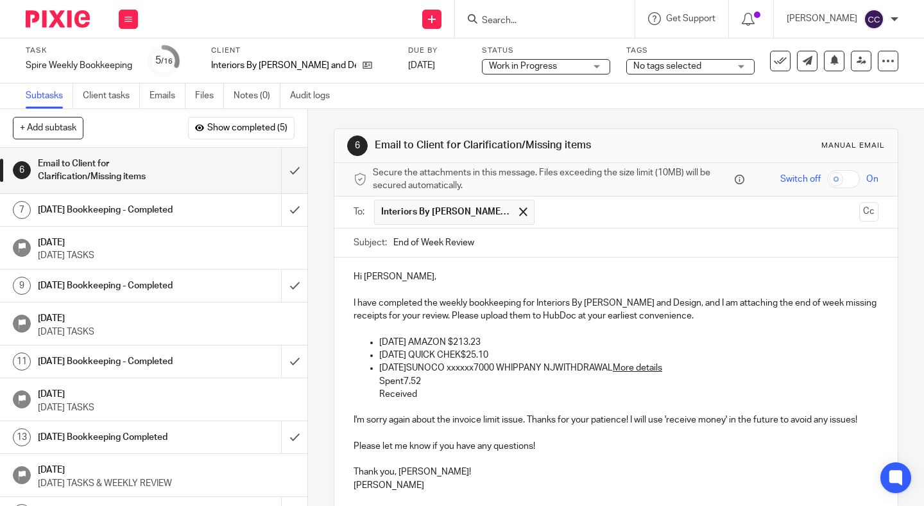
click at [481, 350] on p "Oct 7, 2025 QUICK CHEK$25.10" at bounding box center [628, 354] width 499 height 13
click at [433, 368] on p "Oct 10, 2025SUNOCO xxxxxx7000 WHIPPANY NJWITHDRAWAL More details" at bounding box center [628, 367] width 499 height 13
drag, startPoint x: 472, startPoint y: 369, endPoint x: 404, endPoint y: 380, distance: 68.3
click at [404, 380] on li "Oct 10, 2025 SUNOCO xxxxxx7000 WHIPPANY NJWITHDRAWAL More details Spent7.52 Rec…" at bounding box center [628, 380] width 499 height 39
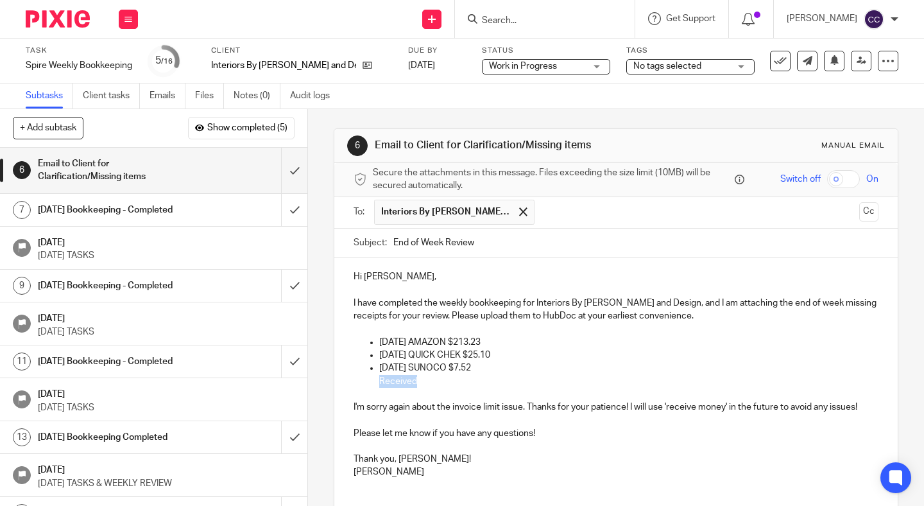
drag, startPoint x: 425, startPoint y: 377, endPoint x: 350, endPoint y: 378, distance: 75.7
click at [350, 378] on div "Hi Laura, I have completed the weekly bookkeeping for Interiors By Laura Stagin…" at bounding box center [615, 372] width 563 height 230
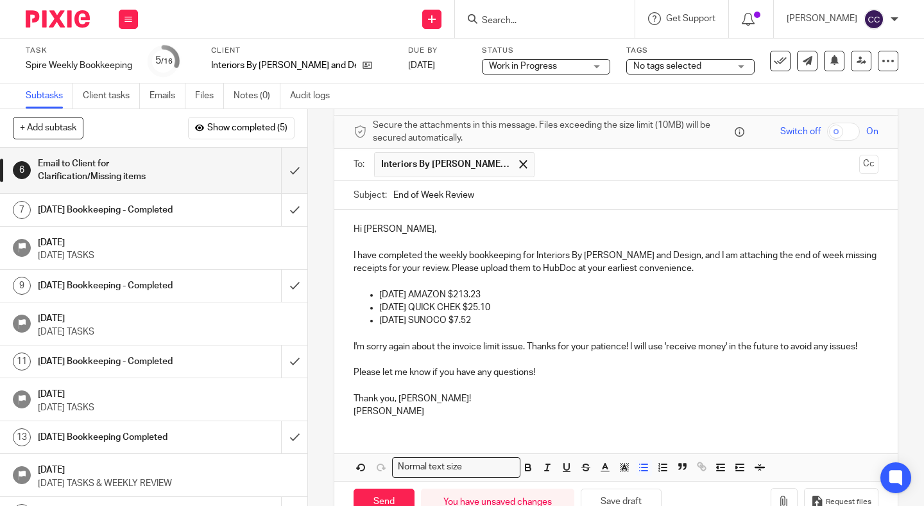
scroll to position [83, 0]
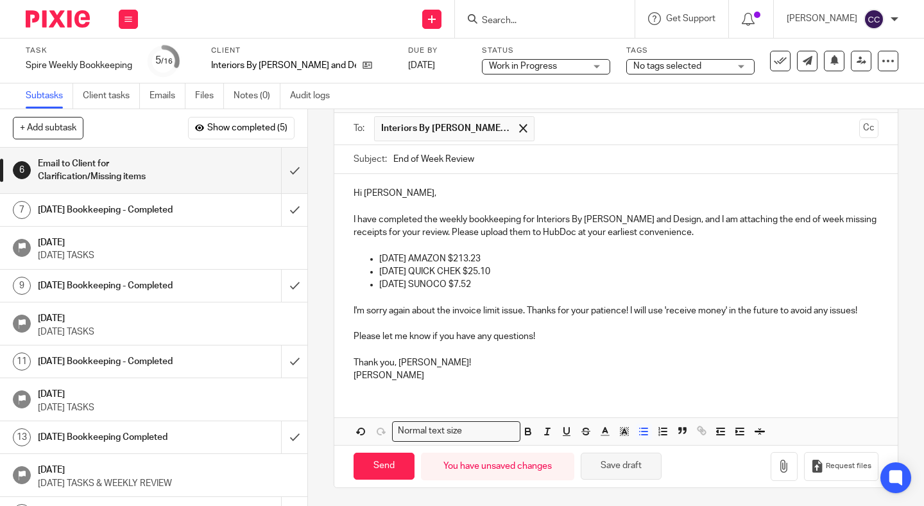
click at [622, 467] on button "Save draft" at bounding box center [621, 466] width 81 height 28
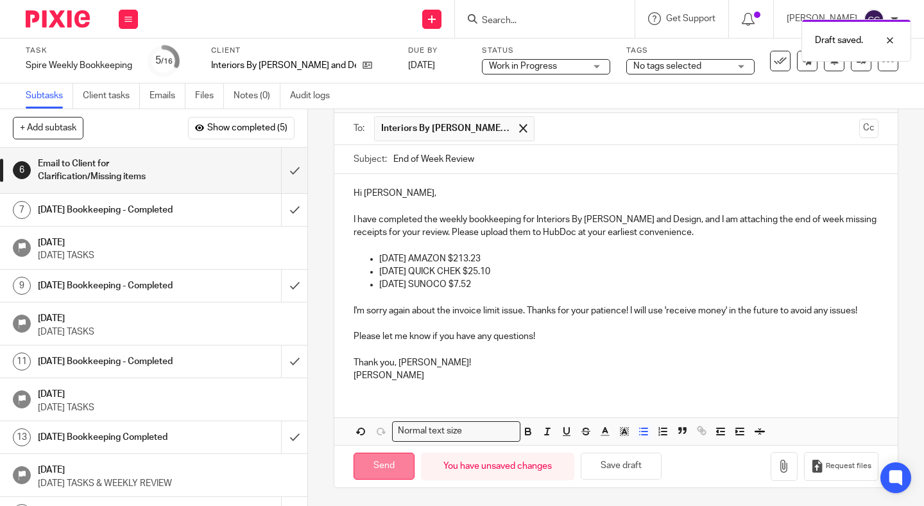
click at [379, 460] on input "Send" at bounding box center [384, 466] width 61 height 28
type input "Sent"
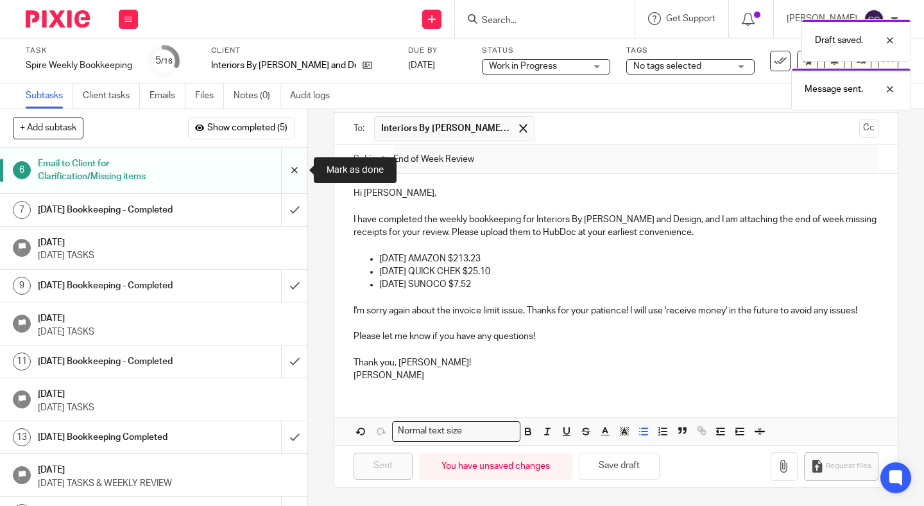
click at [291, 180] on input "submit" at bounding box center [153, 171] width 307 height 46
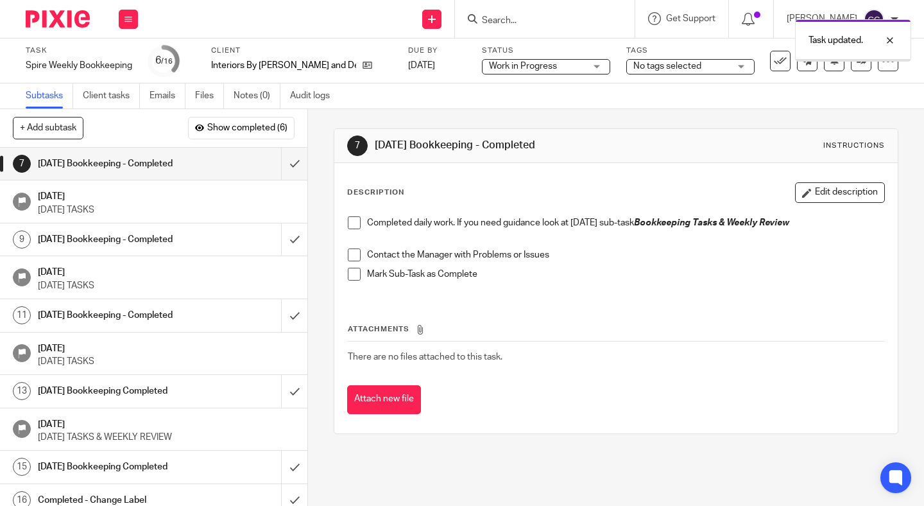
click at [351, 223] on span at bounding box center [354, 222] width 13 height 13
click at [355, 255] on span at bounding box center [354, 254] width 13 height 13
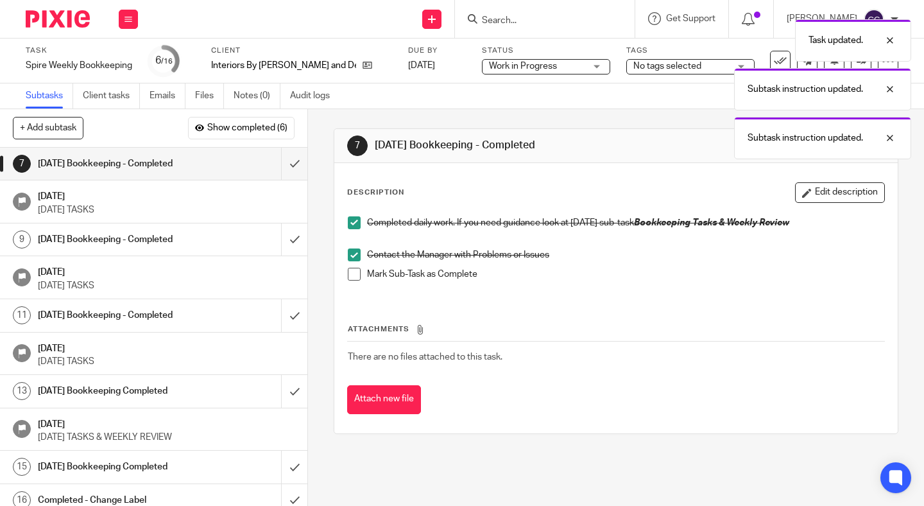
click at [355, 273] on span at bounding box center [354, 274] width 13 height 13
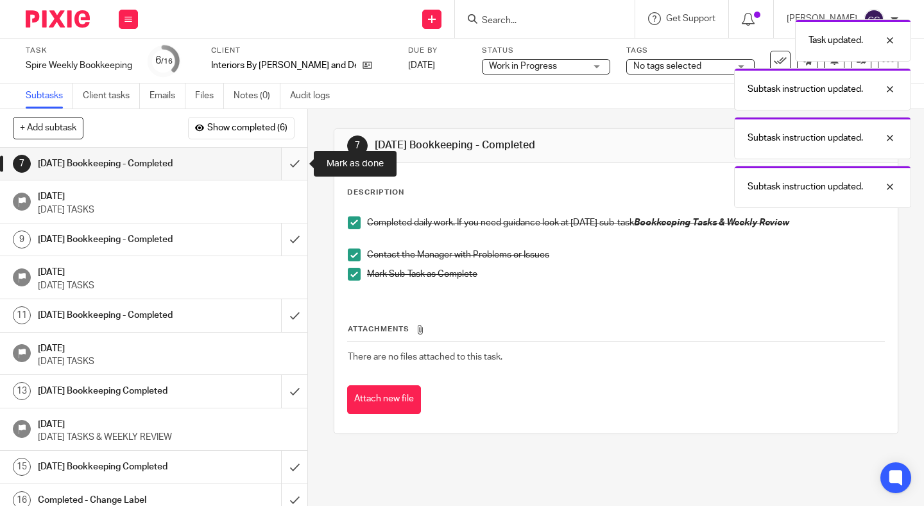
click at [289, 164] on input "submit" at bounding box center [153, 164] width 307 height 32
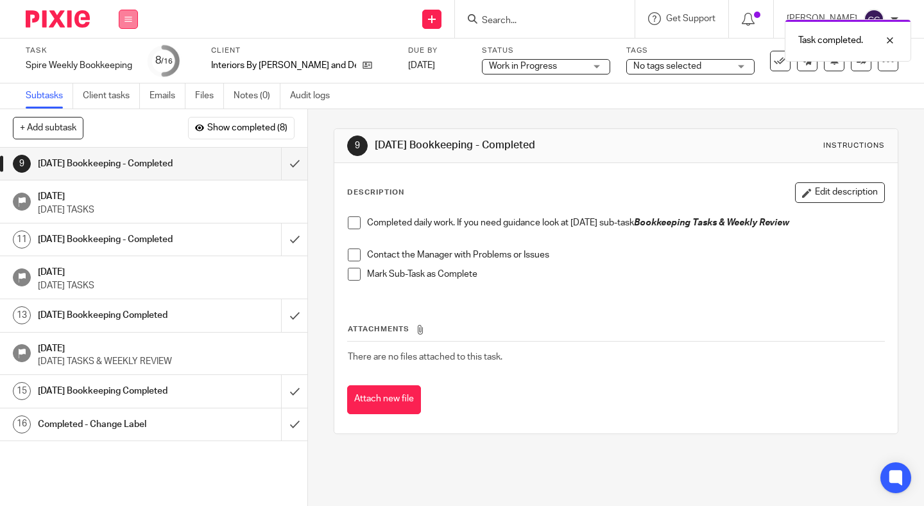
click at [131, 21] on icon at bounding box center [128, 19] width 8 height 8
click at [130, 60] on link "Work" at bounding box center [122, 59] width 22 height 9
